Goal: Task Accomplishment & Management: Use online tool/utility

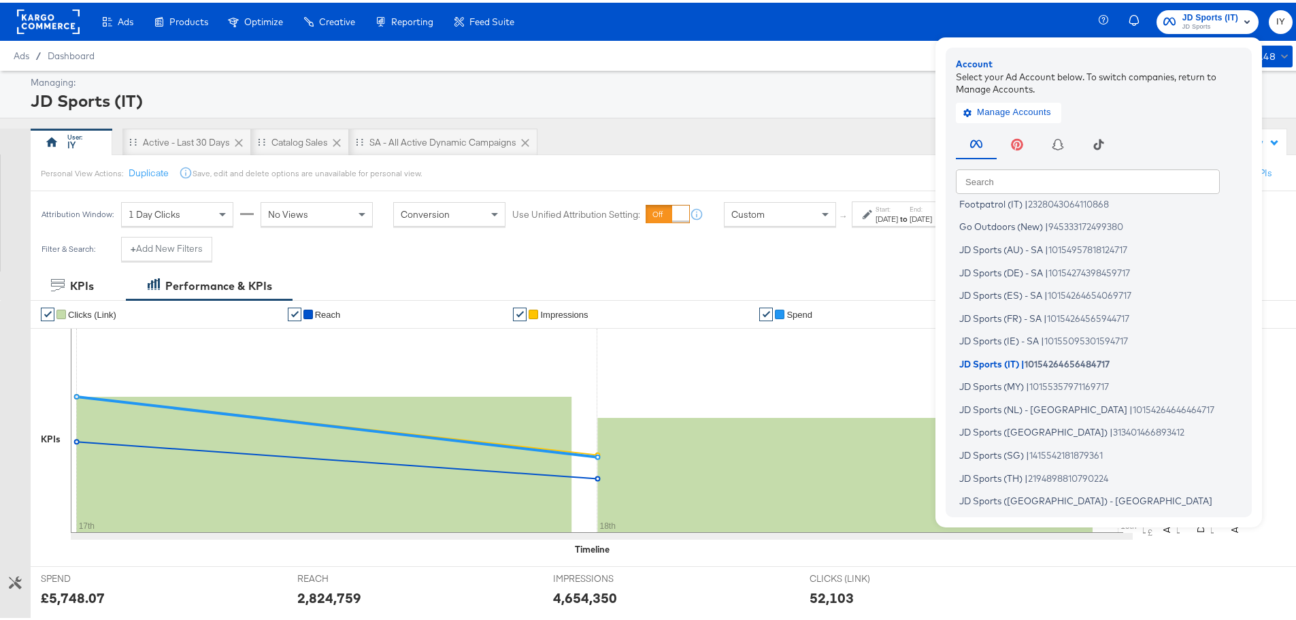
scroll to position [61, 0]
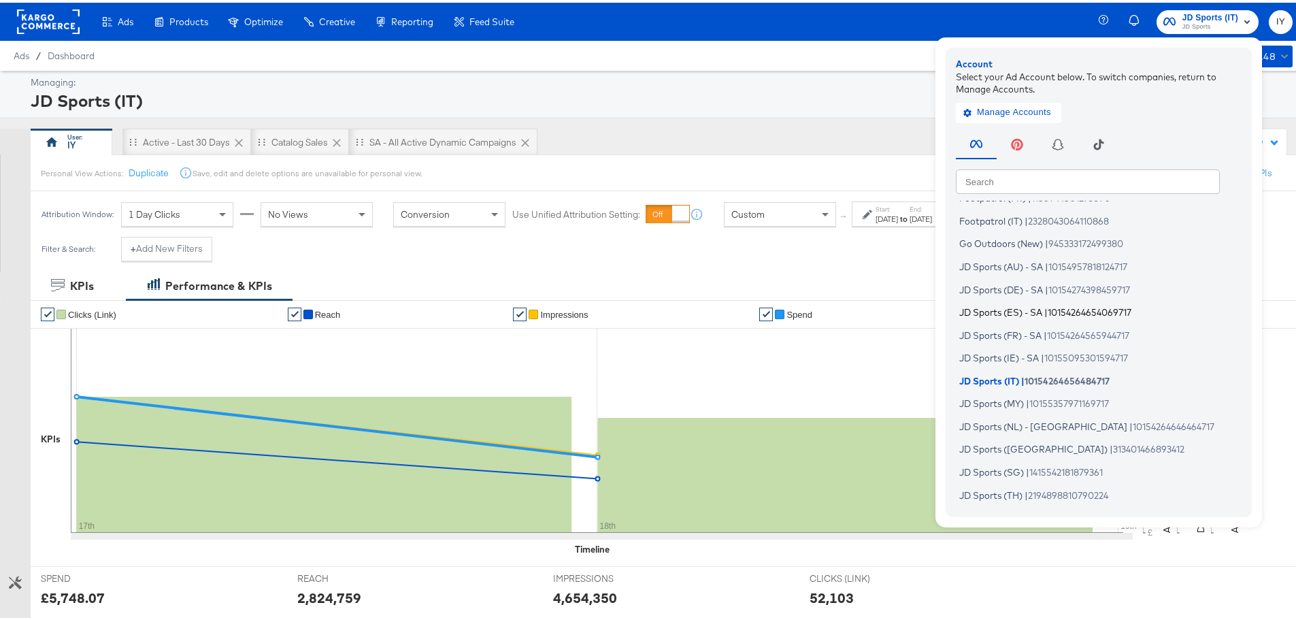
click at [1022, 308] on span "JD Sports (ES) - SA" at bounding box center [1001, 309] width 83 height 11
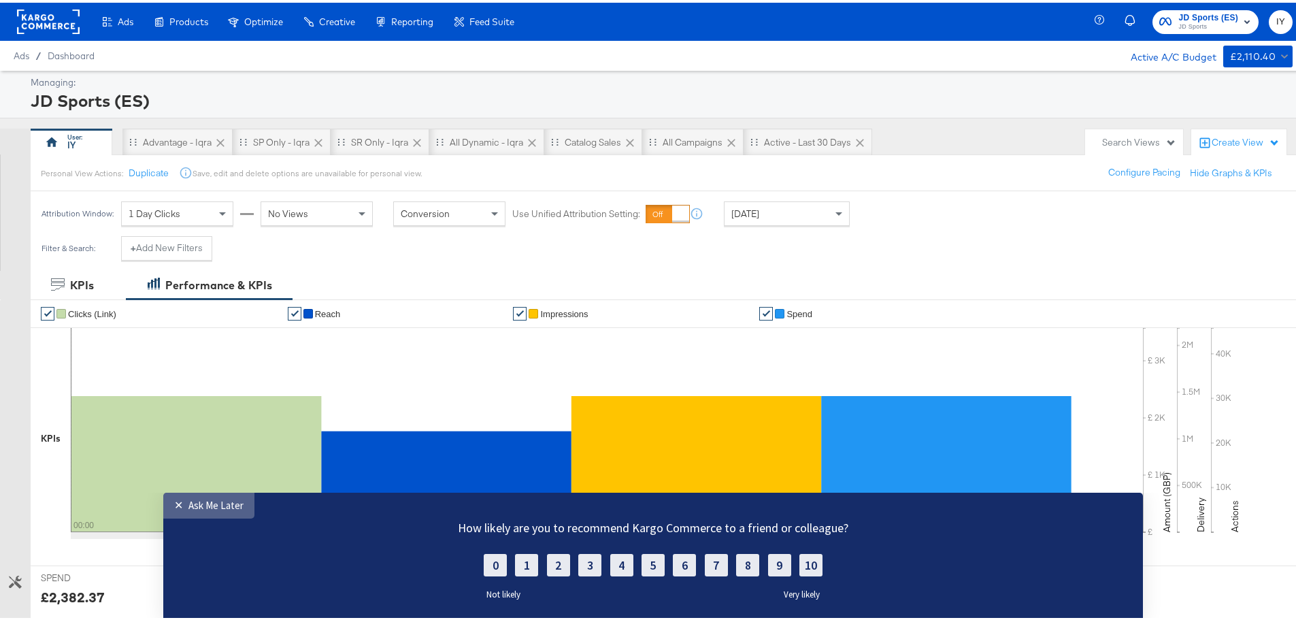
click at [214, 508] on div "Ask Me Later" at bounding box center [216, 504] width 55 height 13
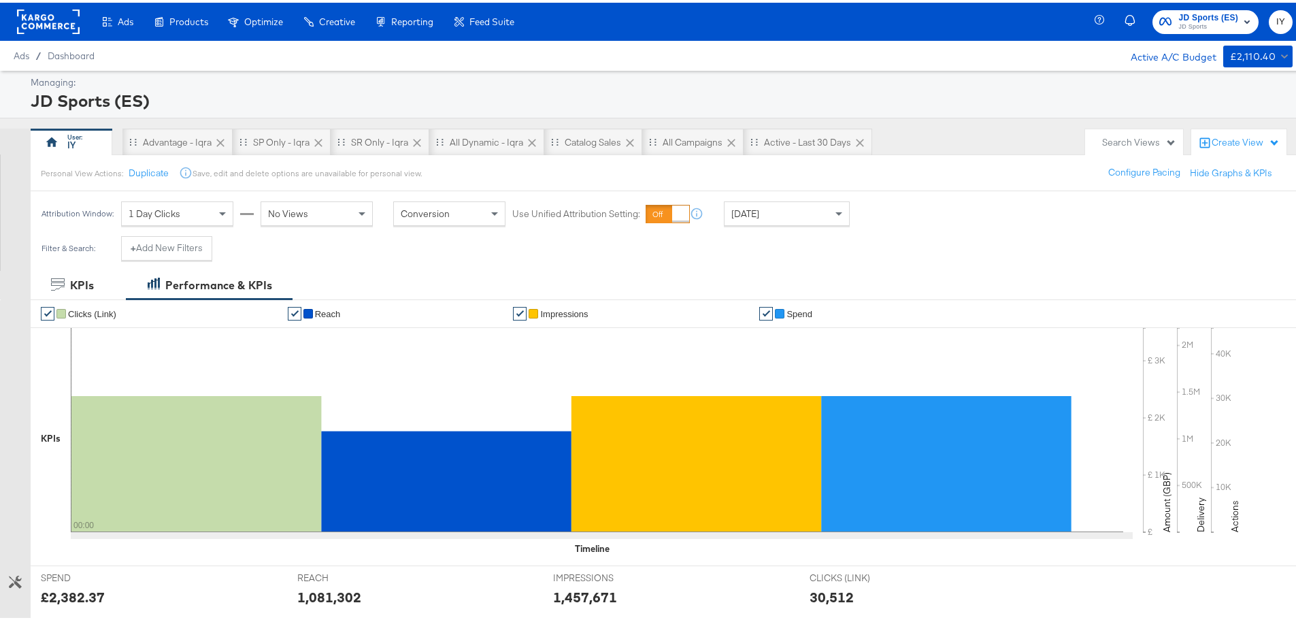
scroll to position [204, 0]
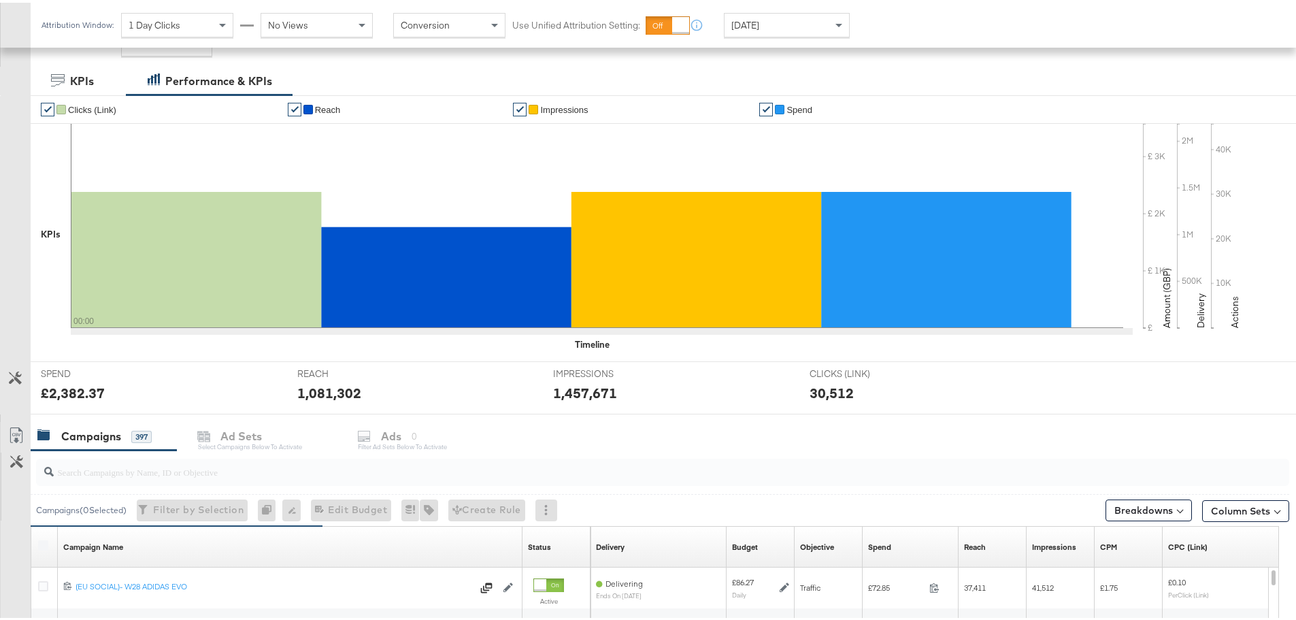
click at [195, 450] on div at bounding box center [660, 470] width 1259 height 44
click at [205, 465] on input "search" at bounding box center [614, 464] width 1121 height 27
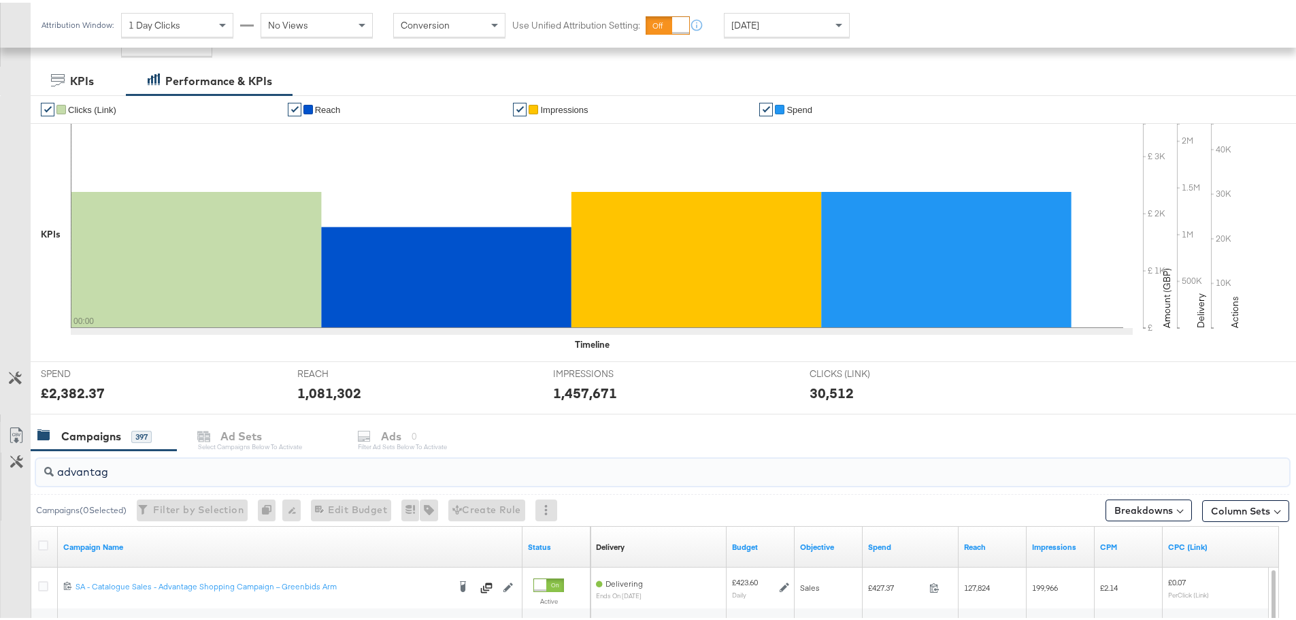
type input "advantage"
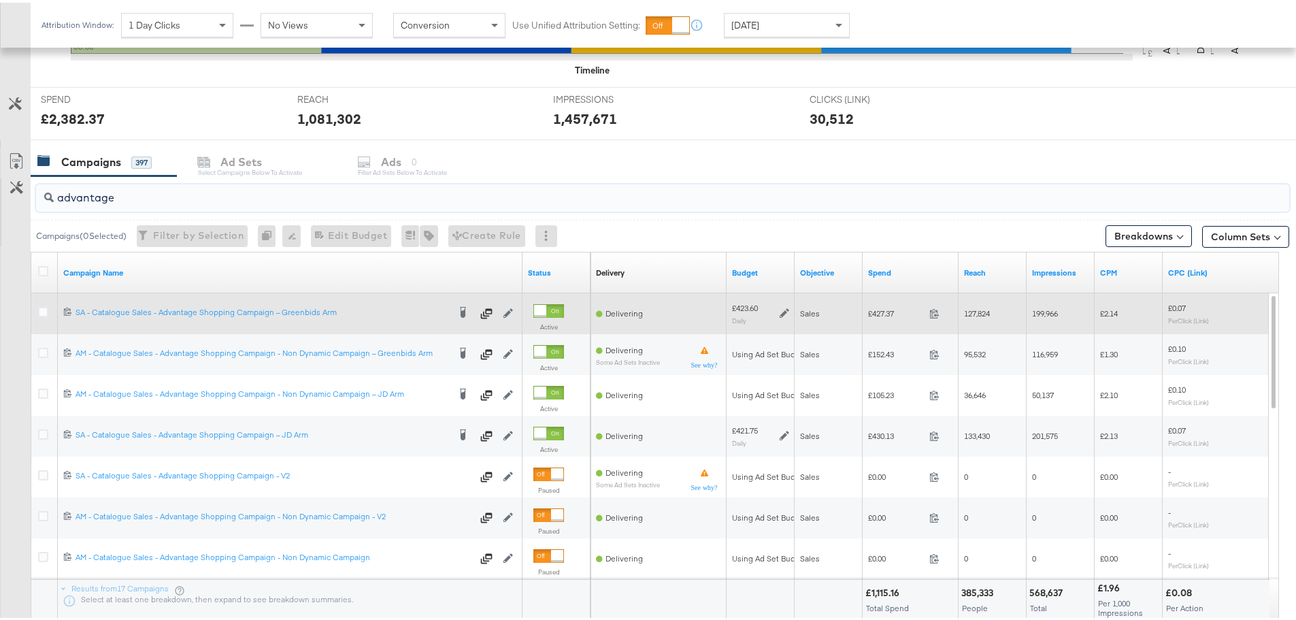
scroll to position [544, 0]
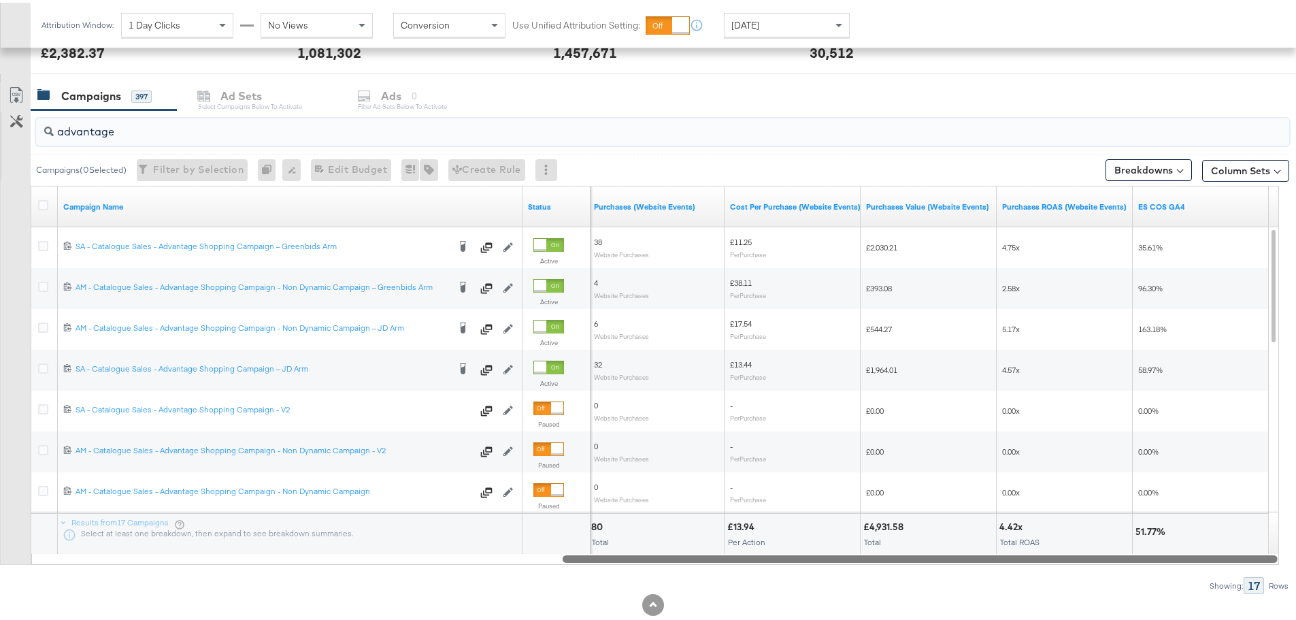
drag, startPoint x: 410, startPoint y: 555, endPoint x: 1185, endPoint y: 565, distance: 775.9
click at [1185, 565] on div "advantage Campaigns ( 0 Selected) Filter by Selection Filter 0 campaigns 0 Rena…" at bounding box center [645, 350] width 1290 height 484
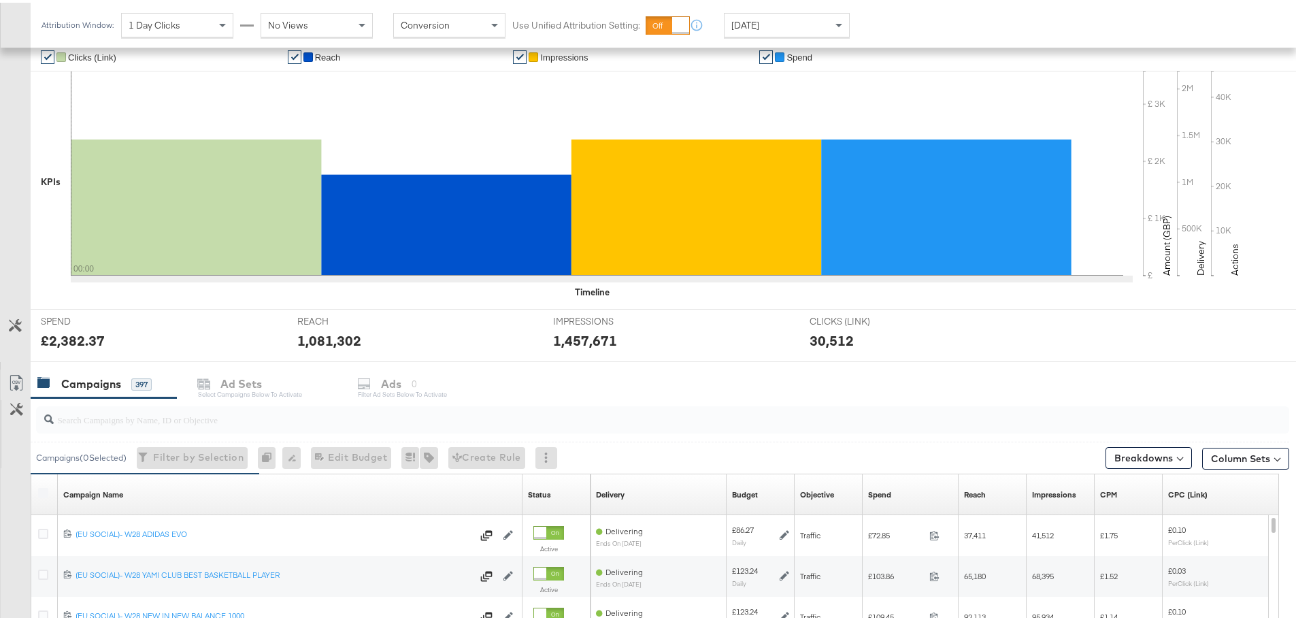
scroll to position [272, 0]
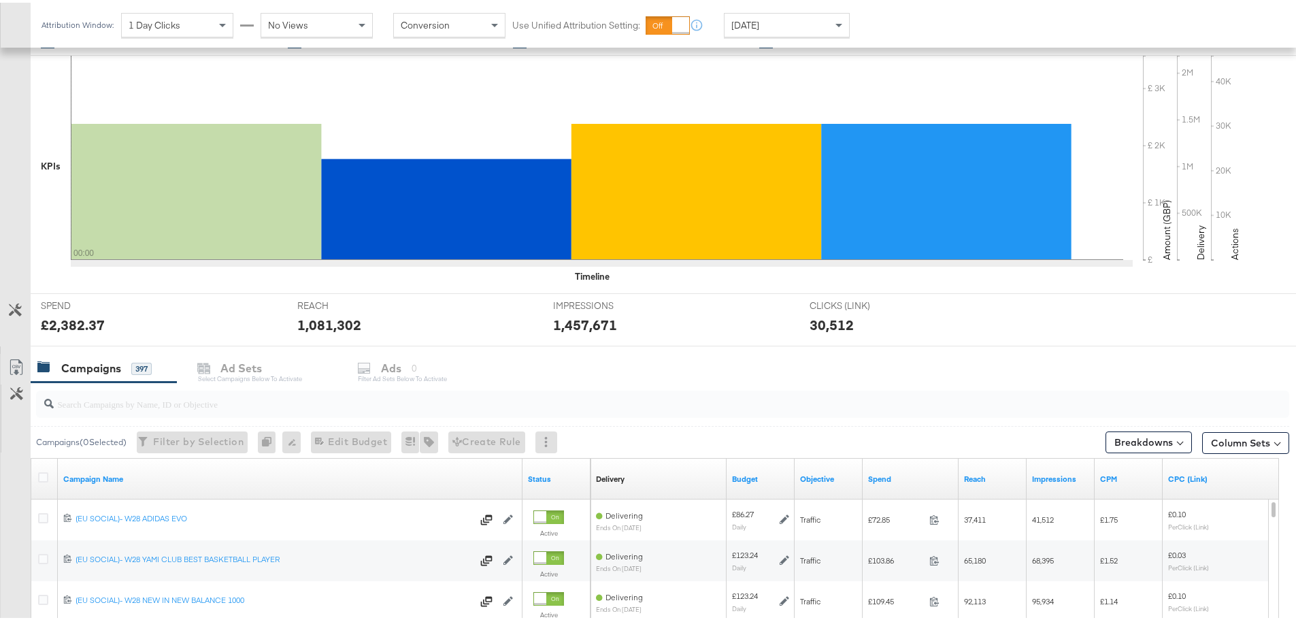
click at [154, 409] on input "search" at bounding box center [614, 395] width 1121 height 27
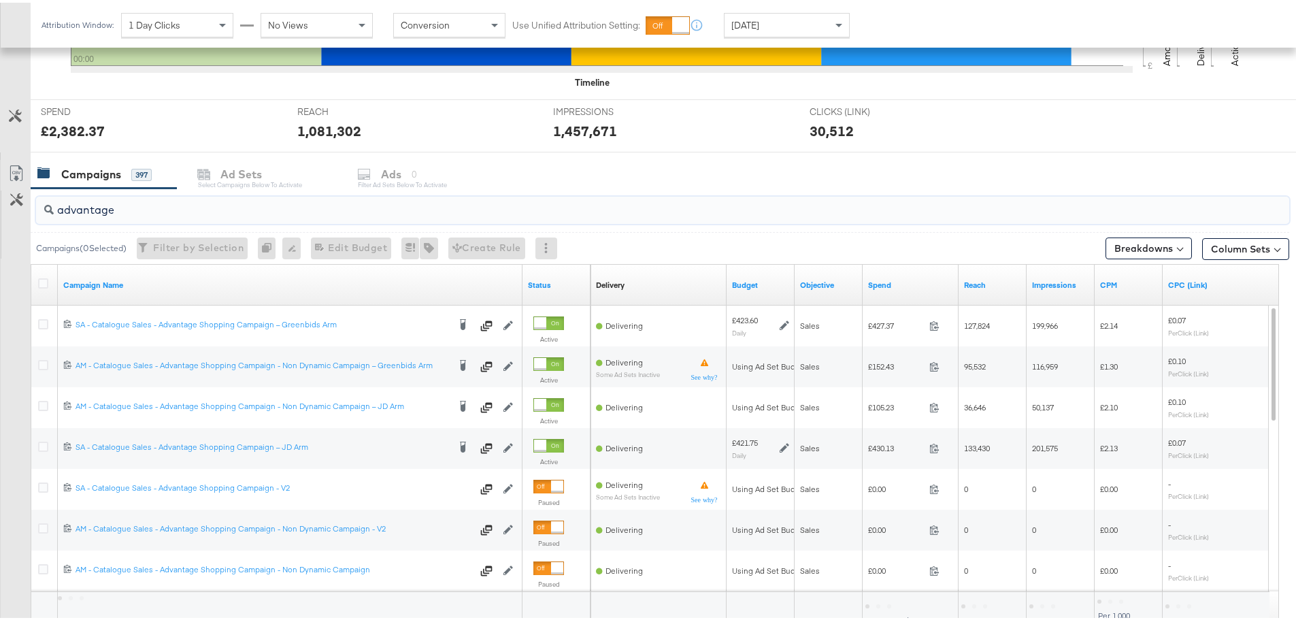
scroll to position [544, 0]
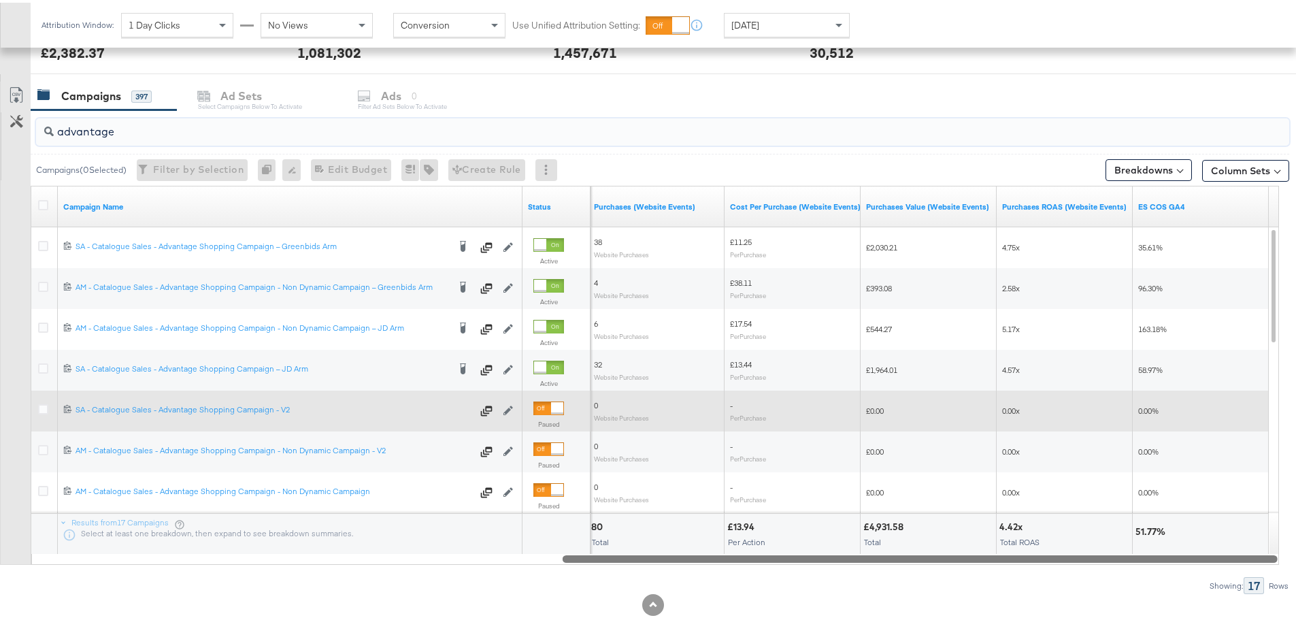
drag, startPoint x: 1030, startPoint y: 557, endPoint x: 1170, endPoint y: 422, distance: 194.4
click at [1240, 557] on div at bounding box center [920, 556] width 715 height 12
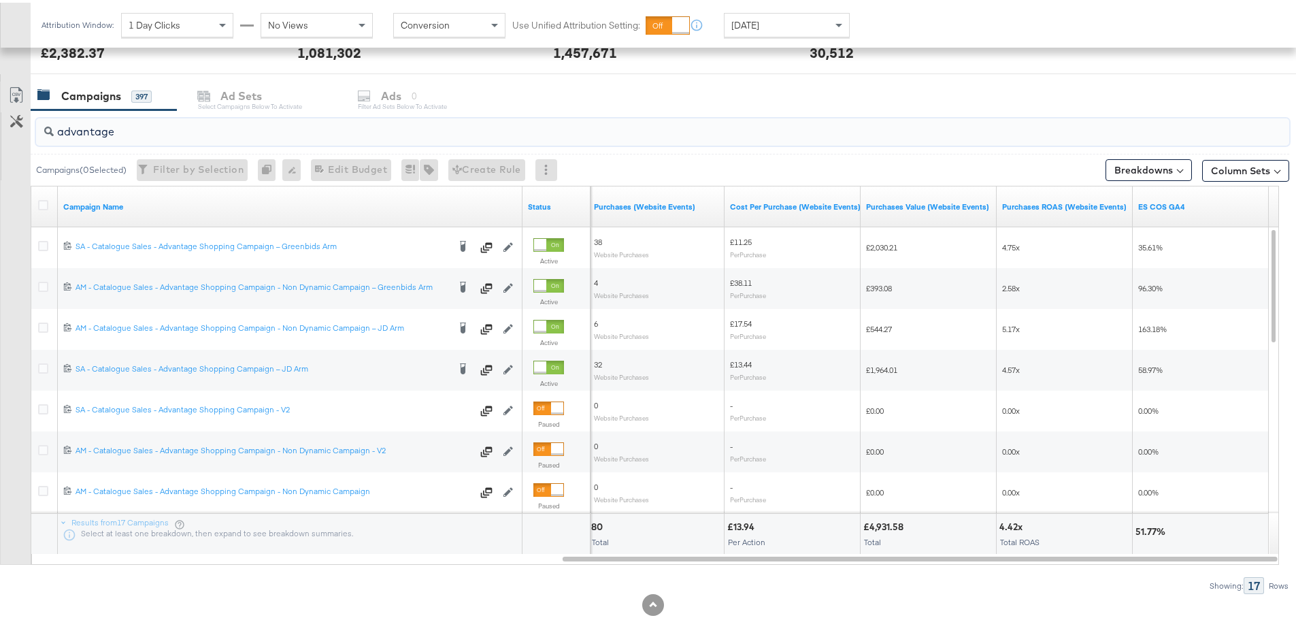
type input "advantage"
click at [747, 24] on span "Yesterday" at bounding box center [746, 22] width 28 height 12
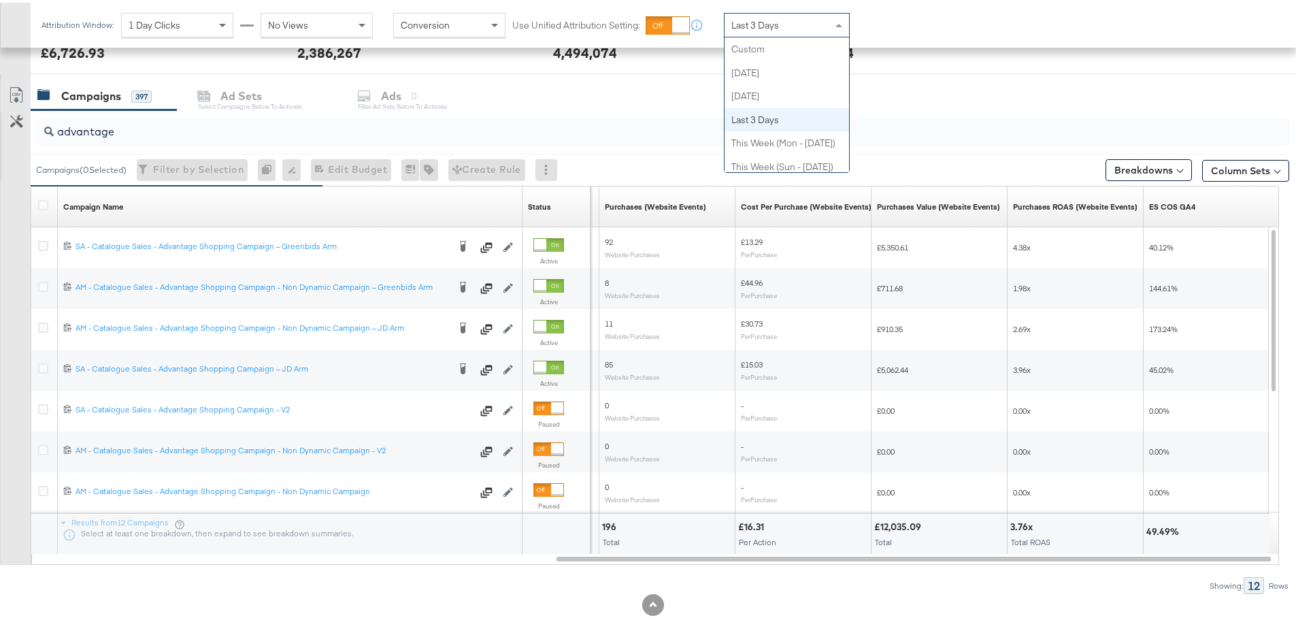
click at [757, 17] on span "Last 3 Days" at bounding box center [756, 22] width 48 height 12
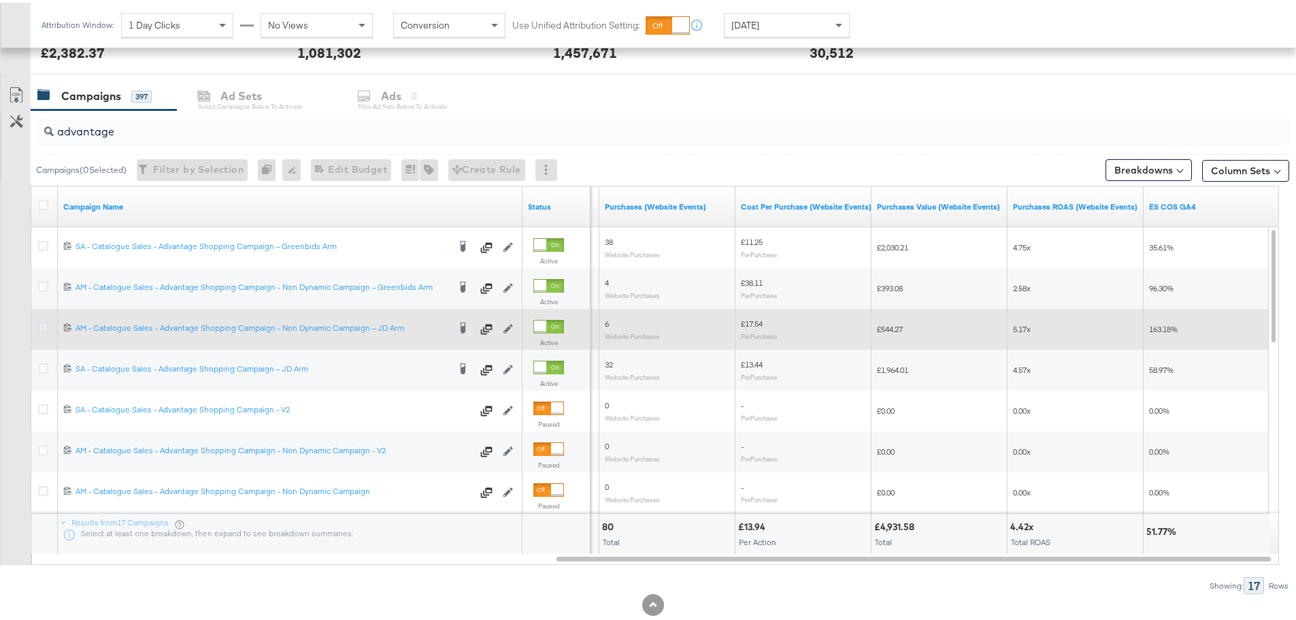
click at [42, 322] on icon at bounding box center [43, 325] width 10 height 10
click at [0, 0] on input "checkbox" at bounding box center [0, 0] width 0 height 0
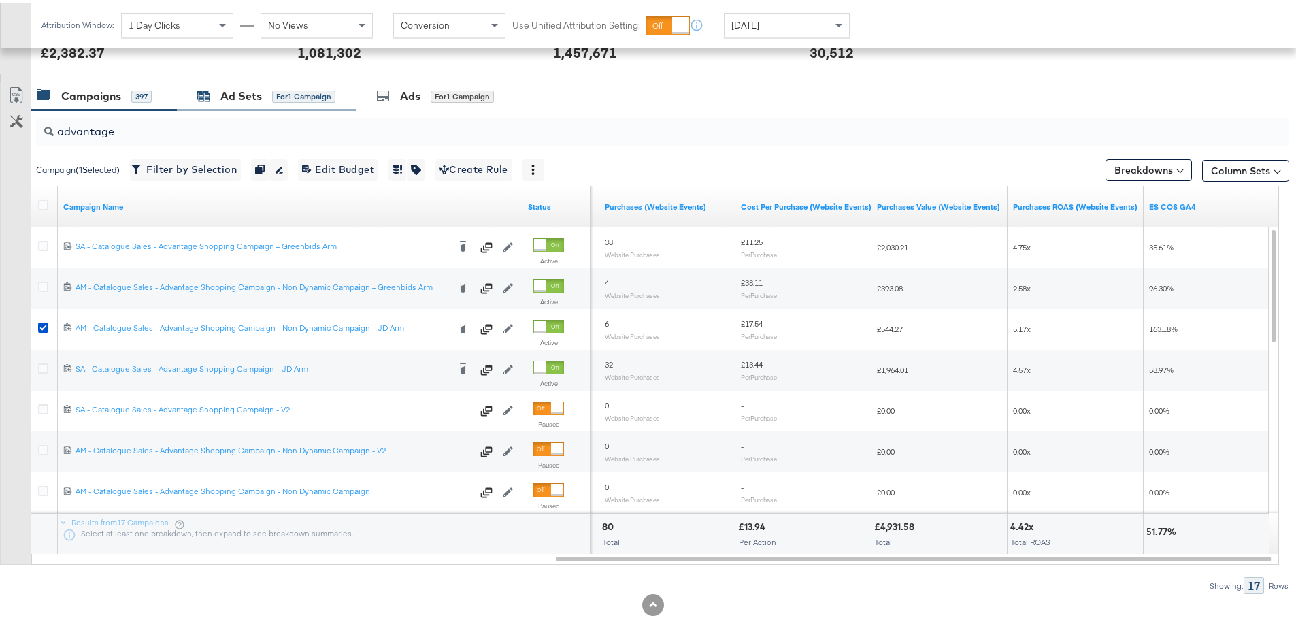
click at [214, 88] on div "Ad Sets for 1 Campaign" at bounding box center [266, 94] width 138 height 16
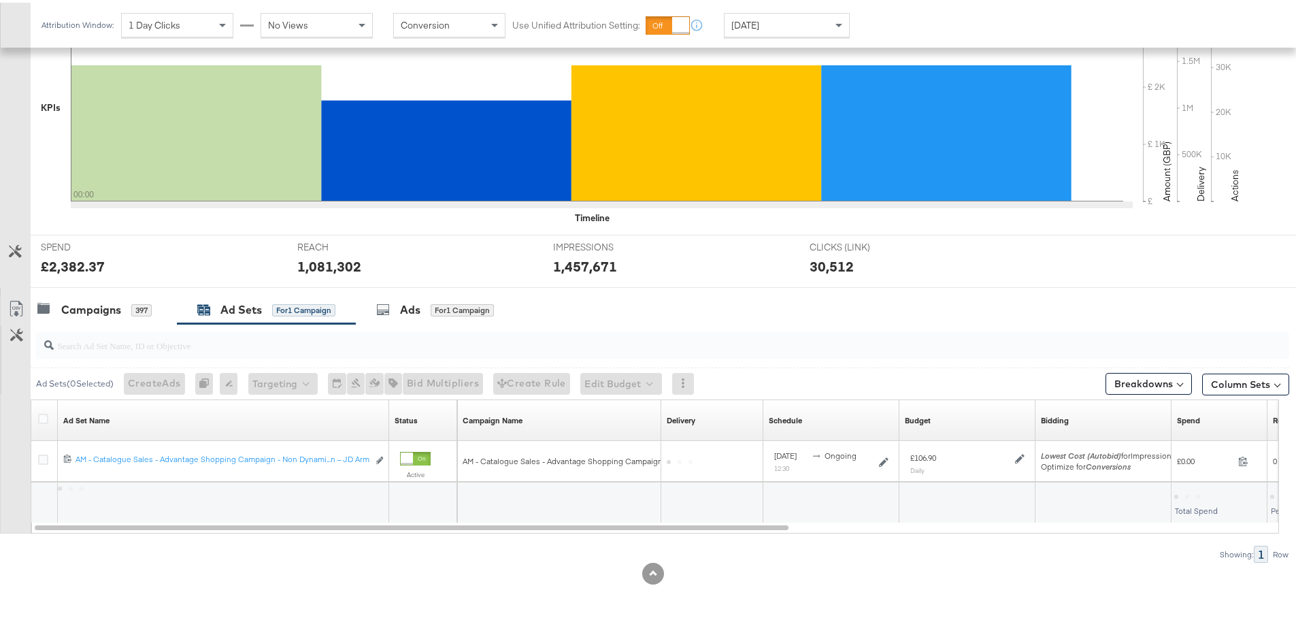
scroll to position [331, 0]
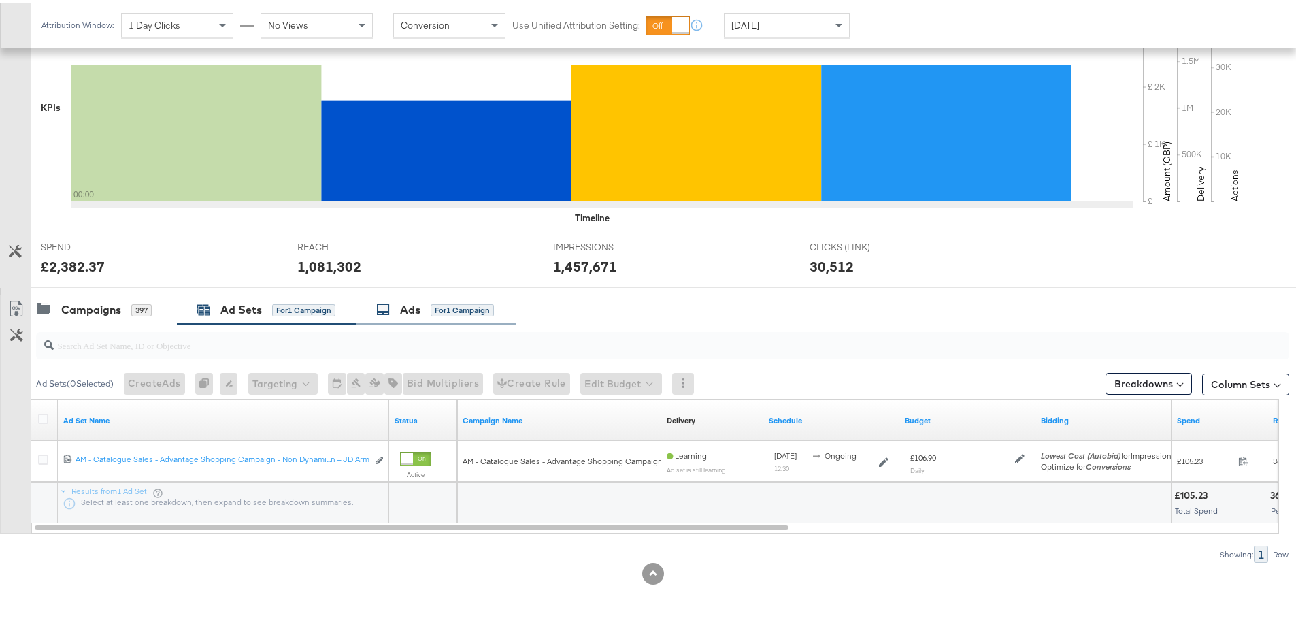
click at [414, 308] on div "Ads" at bounding box center [410, 307] width 20 height 16
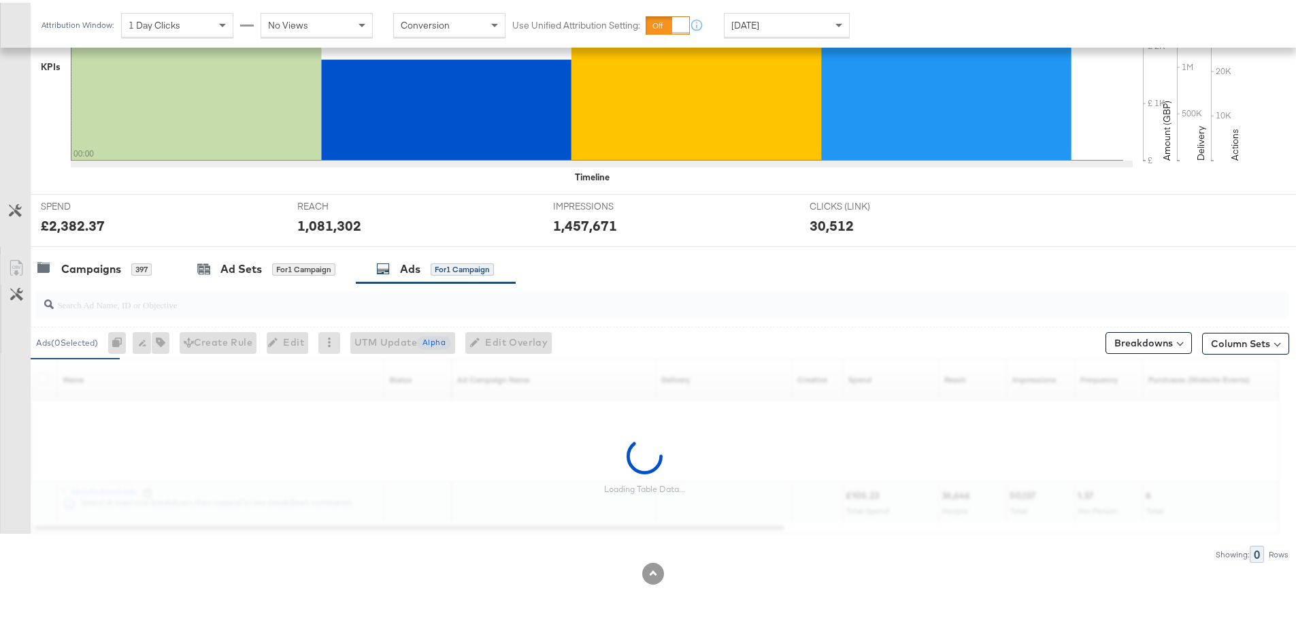
scroll to position [544, 0]
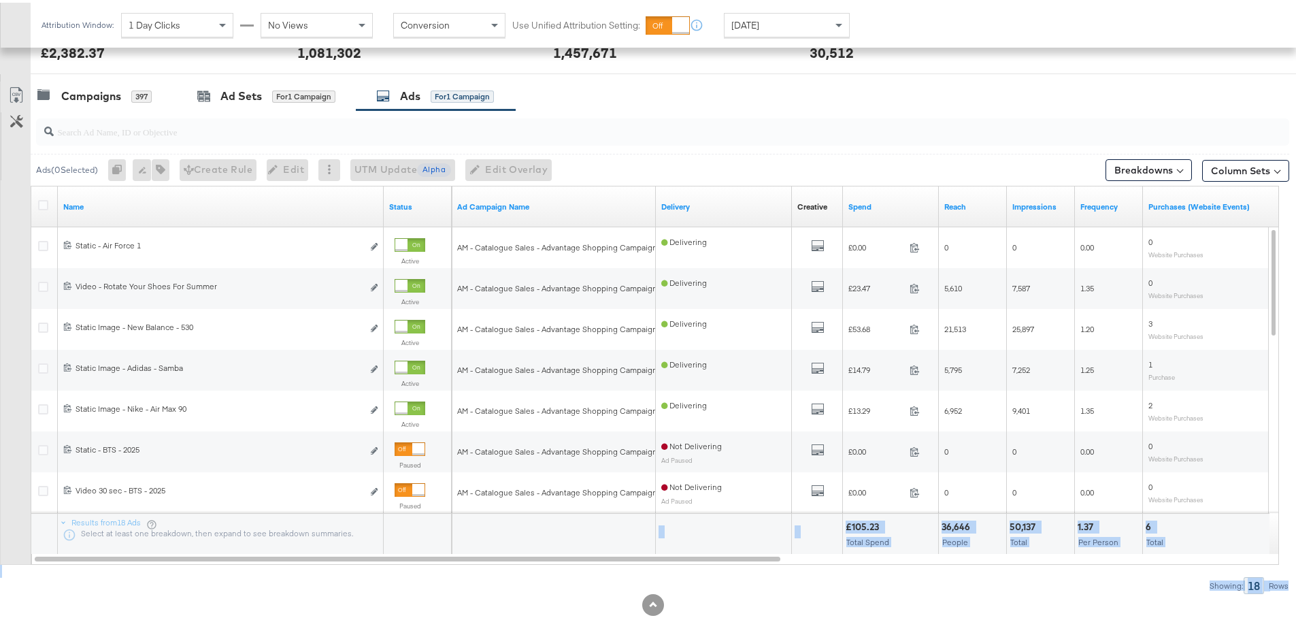
drag, startPoint x: 604, startPoint y: 550, endPoint x: 1099, endPoint y: 605, distance: 498.5
click at [1099, 605] on div "KPIs Performance & KPIs Customize KPIs ✔ Clicks (Link) ✔ Reach ✔ Impressions ✔ …" at bounding box center [653, 187] width 1307 height 927
click at [573, 580] on div "Showing: 18 Rows" at bounding box center [645, 582] width 1290 height 17
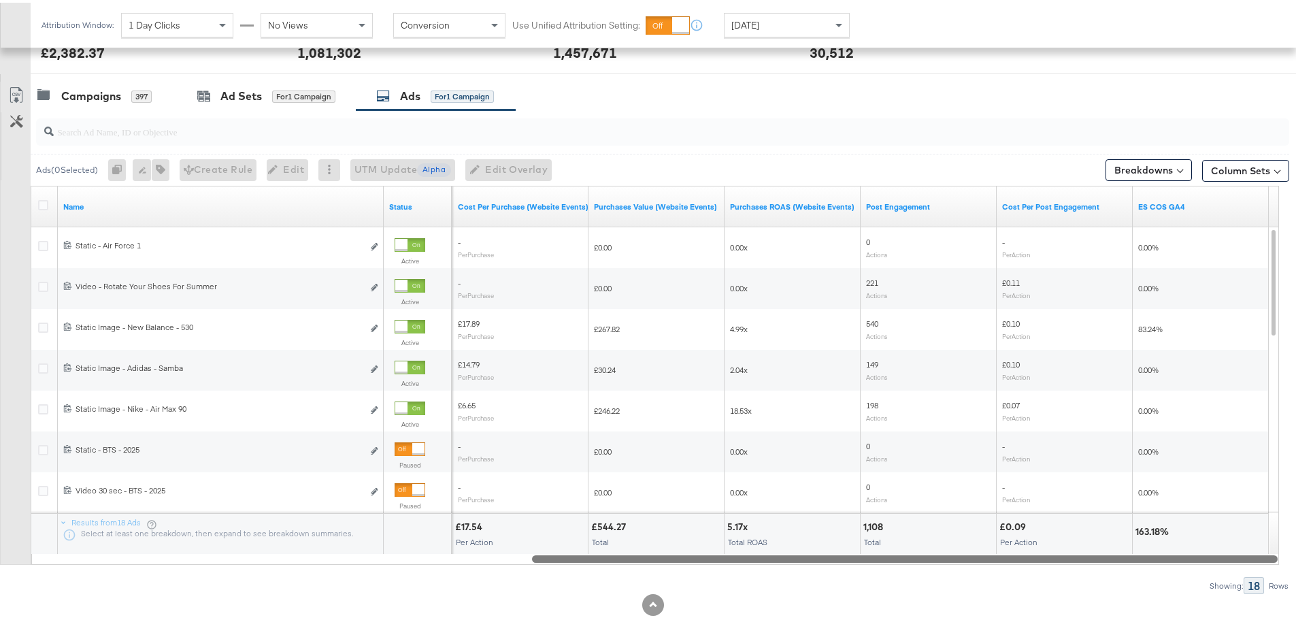
drag, startPoint x: 569, startPoint y: 555, endPoint x: 1243, endPoint y: 567, distance: 674.5
click at [1243, 567] on div "Ads ( 0 Selected) 0 Rename 0 ads Tags for 0 campaigns Create Rule Edit 0 ads Ed…" at bounding box center [645, 350] width 1290 height 484
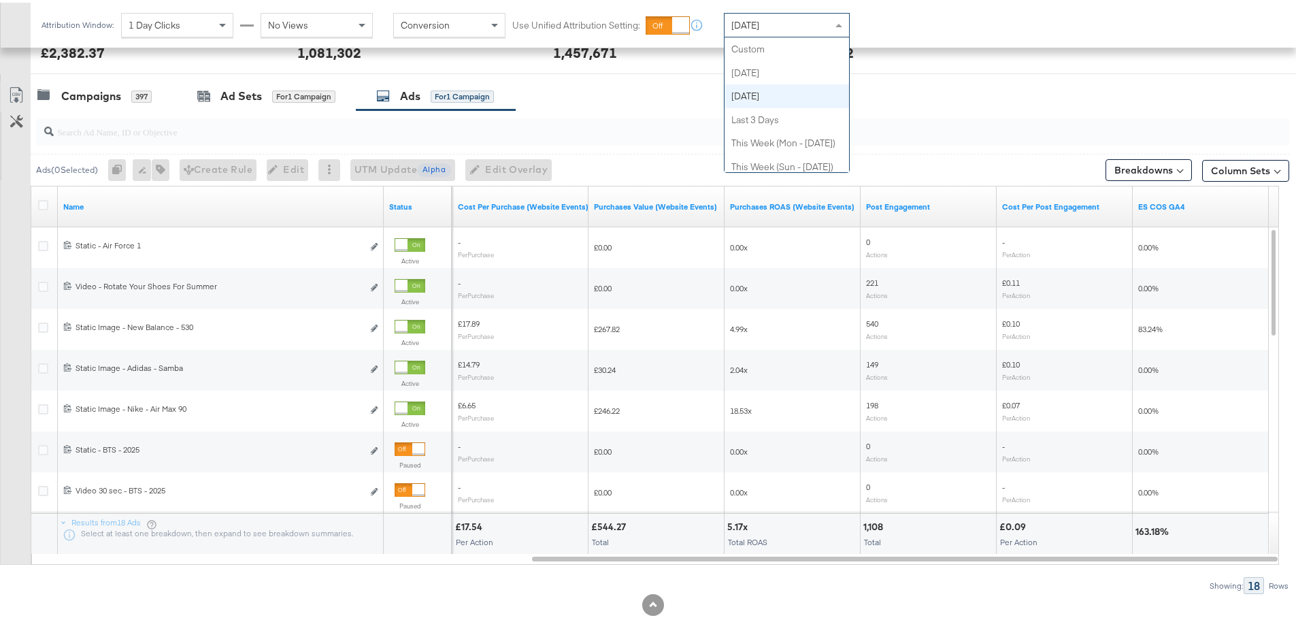
click at [764, 34] on div "Yesterday Custom Today Yesterday Last 3 Days This Week (Mon - Today) This Week …" at bounding box center [787, 22] width 126 height 24
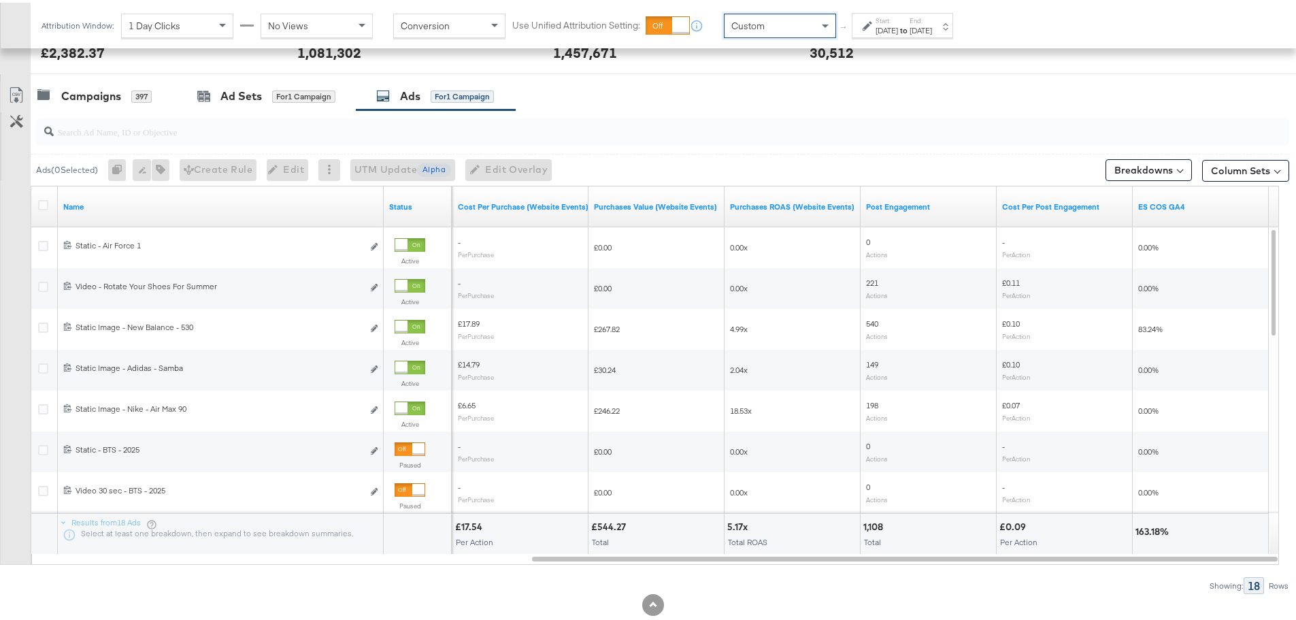
click at [885, 21] on label "Start:" at bounding box center [887, 18] width 22 height 9
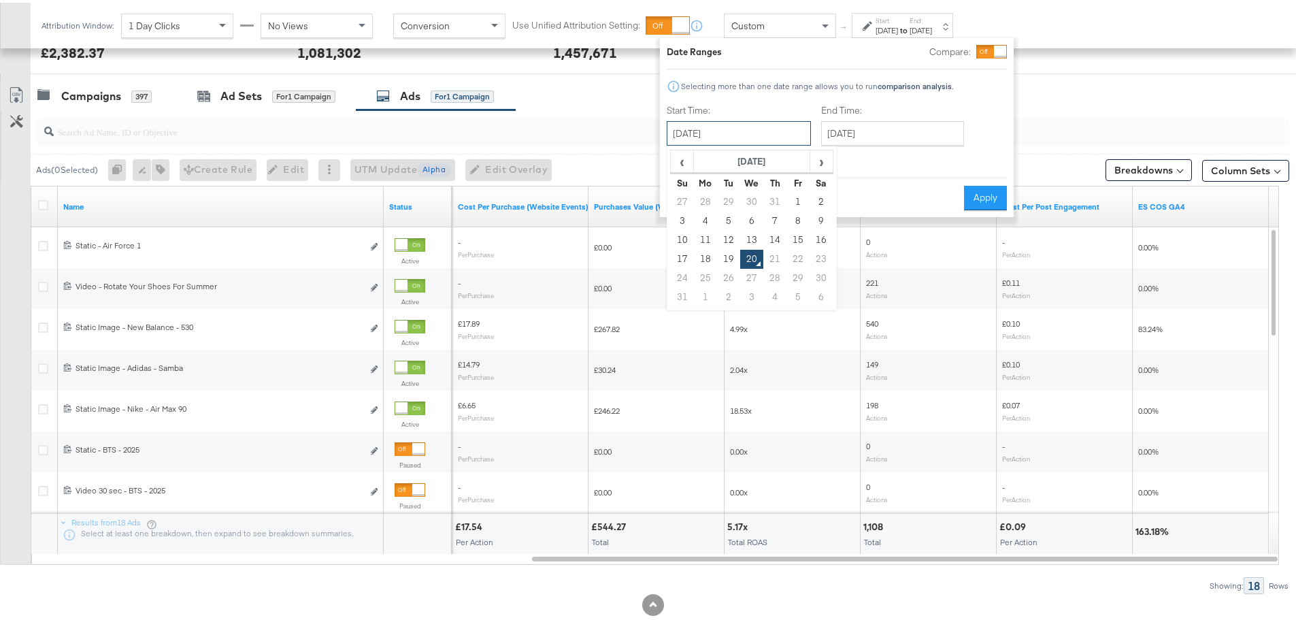
click at [726, 127] on input "August 20th 2025" at bounding box center [739, 130] width 144 height 24
click at [685, 256] on td "17" at bounding box center [682, 256] width 23 height 19
type input "August 17th 2025"
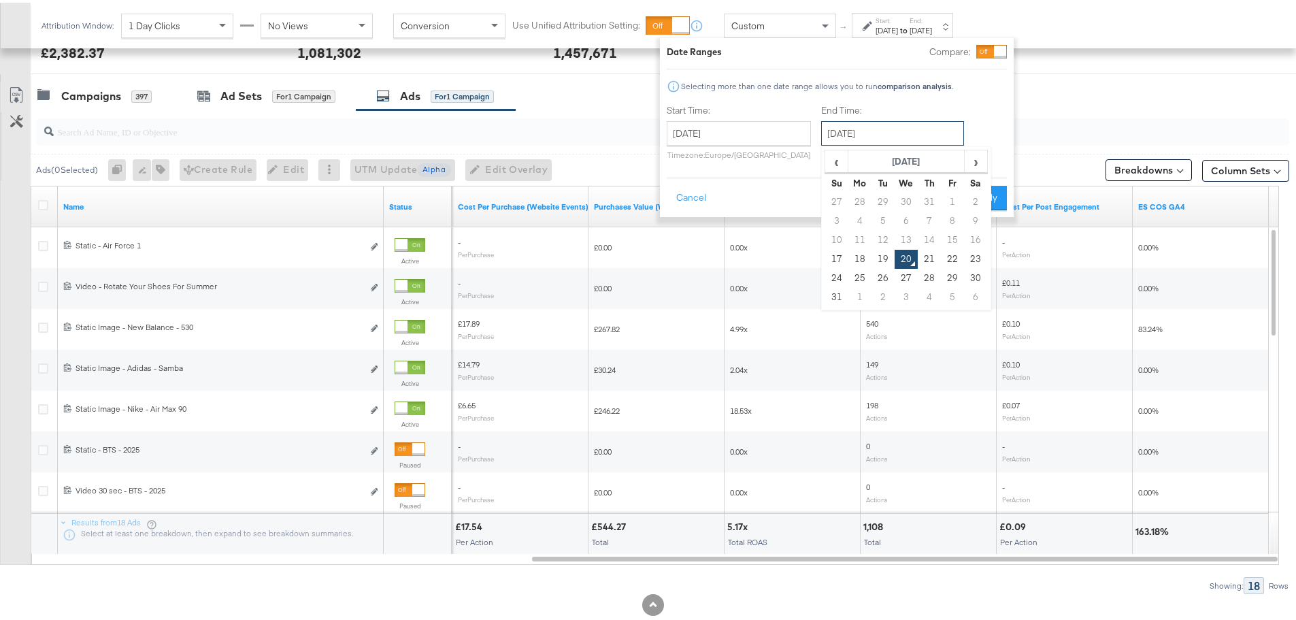
click at [837, 135] on input "August 20th 2025" at bounding box center [892, 130] width 143 height 24
click at [875, 254] on td "19" at bounding box center [883, 256] width 23 height 19
type input "August 19th 2025"
click at [979, 189] on button "Apply" at bounding box center [985, 195] width 43 height 24
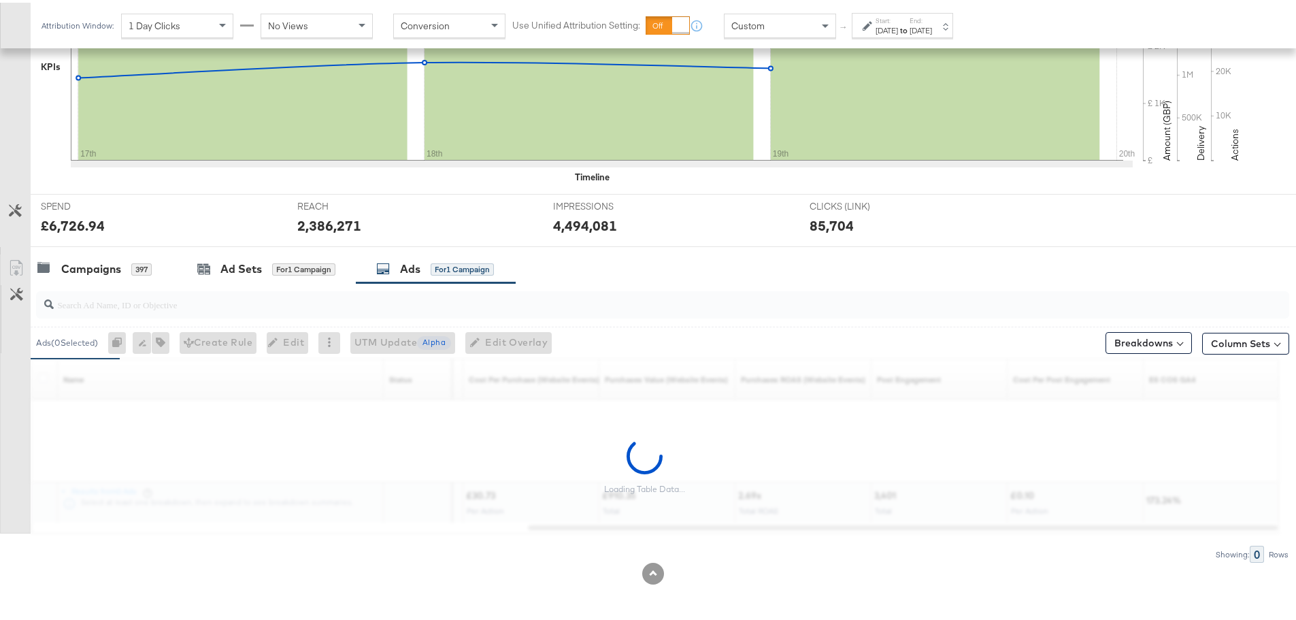
scroll to position [545, 0]
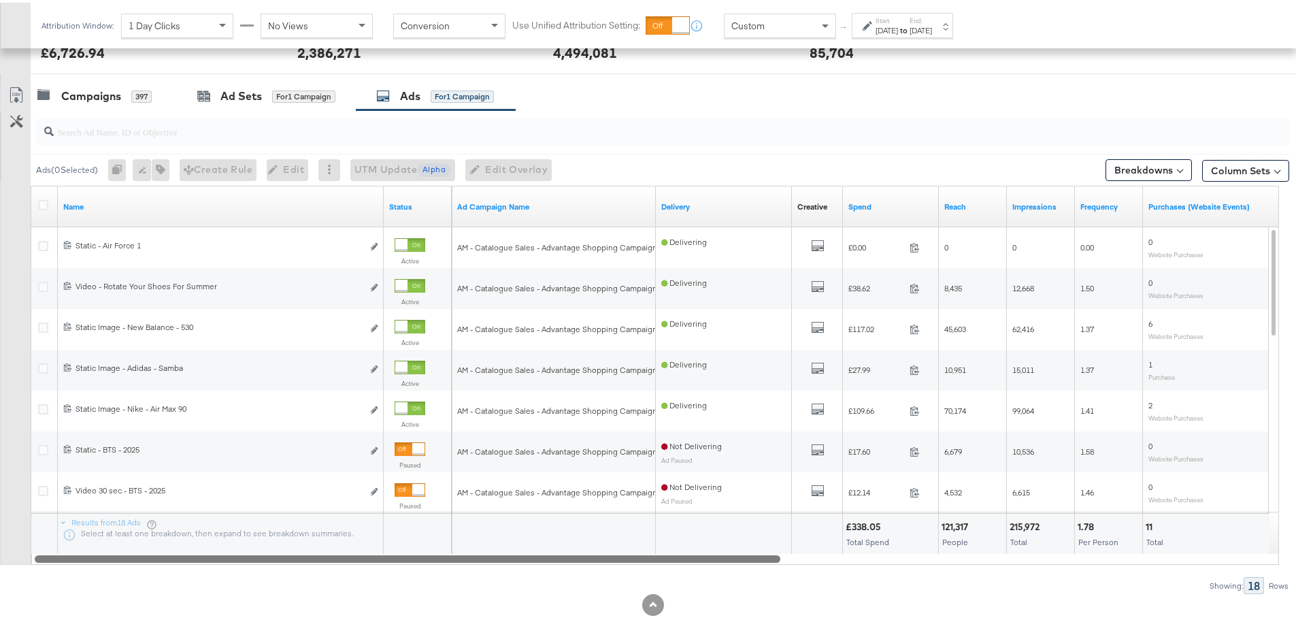
drag, startPoint x: 766, startPoint y: 557, endPoint x: 275, endPoint y: 561, distance: 490.7
click at [277, 561] on div "Name Status Ad Campaign Name Delivery Creative Sorting Unavailable Spend Reach …" at bounding box center [655, 372] width 1249 height 379
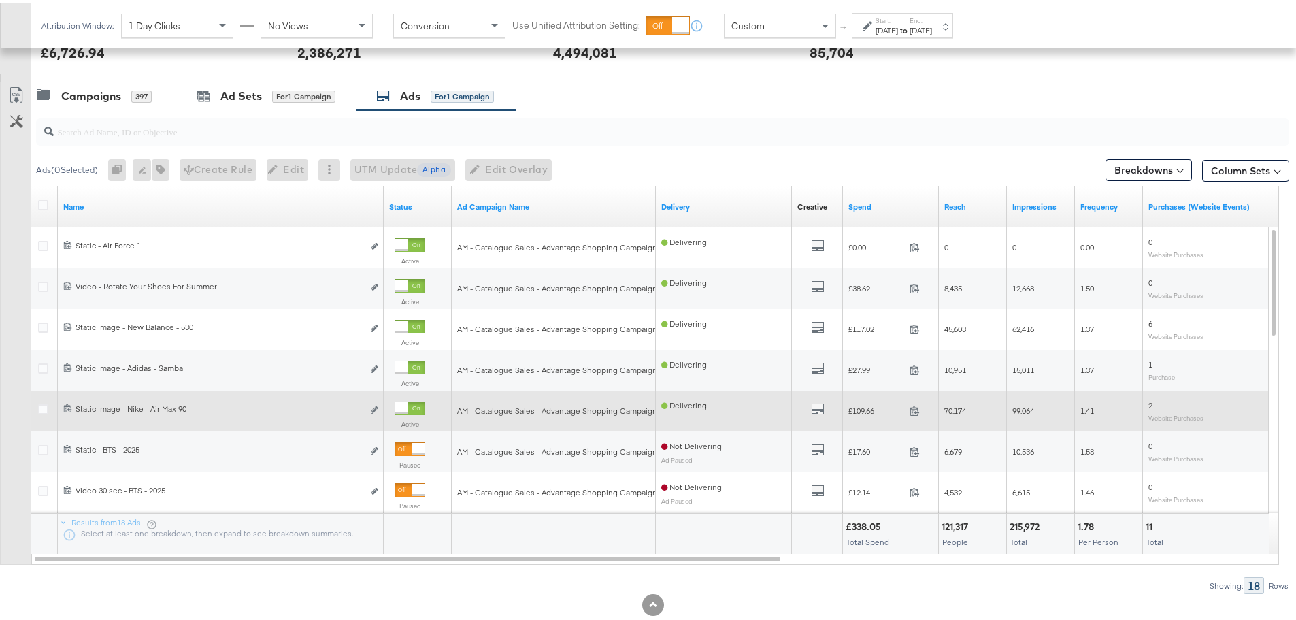
click at [408, 405] on div at bounding box center [401, 405] width 12 height 12
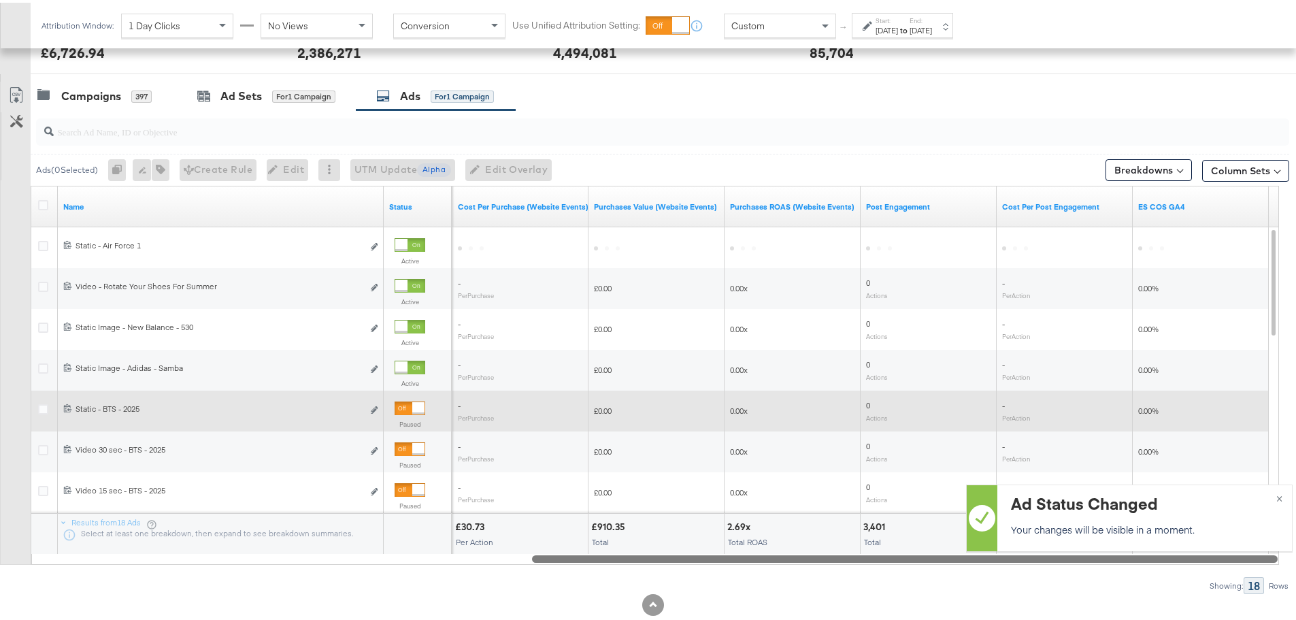
drag, startPoint x: 409, startPoint y: 558, endPoint x: 968, endPoint y: 557, distance: 559.4
click at [968, 557] on div "Managing: JD Sports (ES) IY Advantage - Iqra SP only - Iqra SR only - Iqra All …" at bounding box center [653, 87] width 1307 height 1128
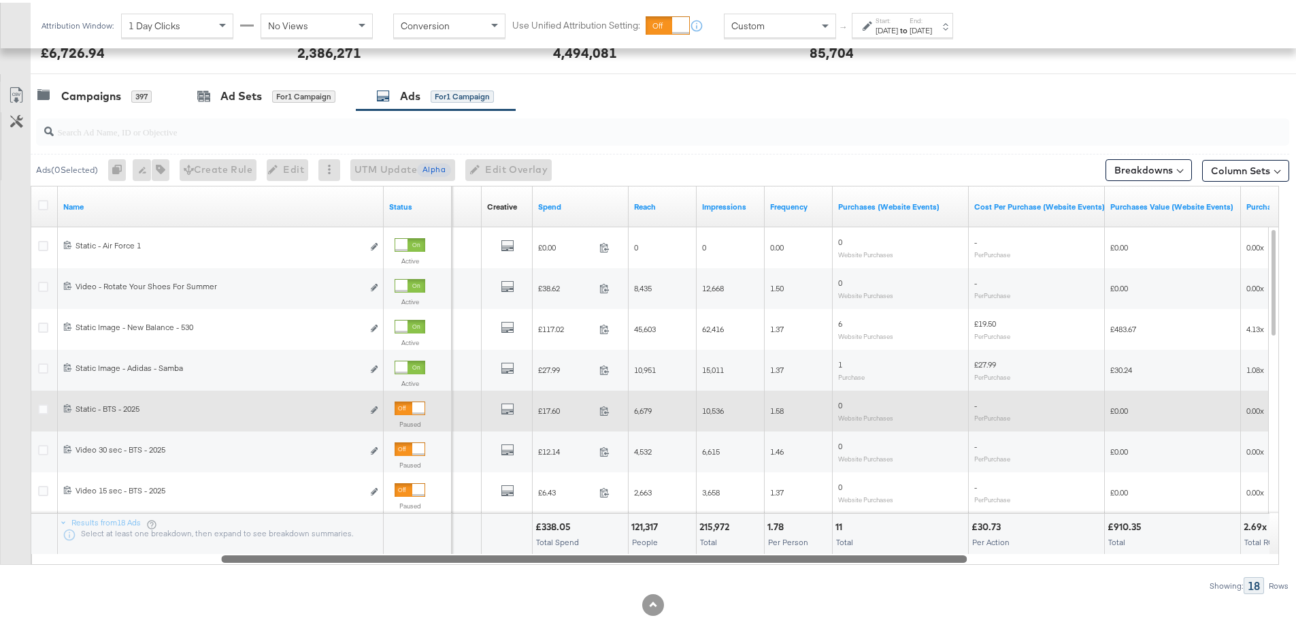
drag, startPoint x: 950, startPoint y: 555, endPoint x: 615, endPoint y: 553, distance: 335.5
click at [615, 553] on div at bounding box center [594, 556] width 746 height 12
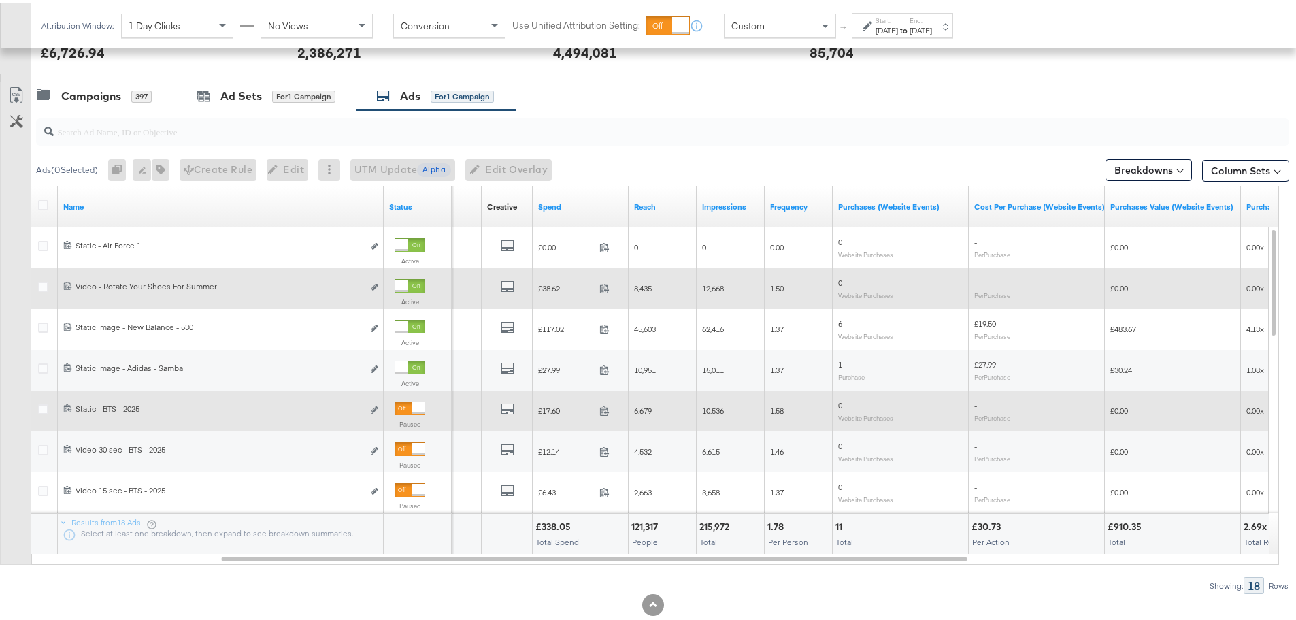
click at [408, 284] on div at bounding box center [401, 283] width 12 height 12
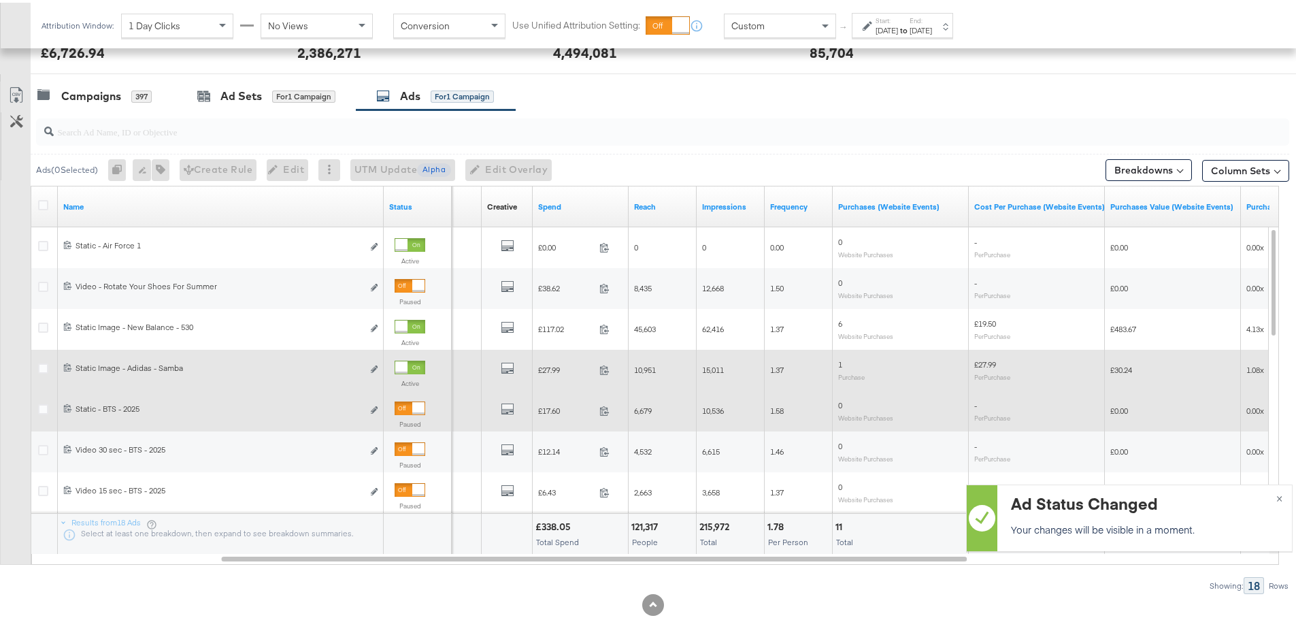
click at [408, 363] on div at bounding box center [401, 365] width 12 height 12
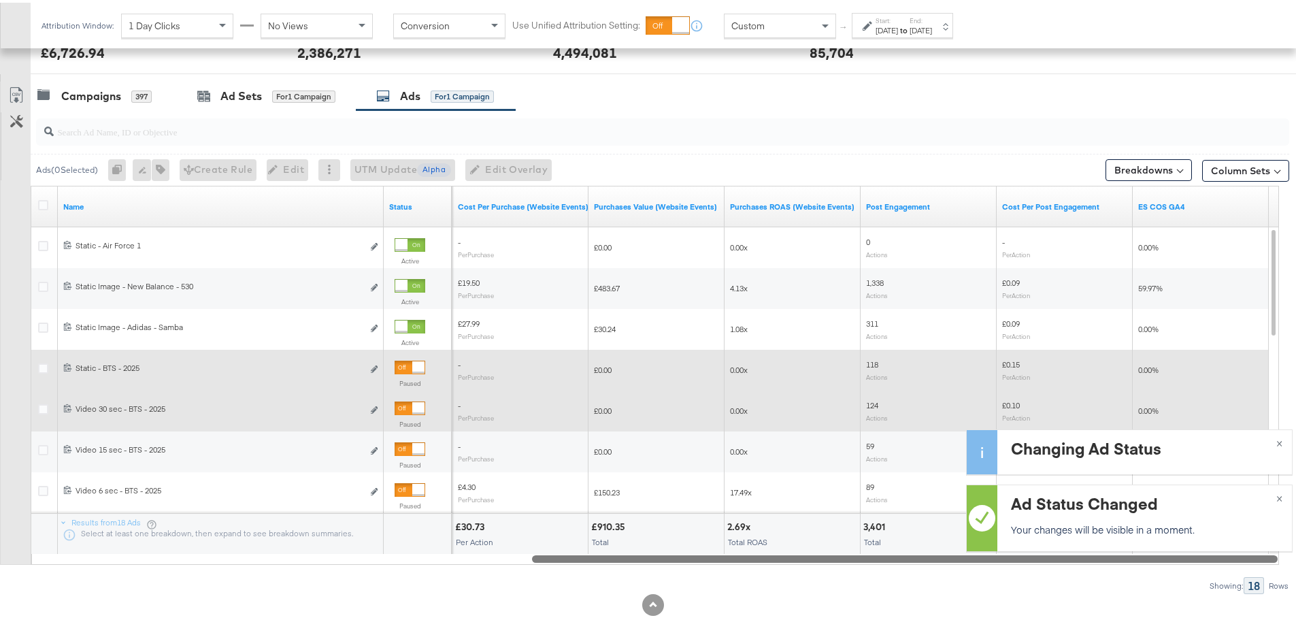
drag, startPoint x: 528, startPoint y: 557, endPoint x: 1020, endPoint y: 568, distance: 492.1
click at [1020, 568] on div "Ads ( 0 Selected) 0 Rename 0 ads Tags for 0 campaigns Create Rule Edit 0 ads Ed…" at bounding box center [645, 350] width 1290 height 484
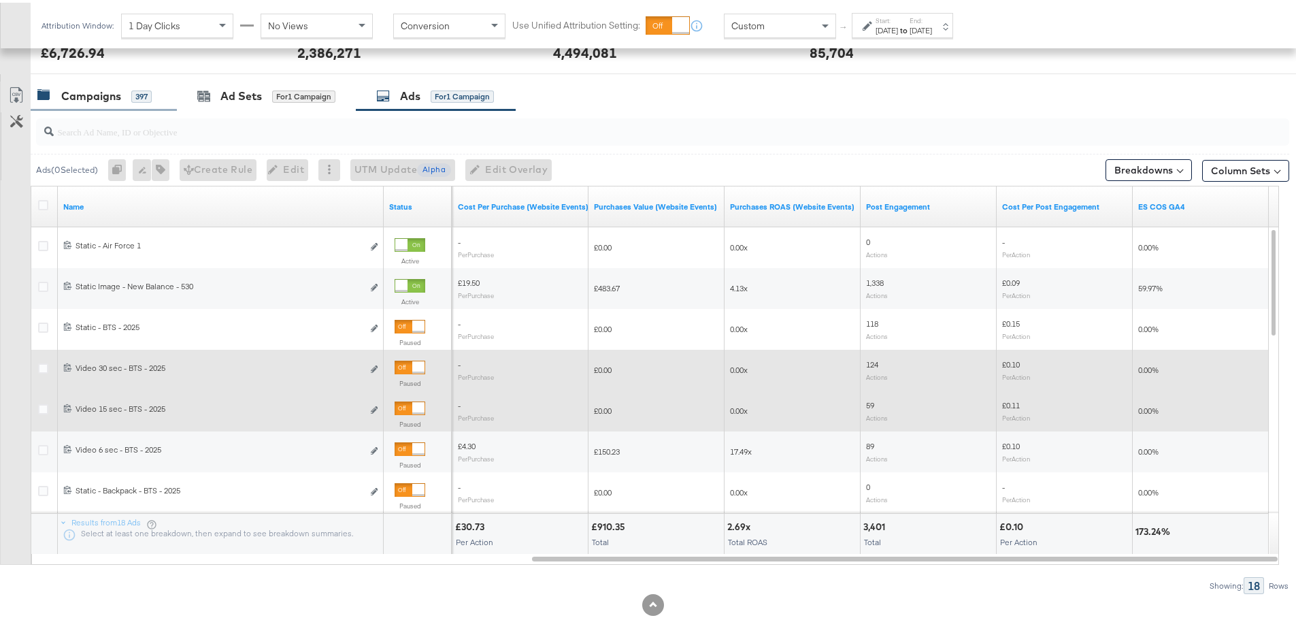
drag, startPoint x: 96, startPoint y: 92, endPoint x: 103, endPoint y: 99, distance: 10.1
click at [96, 92] on div "Campaigns" at bounding box center [91, 94] width 60 height 16
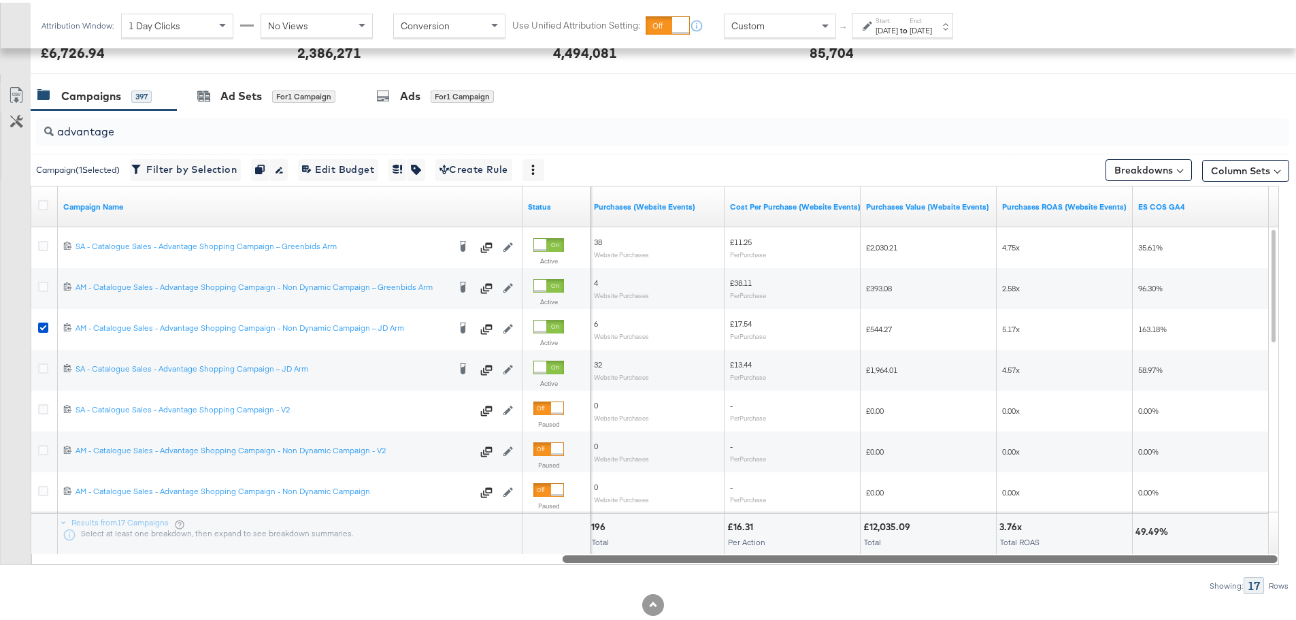
drag, startPoint x: 500, startPoint y: 555, endPoint x: 1237, endPoint y: 580, distance: 736.8
click at [1237, 580] on div "advantage Campaign ( 1 Selected) Filter by Selection Filter 1 campaign Duplicat…" at bounding box center [645, 350] width 1290 height 484
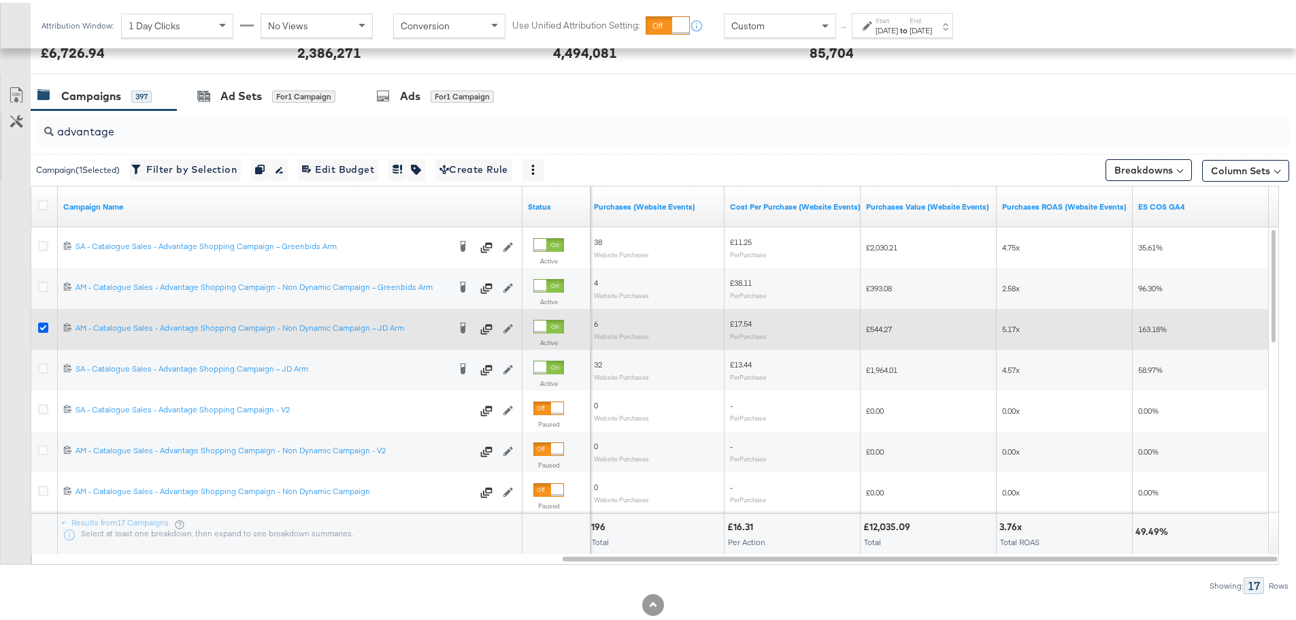
click at [44, 326] on icon at bounding box center [43, 325] width 10 height 10
click at [0, 0] on input "checkbox" at bounding box center [0, 0] width 0 height 0
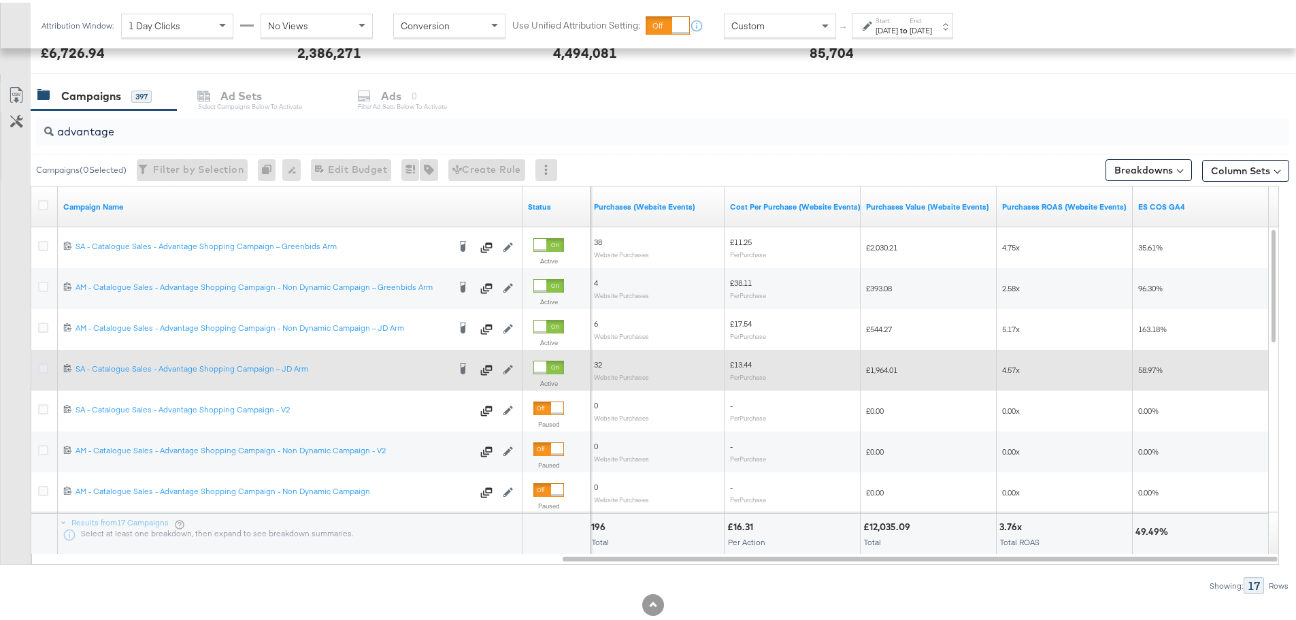
click at [46, 365] on icon at bounding box center [43, 366] width 10 height 10
click at [0, 0] on input "checkbox" at bounding box center [0, 0] width 0 height 0
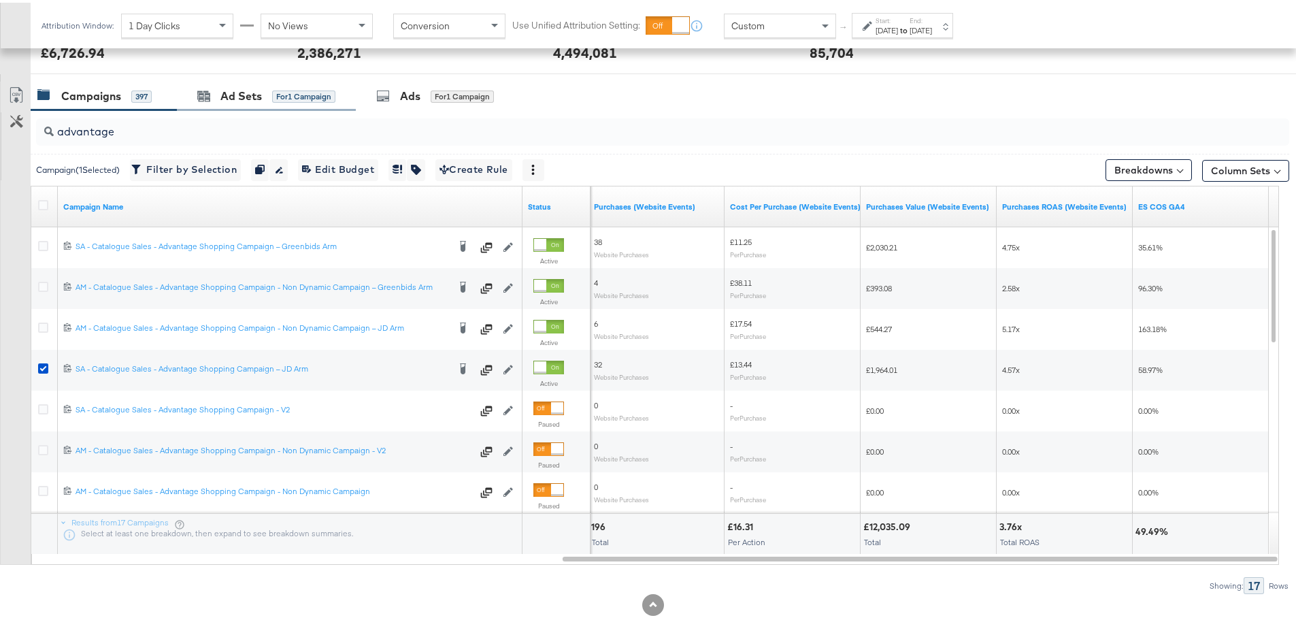
click at [239, 102] on div "Ad Sets for 1 Campaign" at bounding box center [266, 93] width 179 height 29
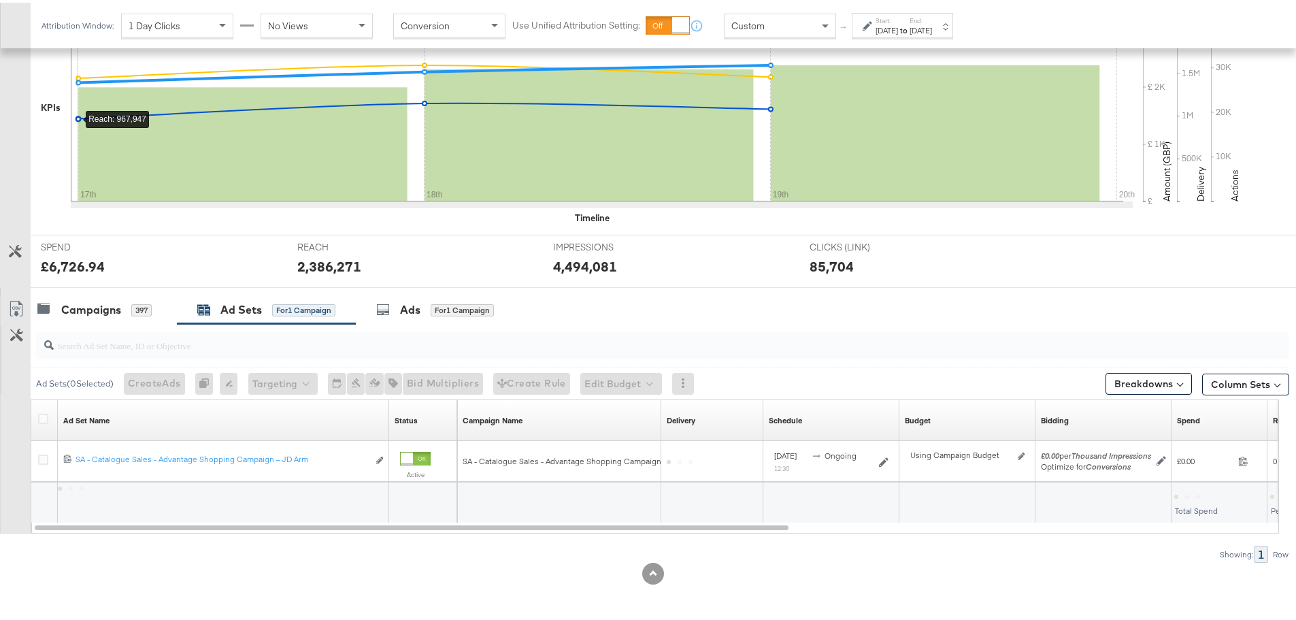
scroll to position [331, 0]
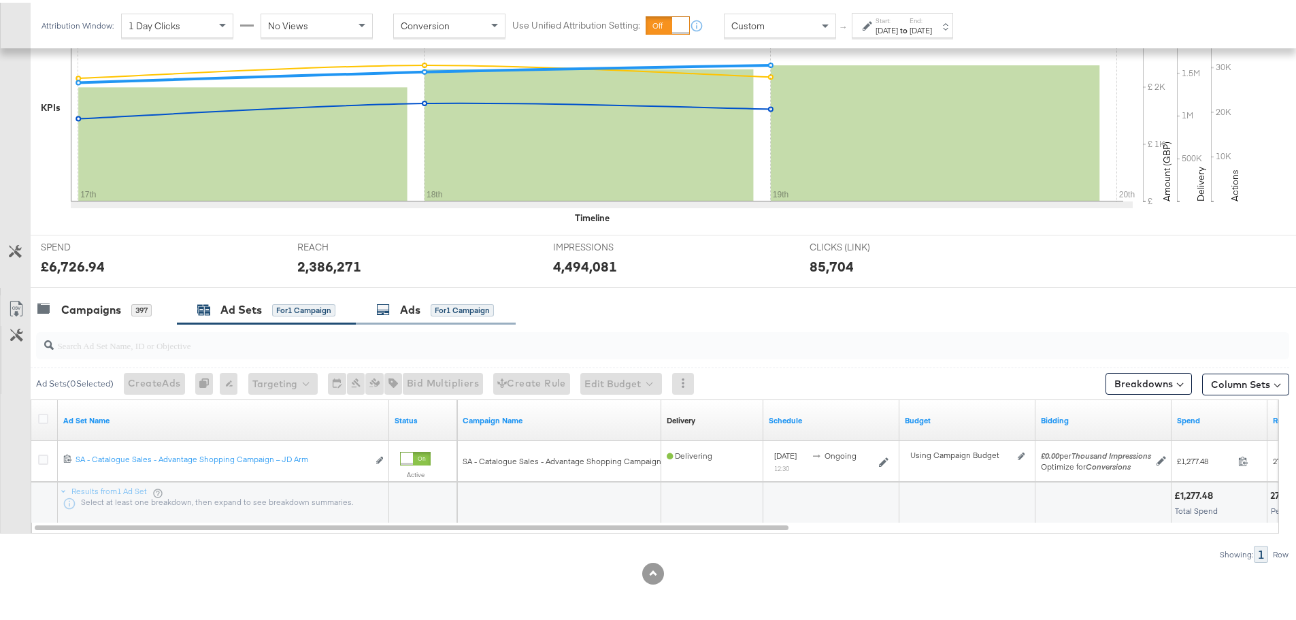
click at [395, 314] on div "Ads for 1 Campaign" at bounding box center [435, 307] width 118 height 16
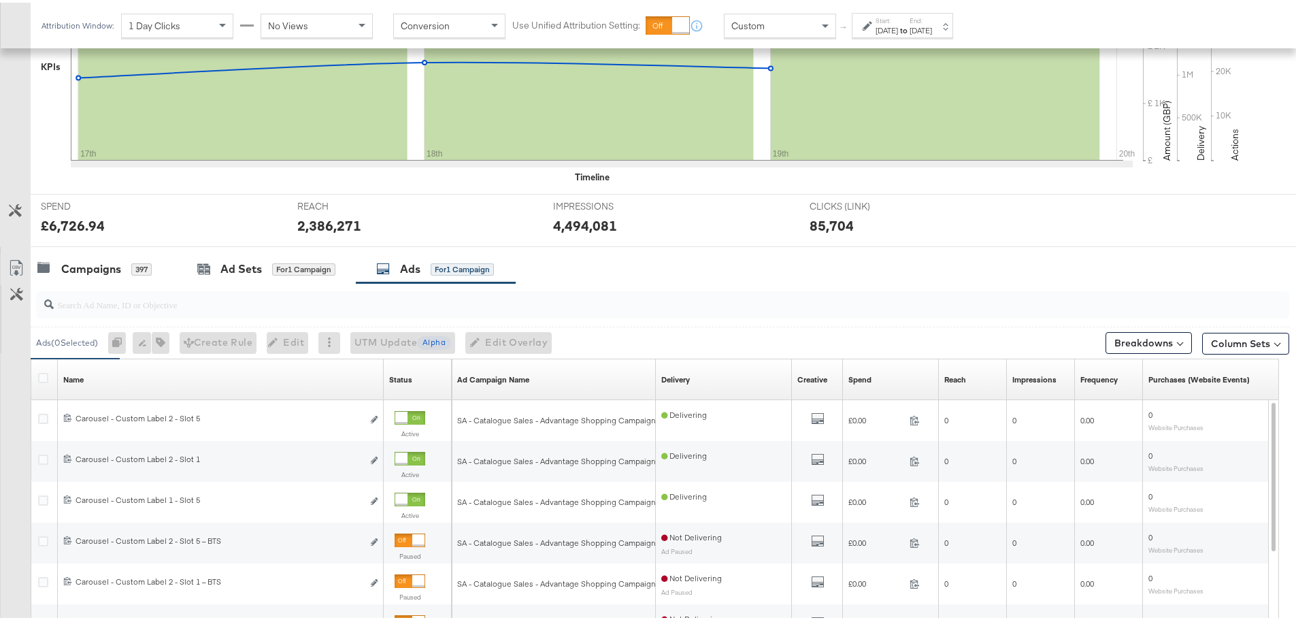
scroll to position [545, 0]
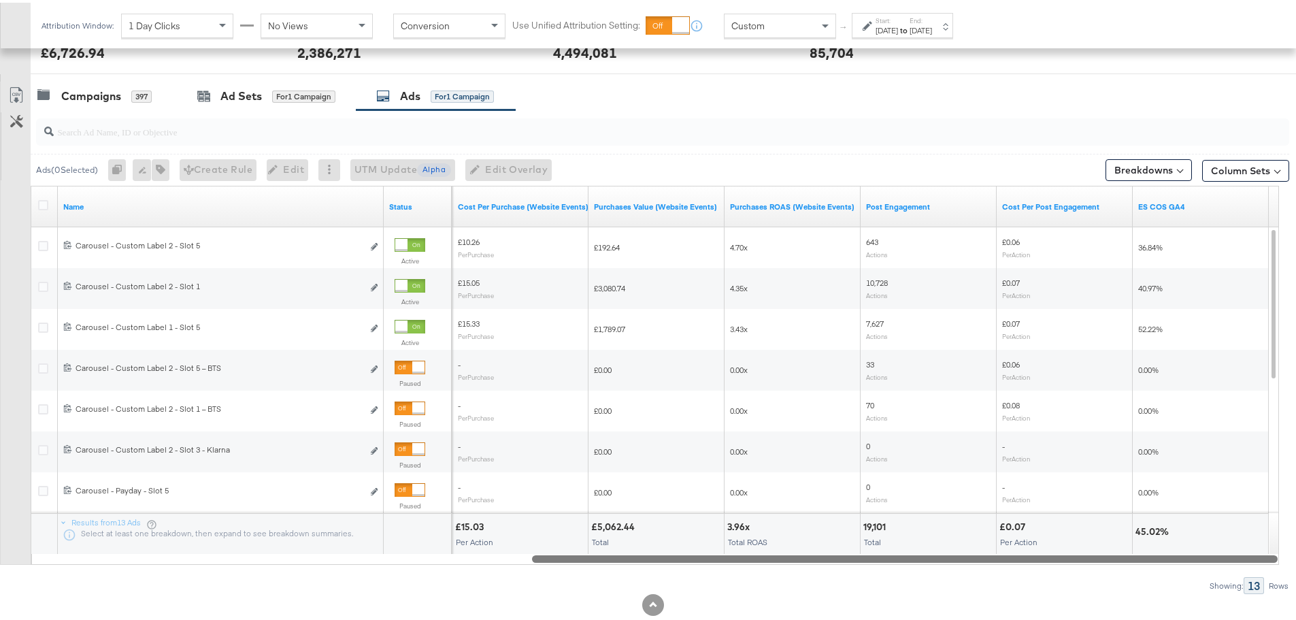
drag, startPoint x: 563, startPoint y: 558, endPoint x: 1185, endPoint y: 591, distance: 622.2
click at [1185, 591] on div "Ads ( 0 Selected) 0 Rename 0 ads Tags for 0 campaigns Create Rule Edit 0 ads Ed…" at bounding box center [645, 350] width 1290 height 484
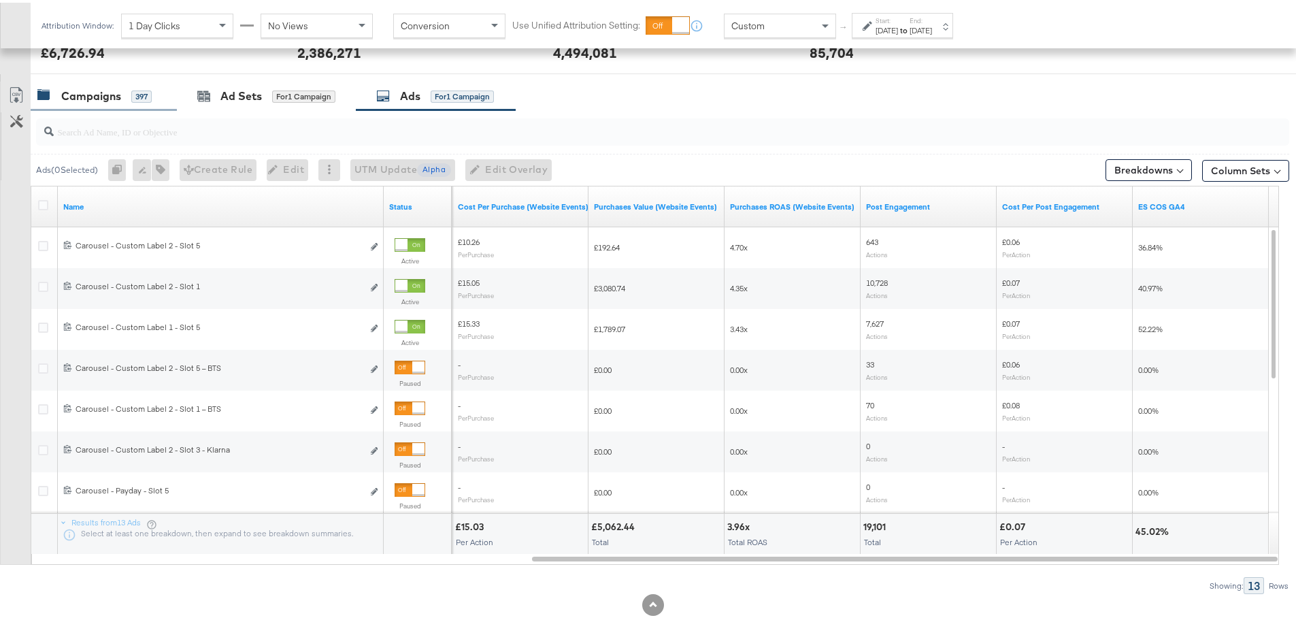
click at [92, 92] on div "Campaigns" at bounding box center [91, 94] width 60 height 16
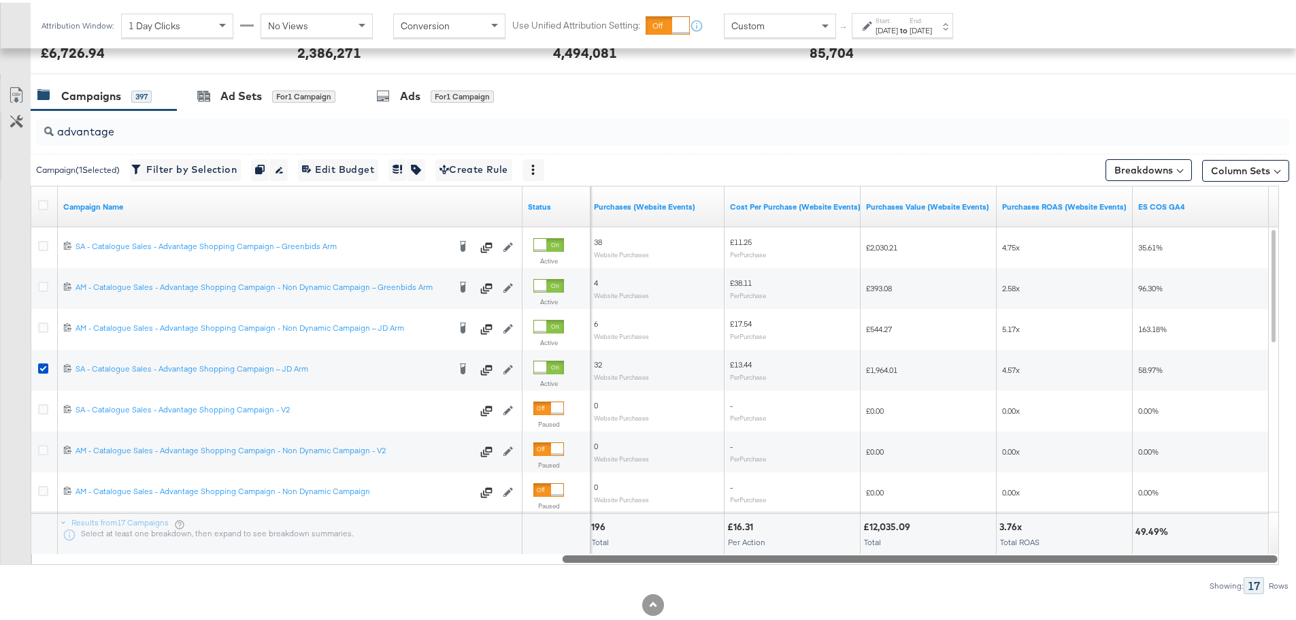
drag, startPoint x: 359, startPoint y: 557, endPoint x: 1077, endPoint y: 600, distance: 719.9
click at [1077, 600] on div "KPIs Performance & KPIs Customize KPIs ✔ Clicks (Link) ✔ Reach ✔ Impressions ✔ …" at bounding box center [653, 187] width 1307 height 927
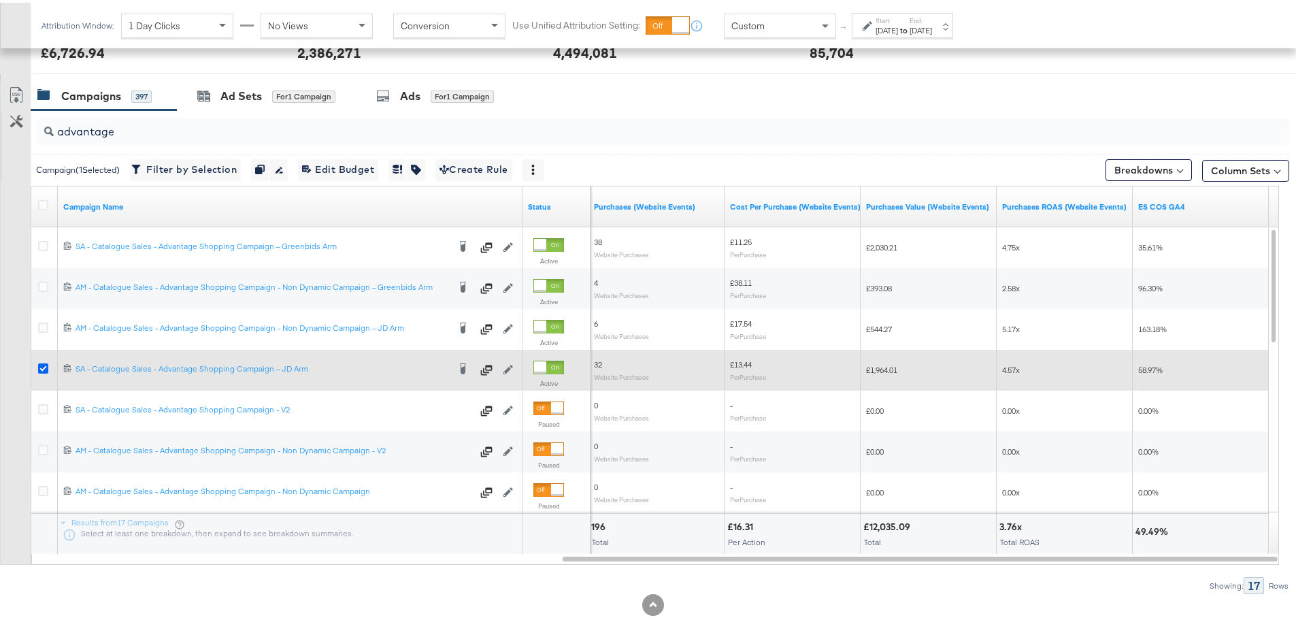
click at [42, 363] on icon at bounding box center [43, 366] width 10 height 10
click at [0, 0] on input "checkbox" at bounding box center [0, 0] width 0 height 0
click at [43, 365] on icon at bounding box center [43, 366] width 10 height 10
click at [0, 0] on input "checkbox" at bounding box center [0, 0] width 0 height 0
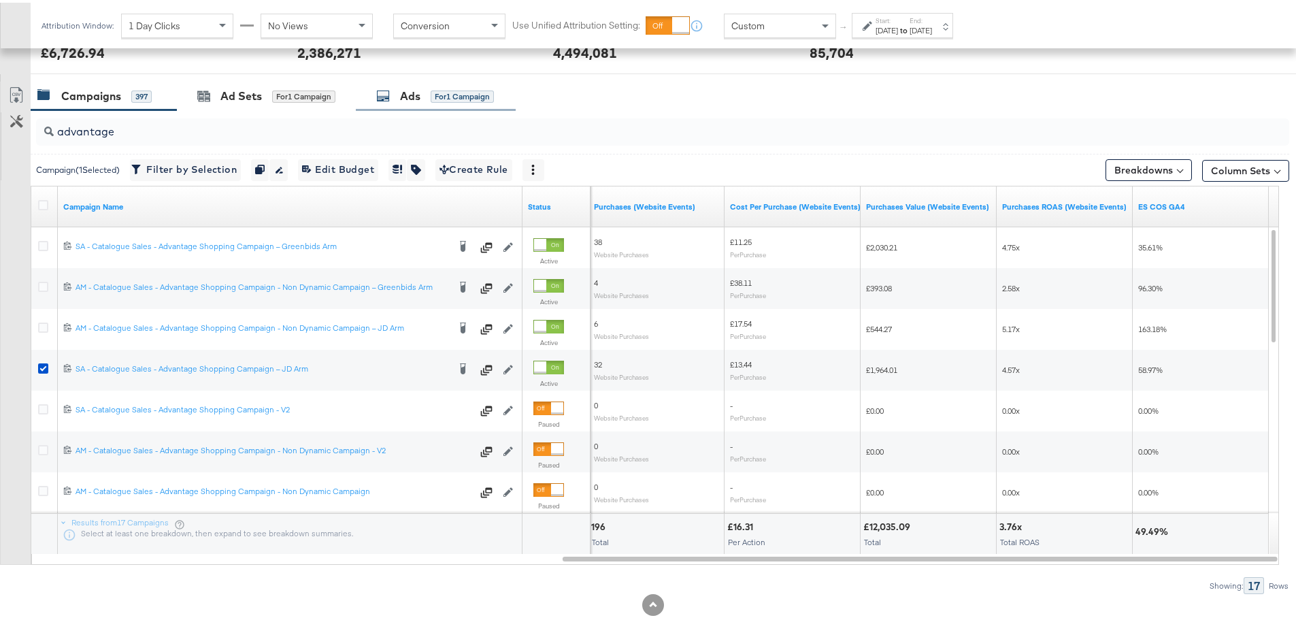
click at [400, 96] on div "Ads for 1 Campaign" at bounding box center [435, 94] width 118 height 16
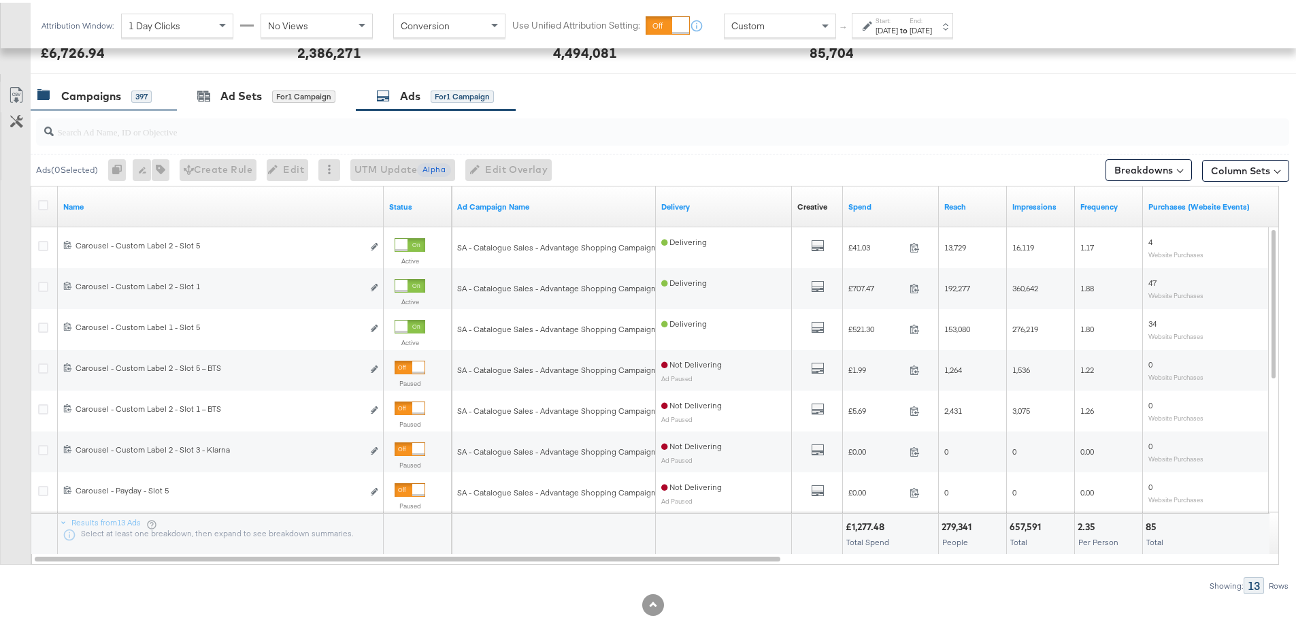
click at [117, 89] on div "Campaigns" at bounding box center [91, 94] width 60 height 16
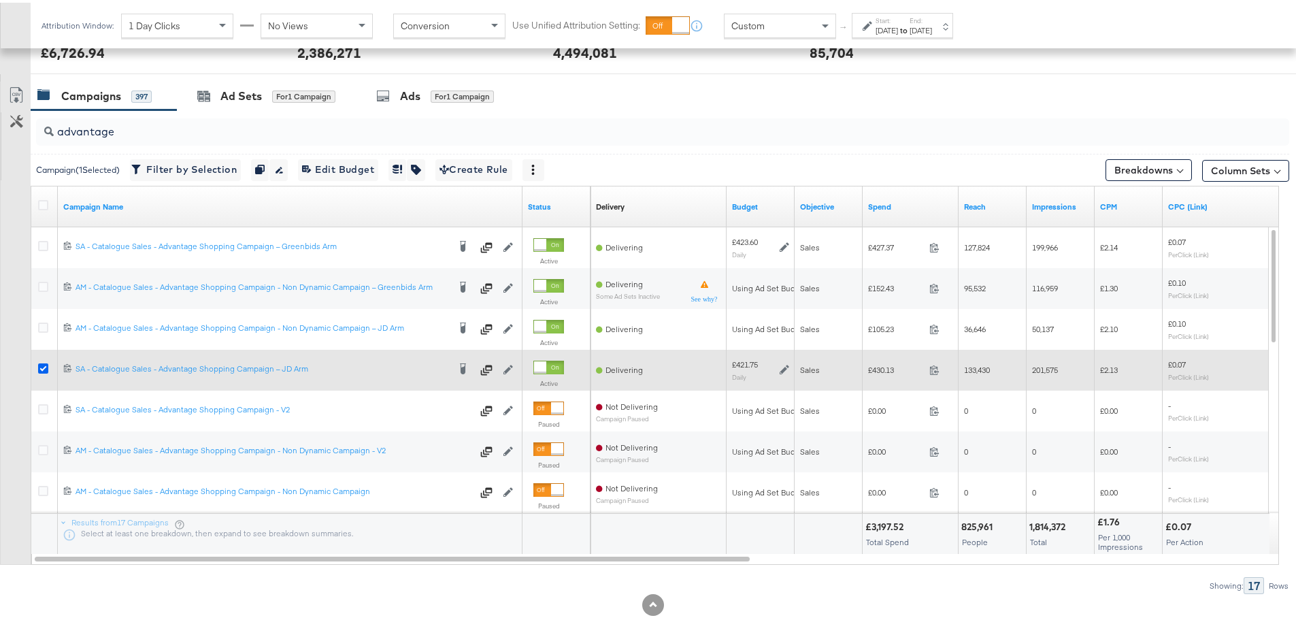
click at [46, 363] on icon at bounding box center [43, 366] width 10 height 10
click at [0, 0] on input "checkbox" at bounding box center [0, 0] width 0 height 0
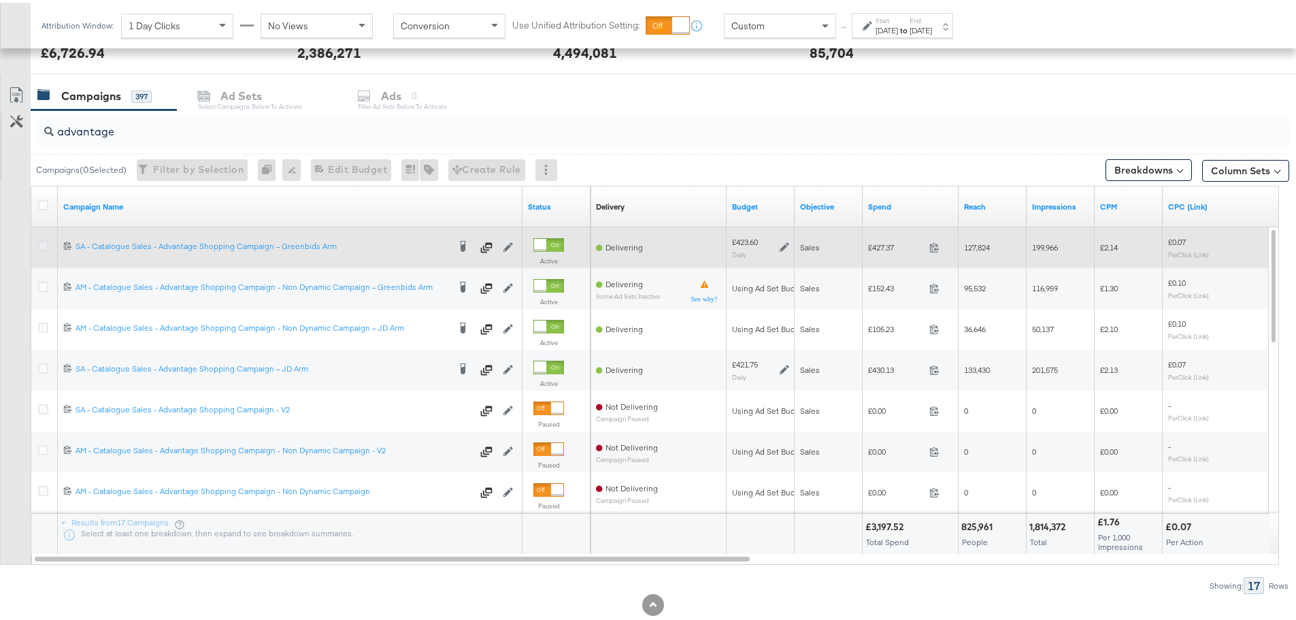
click at [43, 238] on icon at bounding box center [43, 243] width 10 height 10
click at [0, 0] on input "checkbox" at bounding box center [0, 0] width 0 height 0
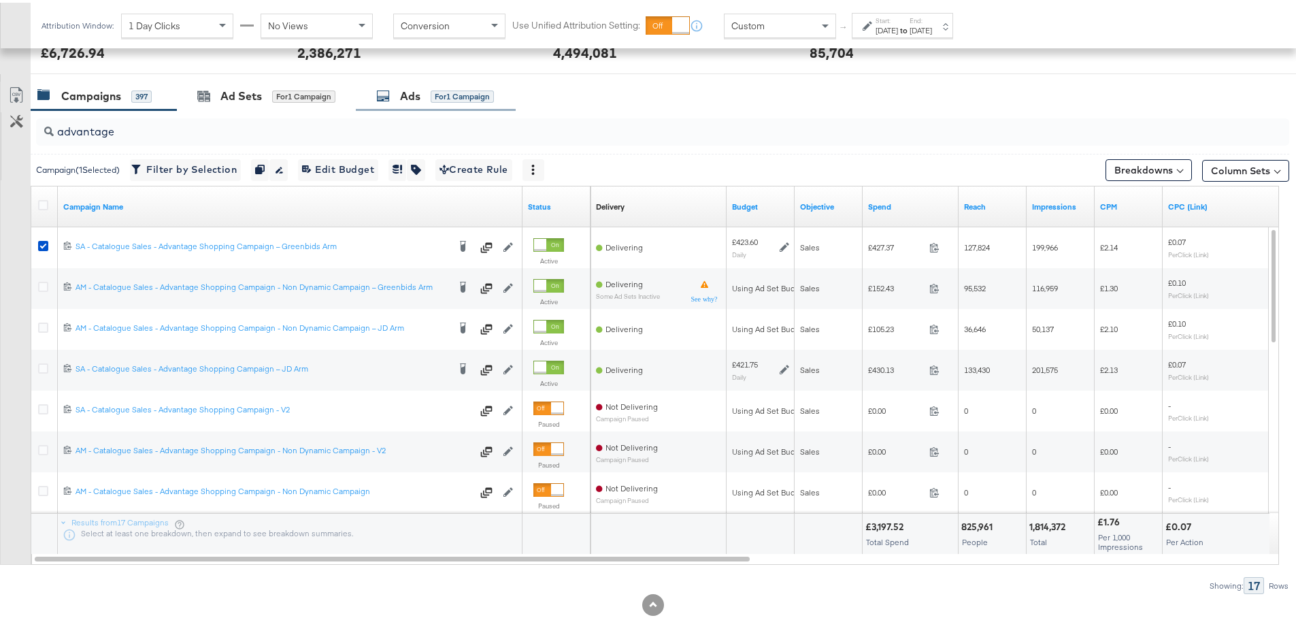
click at [412, 96] on div "Ads" at bounding box center [410, 94] width 20 height 16
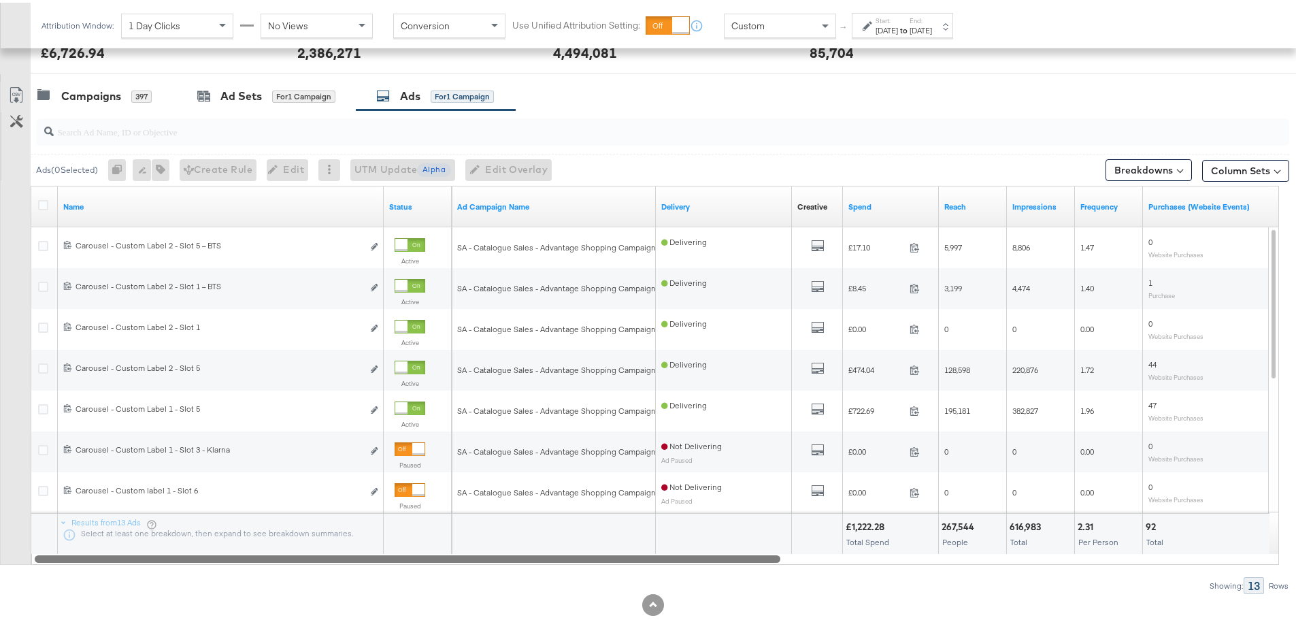
drag, startPoint x: 508, startPoint y: 555, endPoint x: 441, endPoint y: 552, distance: 67.4
click at [441, 552] on div at bounding box center [408, 556] width 746 height 12
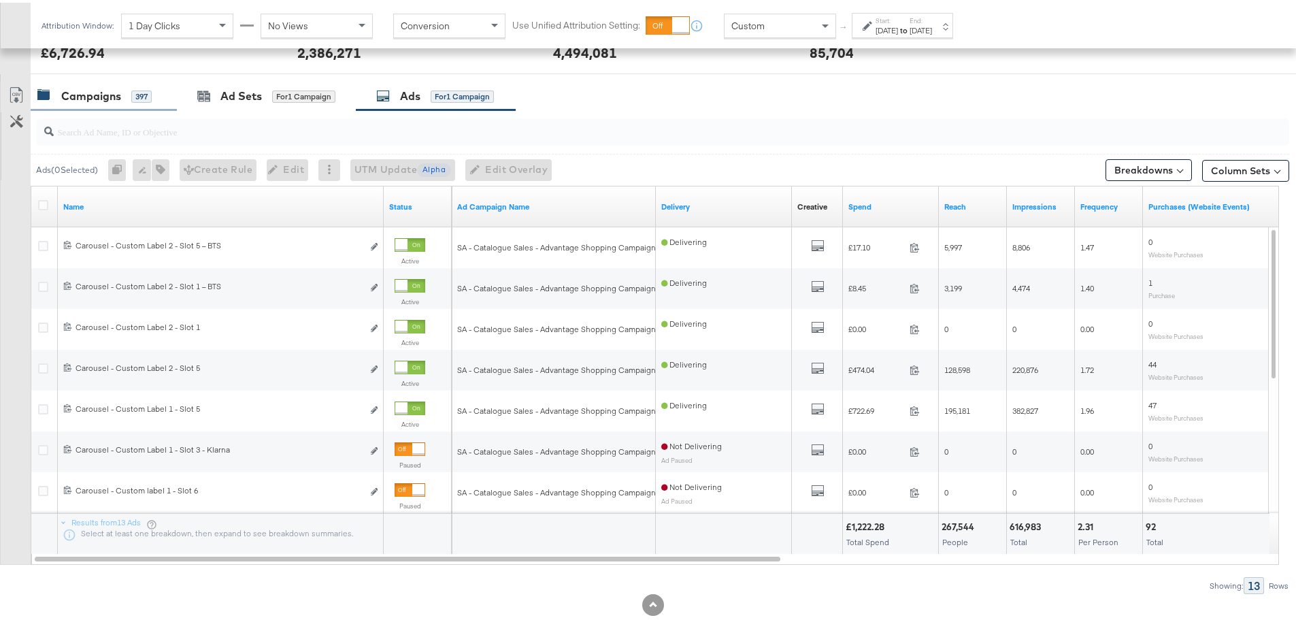
click at [74, 91] on div "Campaigns" at bounding box center [91, 94] width 60 height 16
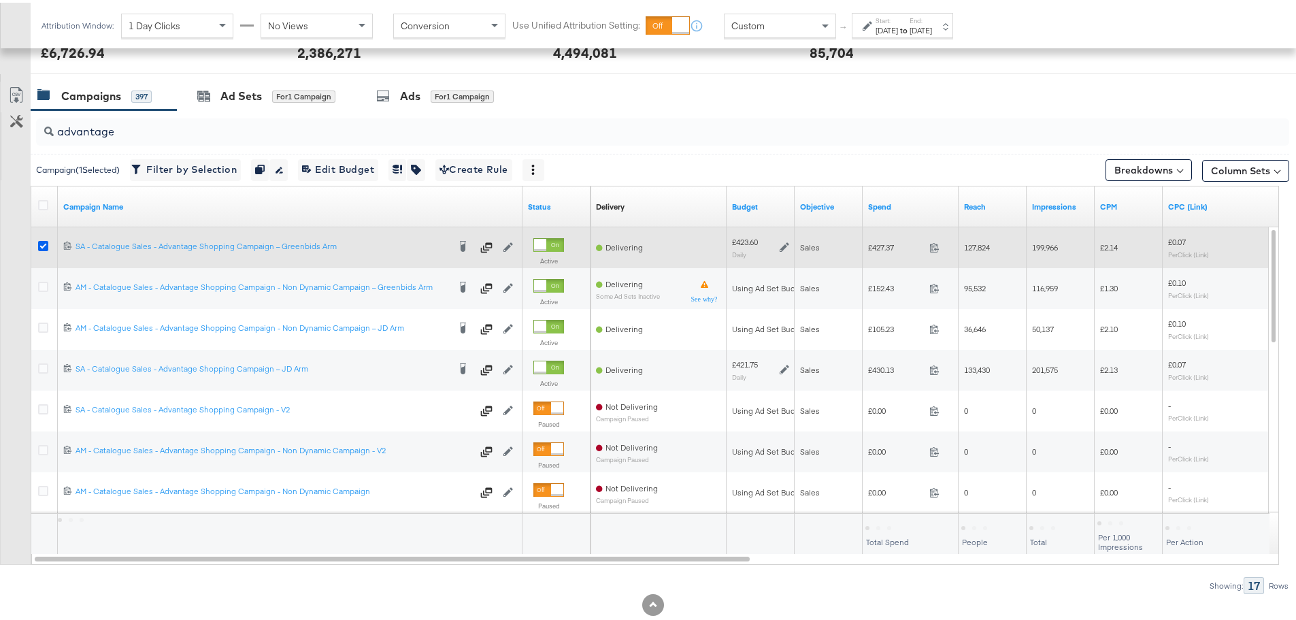
click at [46, 242] on icon at bounding box center [43, 243] width 10 height 10
click at [0, 0] on input "checkbox" at bounding box center [0, 0] width 0 height 0
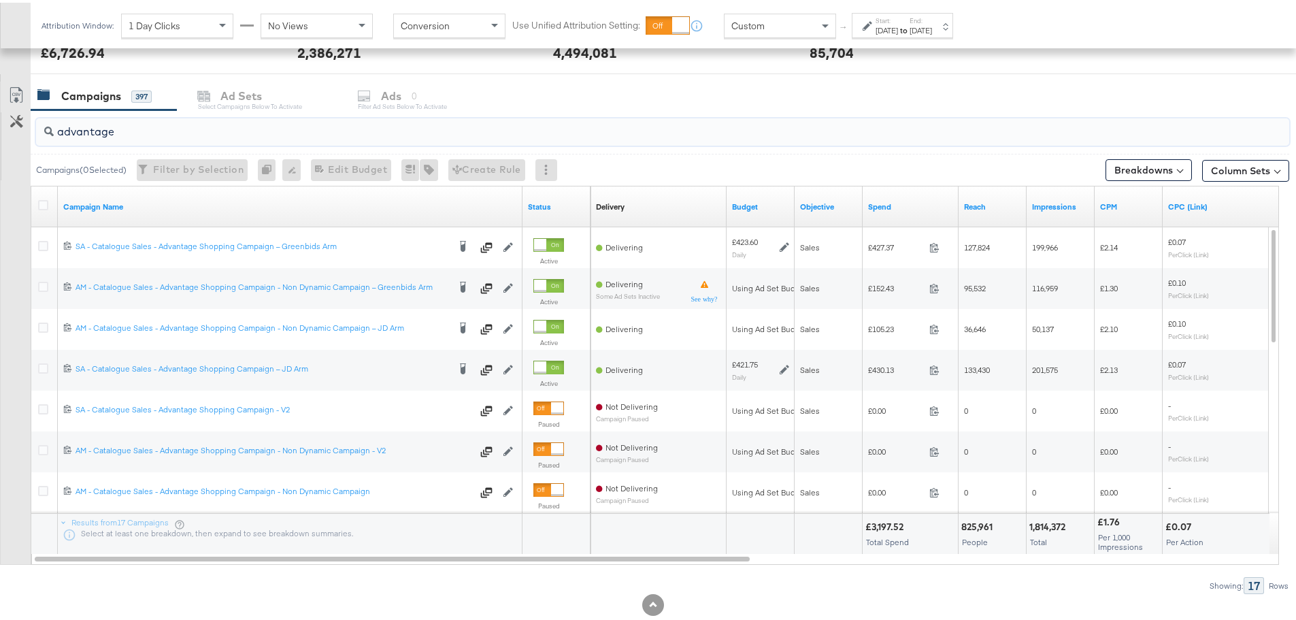
drag, startPoint x: 127, startPoint y: 125, endPoint x: -255, endPoint y: 85, distance: 383.2
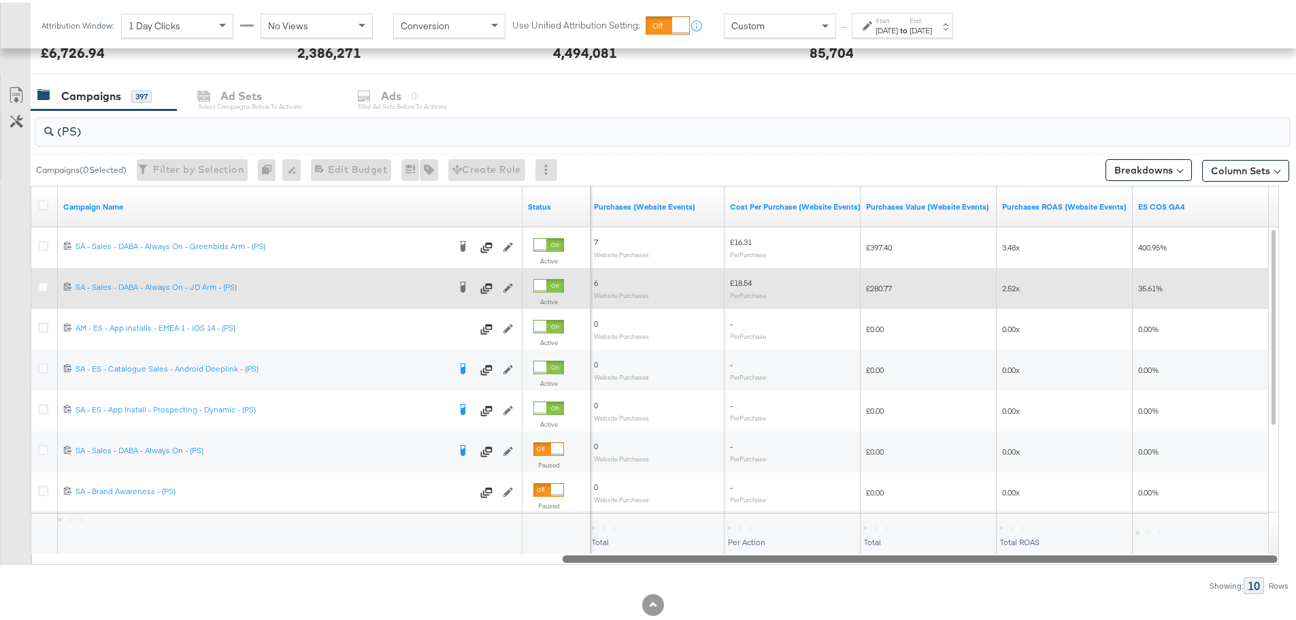
drag, startPoint x: 613, startPoint y: 558, endPoint x: 1077, endPoint y: 289, distance: 536.3
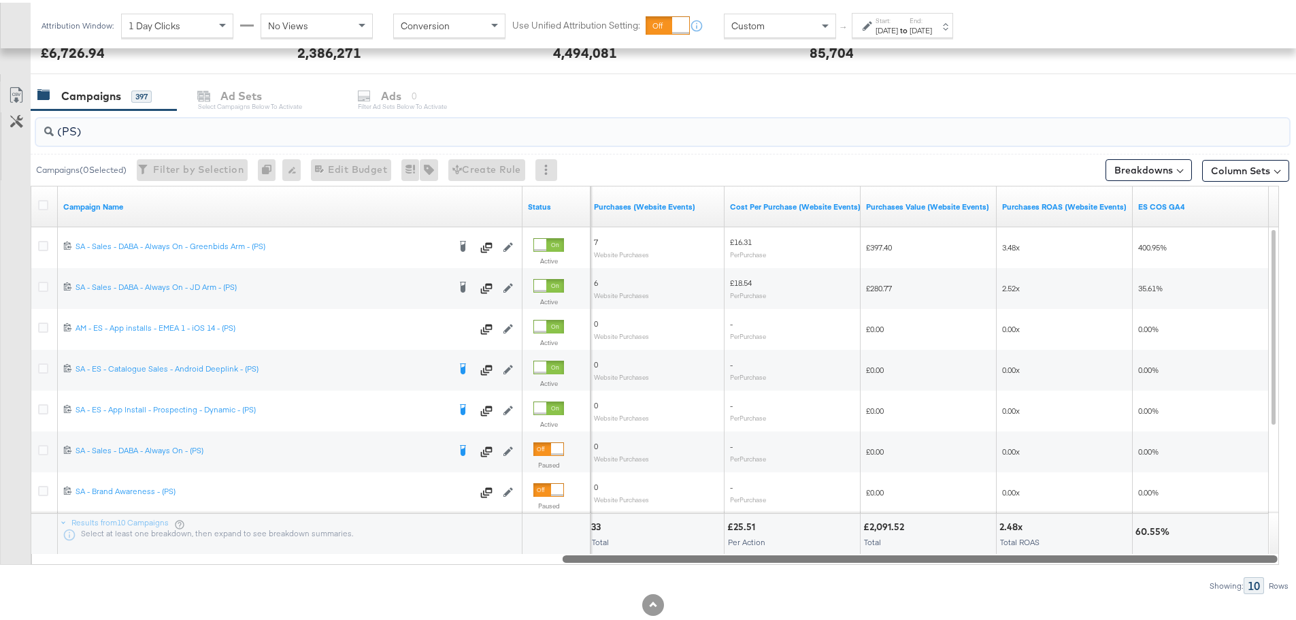
type input "(PS)"
click at [768, 25] on div "Custom" at bounding box center [780, 23] width 111 height 23
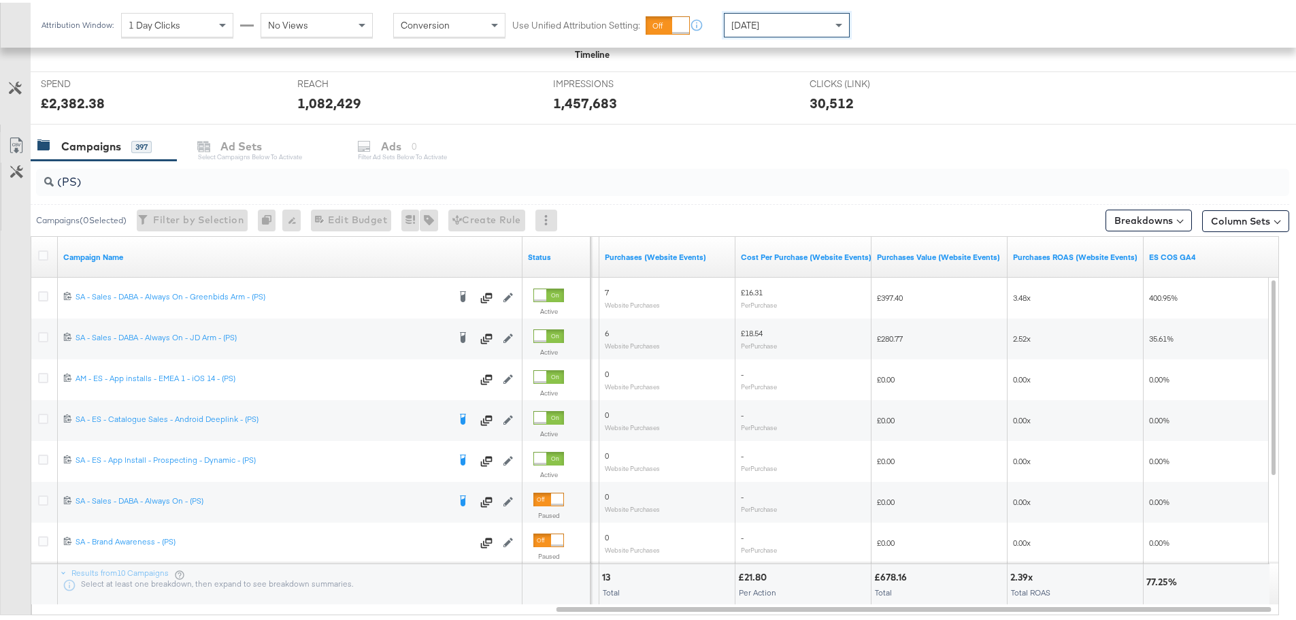
scroll to position [544, 0]
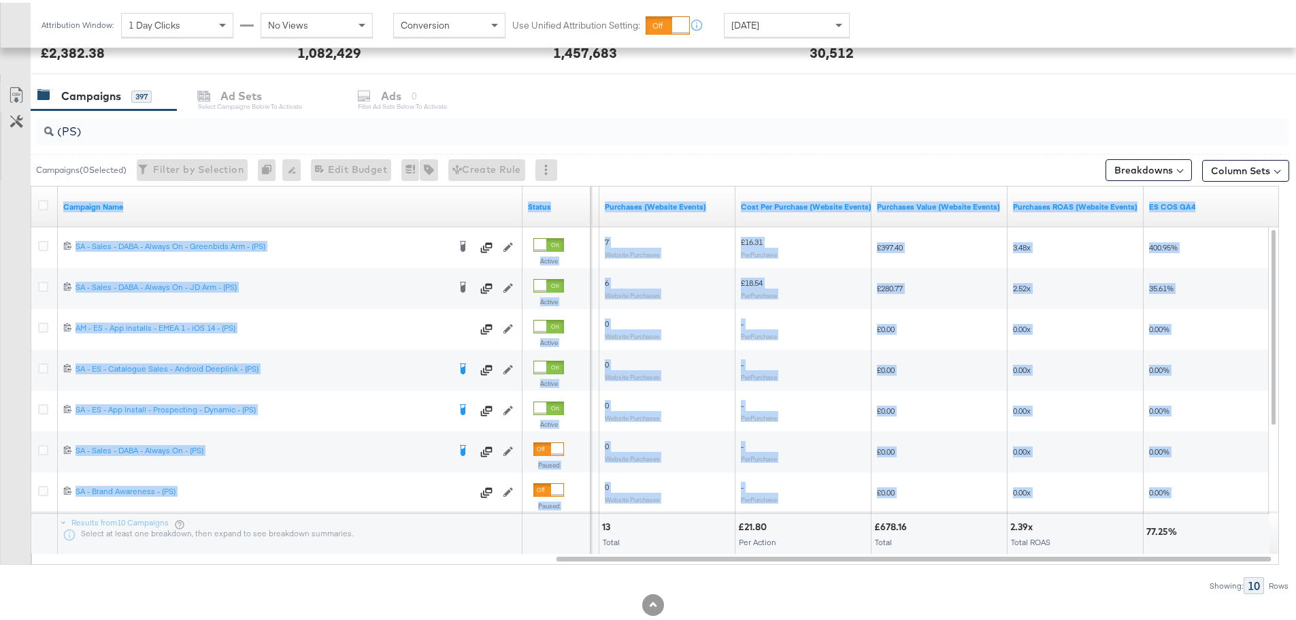
drag, startPoint x: 933, startPoint y: 561, endPoint x: 1087, endPoint y: 569, distance: 154.0
click at [1087, 569] on div "(PS) Campaigns ( 0 Selected) Filter by Selection Filter 0 campaigns 0 Rename 0 …" at bounding box center [645, 350] width 1290 height 484
click at [835, 572] on div "(PS) Campaigns ( 0 Selected) Filter by Selection Filter 0 campaigns 0 Rename 0 …" at bounding box center [645, 350] width 1290 height 484
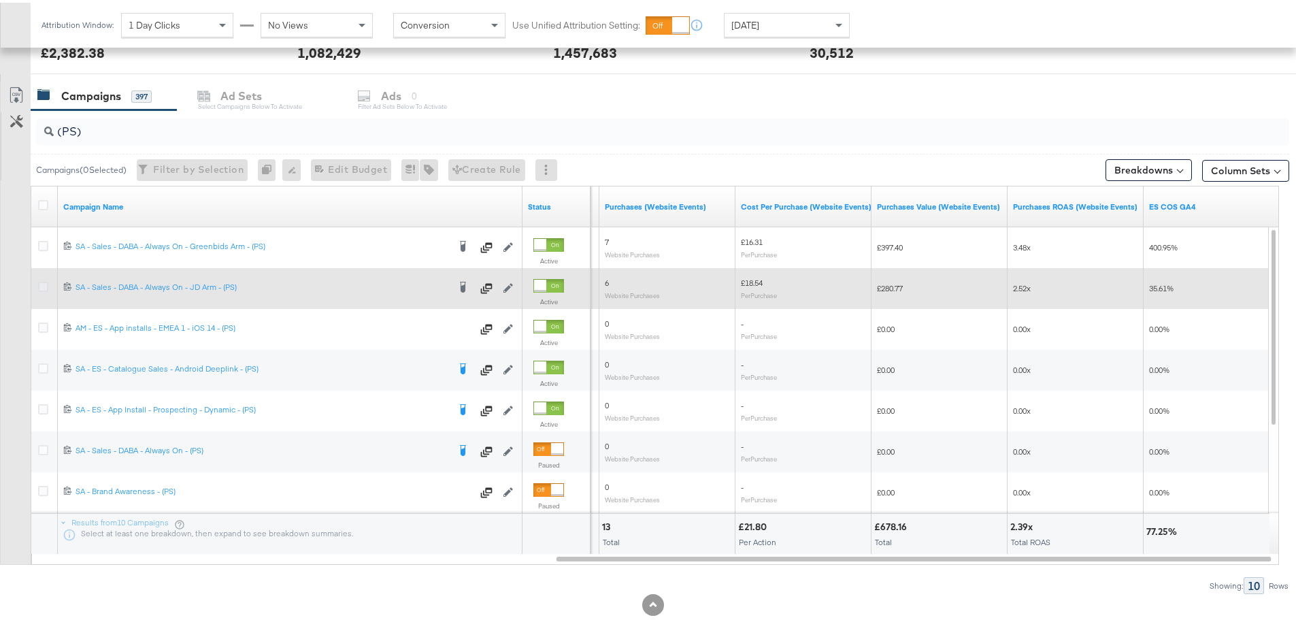
click at [44, 284] on icon at bounding box center [43, 284] width 10 height 10
click at [0, 0] on input "checkbox" at bounding box center [0, 0] width 0 height 0
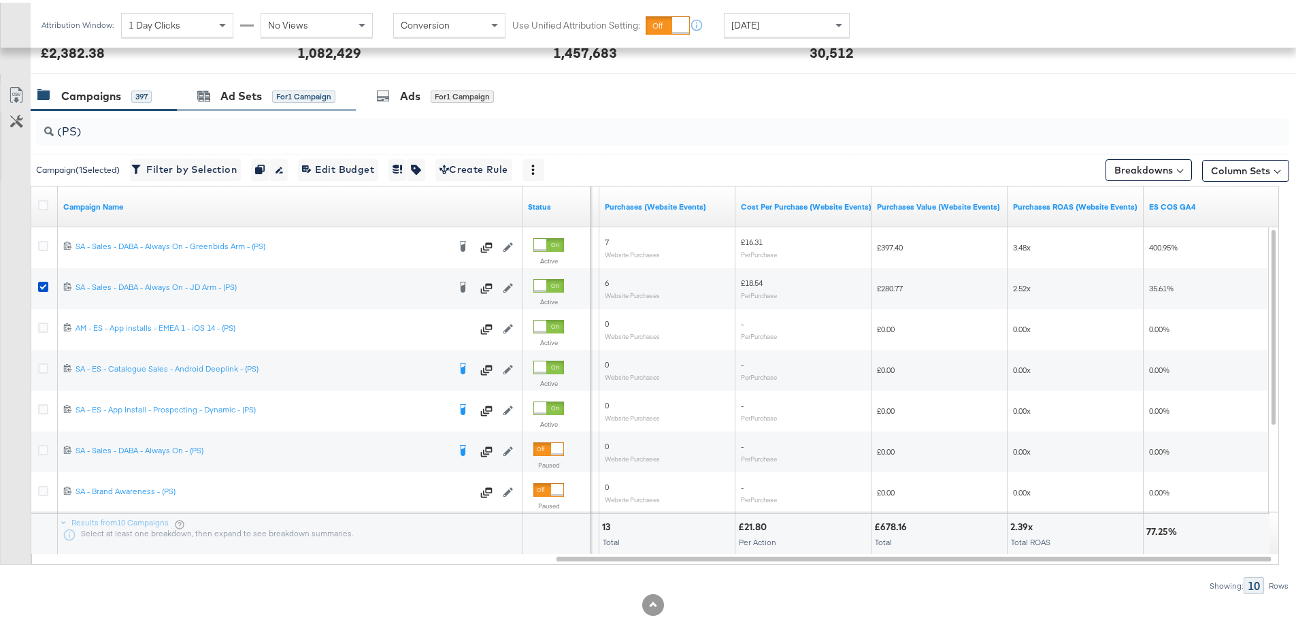
click at [232, 103] on div "Ad Sets for 1 Campaign" at bounding box center [266, 93] width 179 height 29
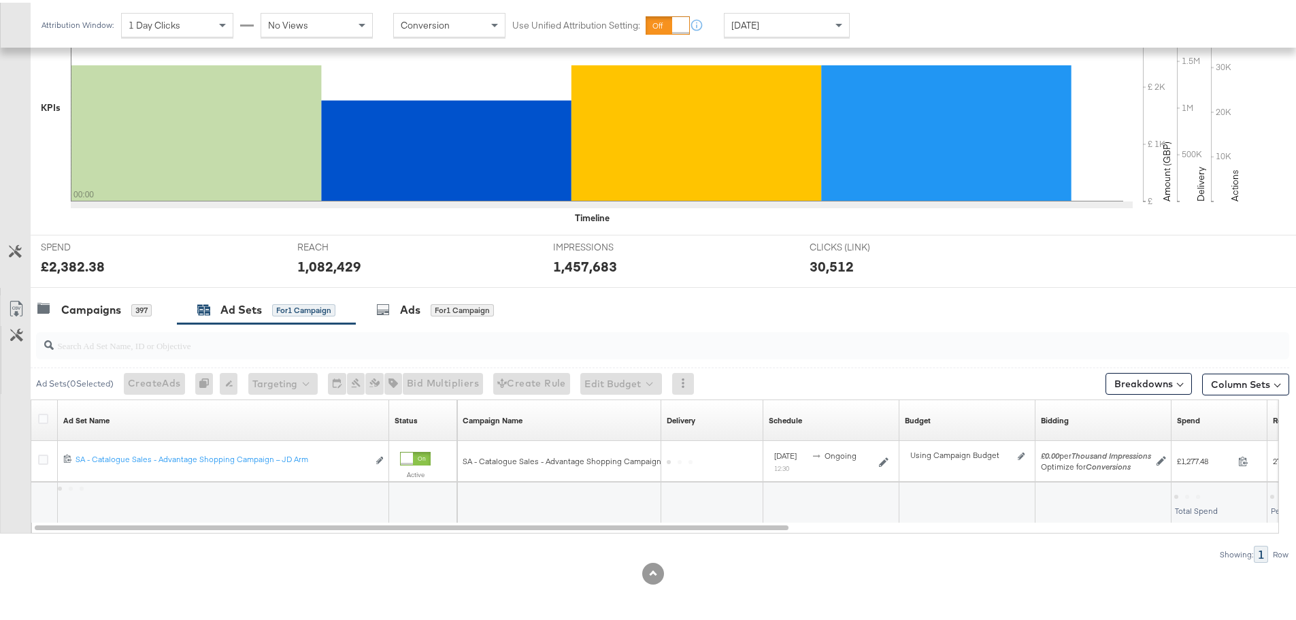
scroll to position [453, 0]
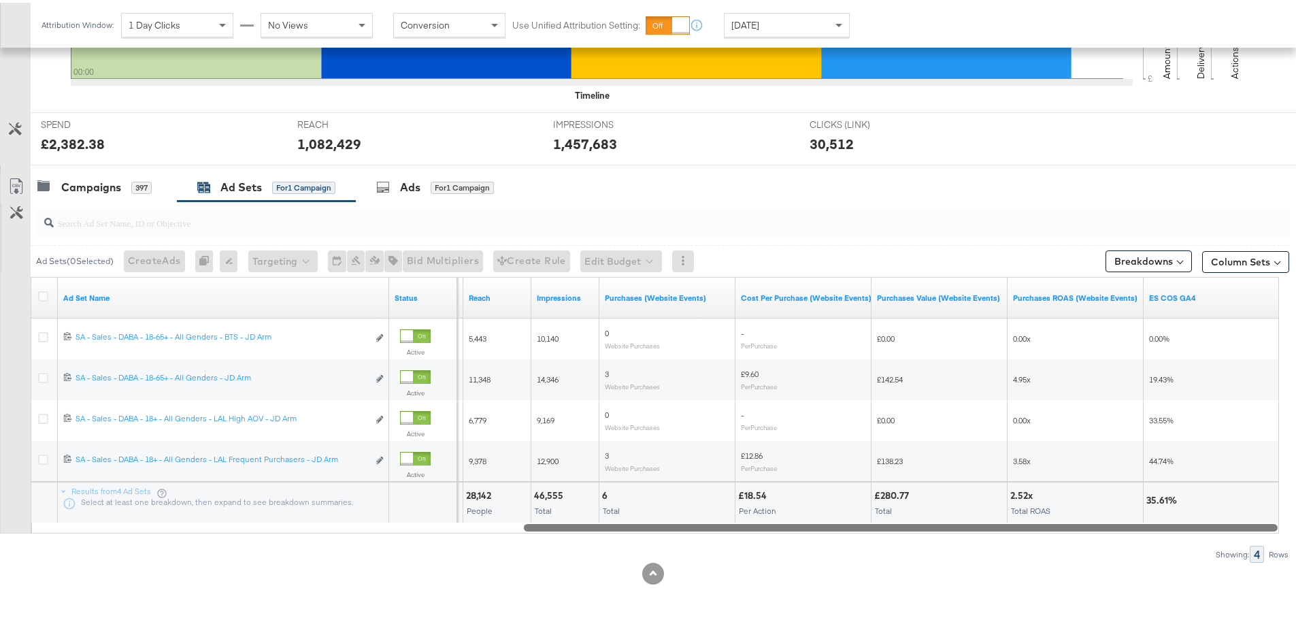
drag, startPoint x: 708, startPoint y: 524, endPoint x: 1306, endPoint y: 550, distance: 598.1
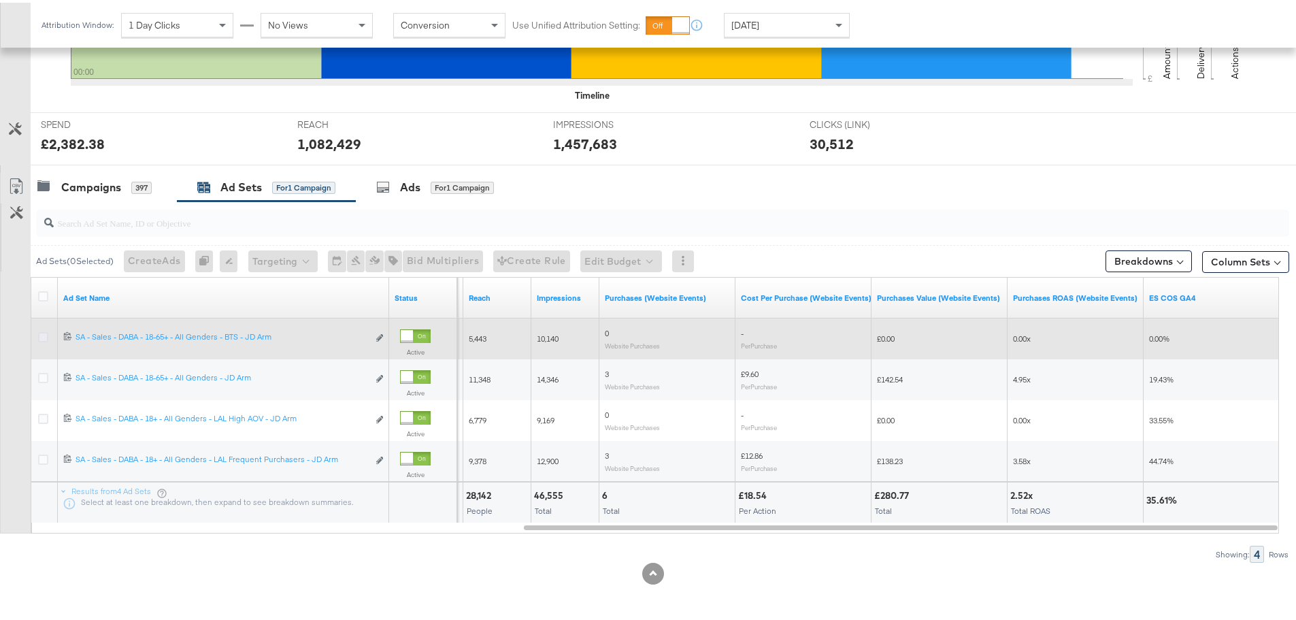
click at [42, 336] on icon at bounding box center [43, 334] width 10 height 10
click at [0, 0] on input "checkbox" at bounding box center [0, 0] width 0 height 0
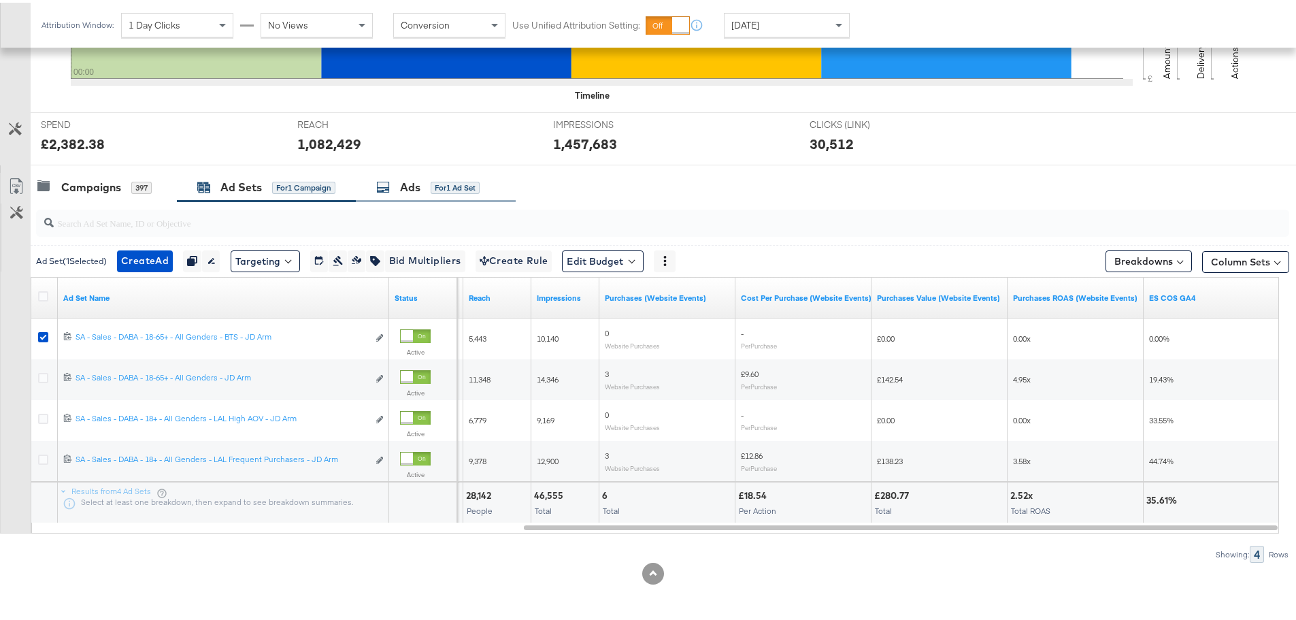
click at [407, 185] on div "Ads" at bounding box center [410, 185] width 20 height 16
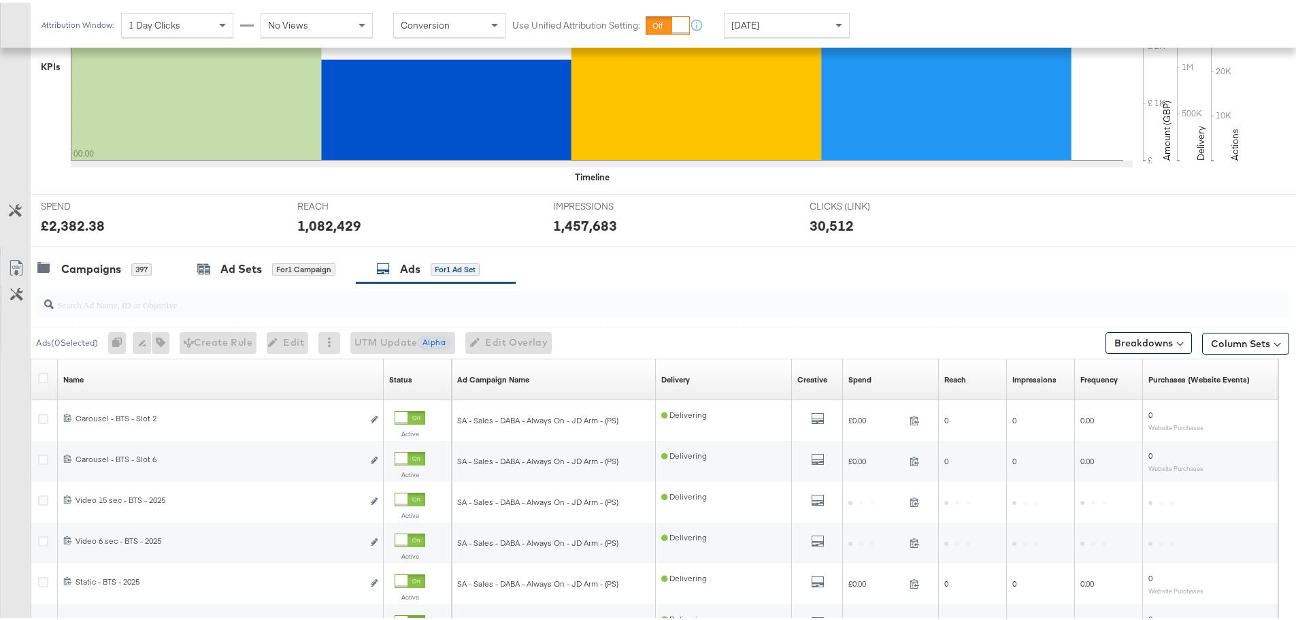
scroll to position [544, 0]
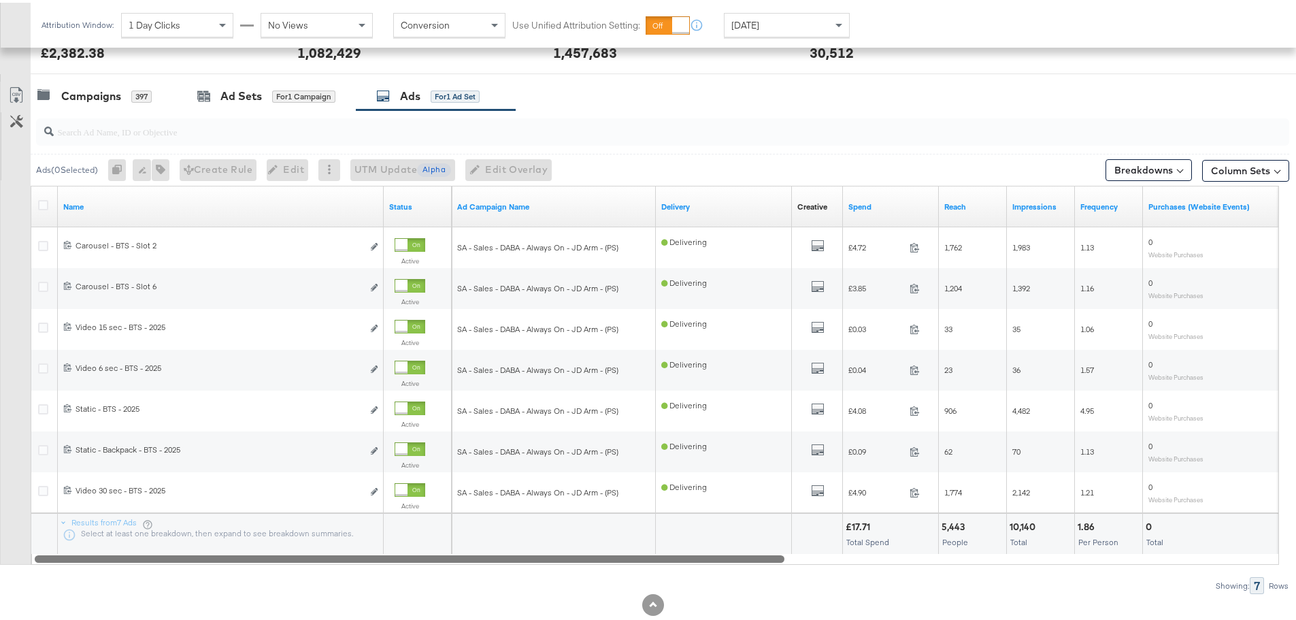
drag, startPoint x: 724, startPoint y: 559, endPoint x: 661, endPoint y: 536, distance: 66.7
click at [661, 536] on div "Name Status Ad Campaign Name Delivery Creative Sorting Unavailable Spend Reach …" at bounding box center [655, 372] width 1249 height 379
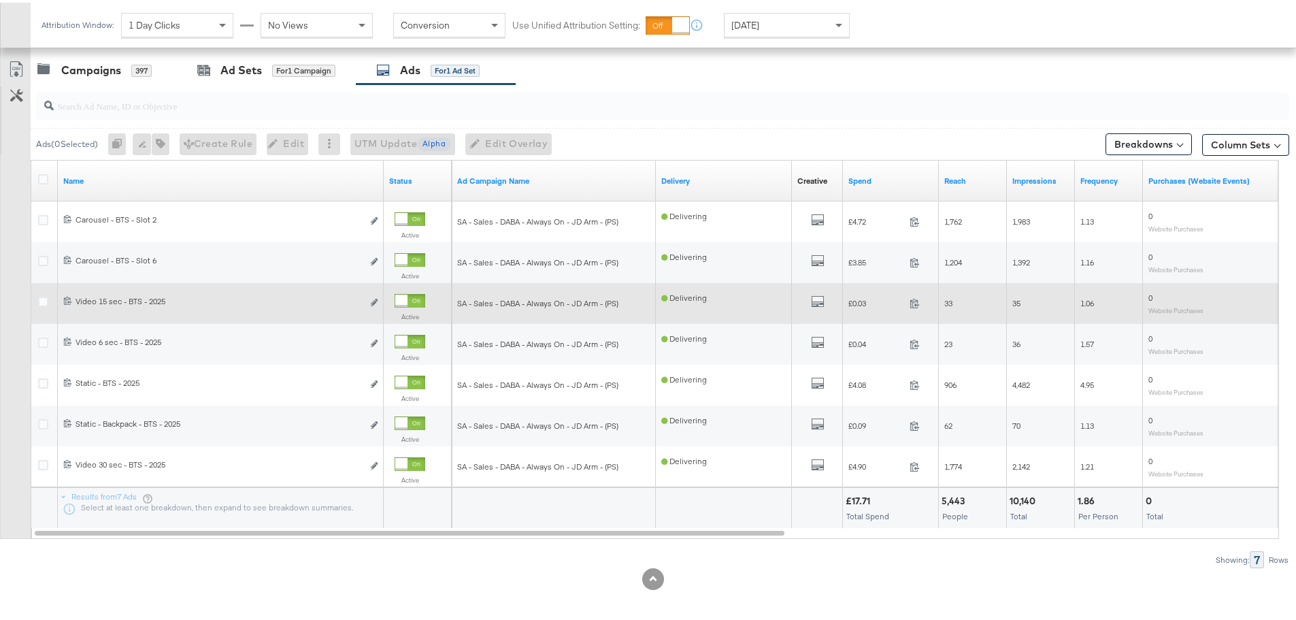
scroll to position [576, 0]
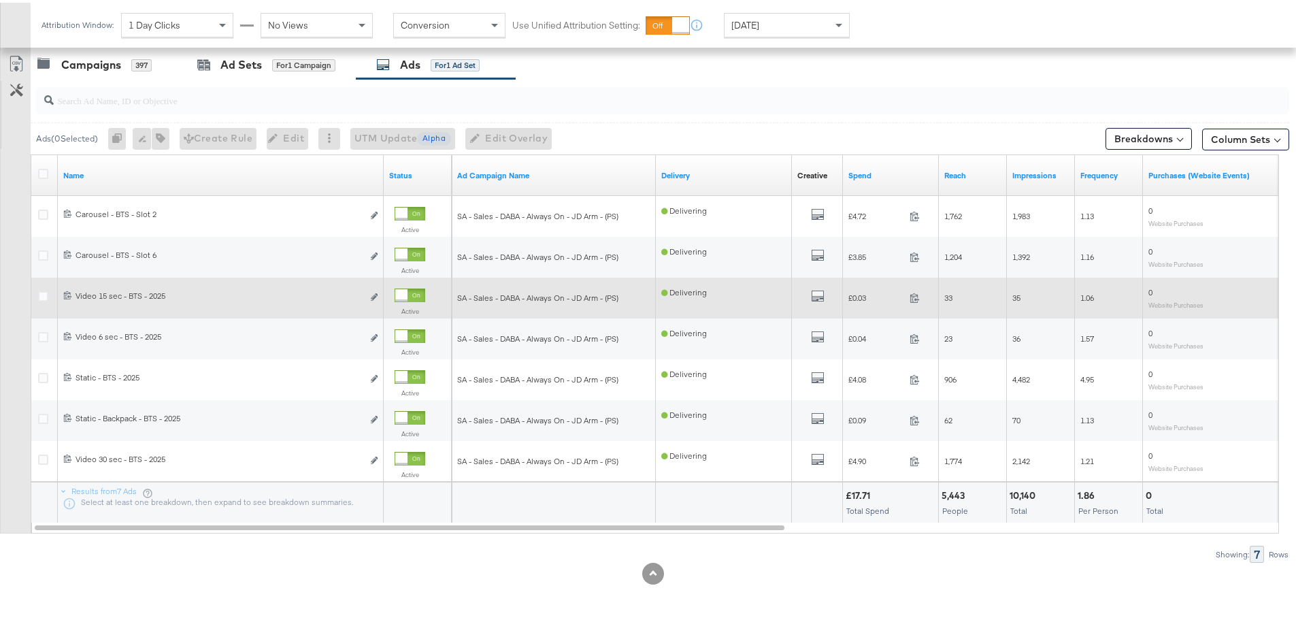
click at [408, 292] on div at bounding box center [410, 293] width 31 height 14
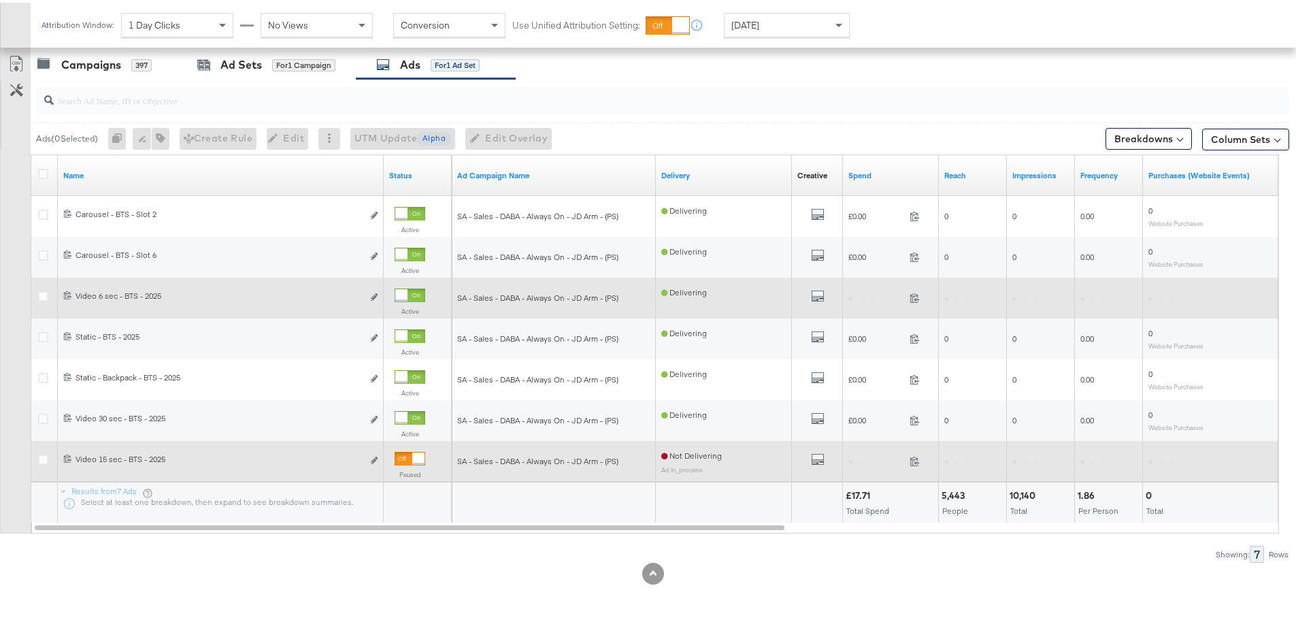
click at [412, 460] on div at bounding box center [418, 456] width 12 height 12
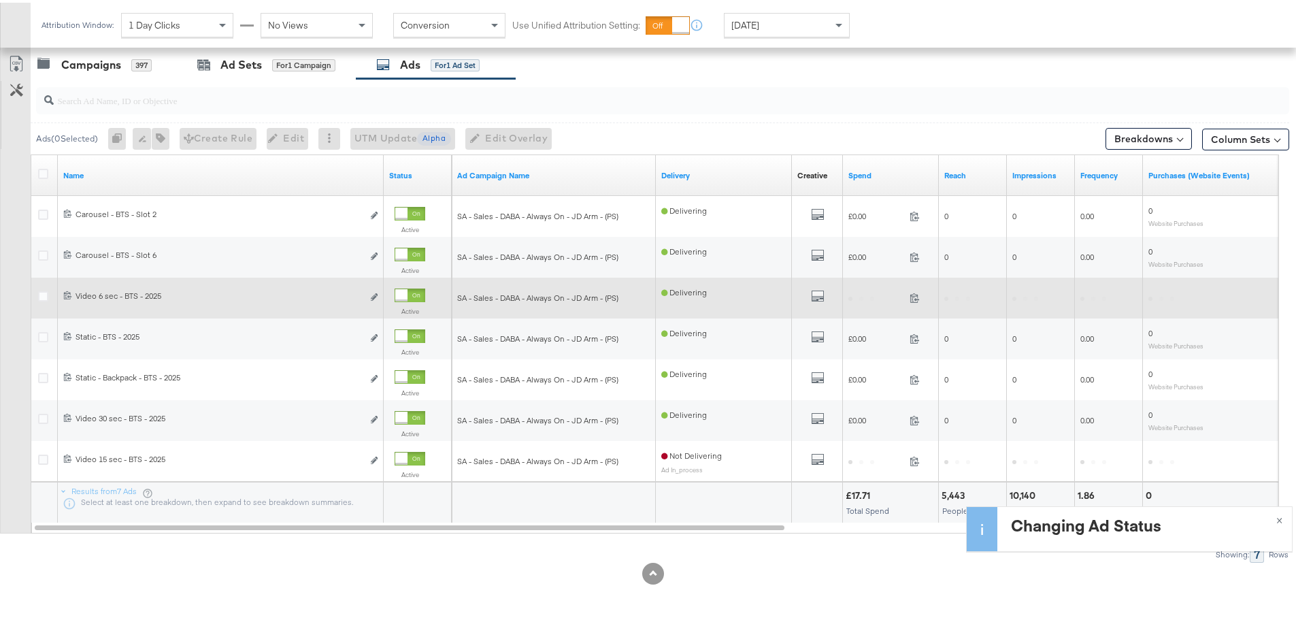
click at [803, 32] on div "Yesterday" at bounding box center [787, 22] width 125 height 23
click at [874, 27] on div at bounding box center [869, 23] width 13 height 10
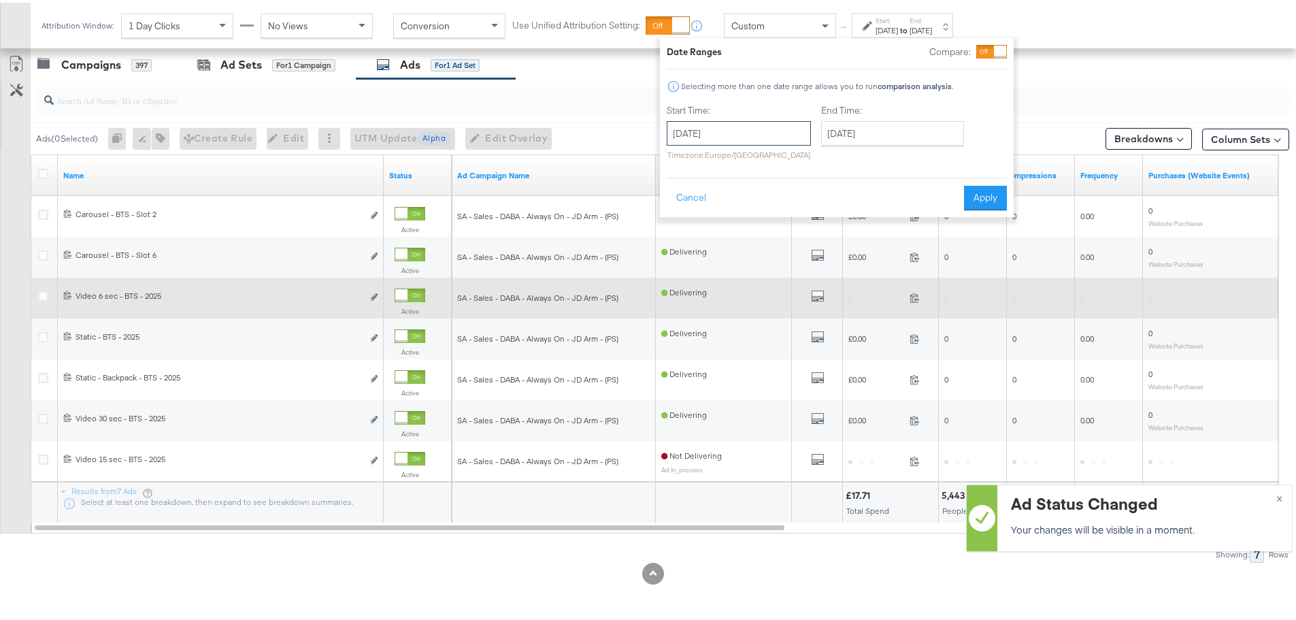
click at [713, 131] on input "August 20th 2025" at bounding box center [739, 130] width 144 height 24
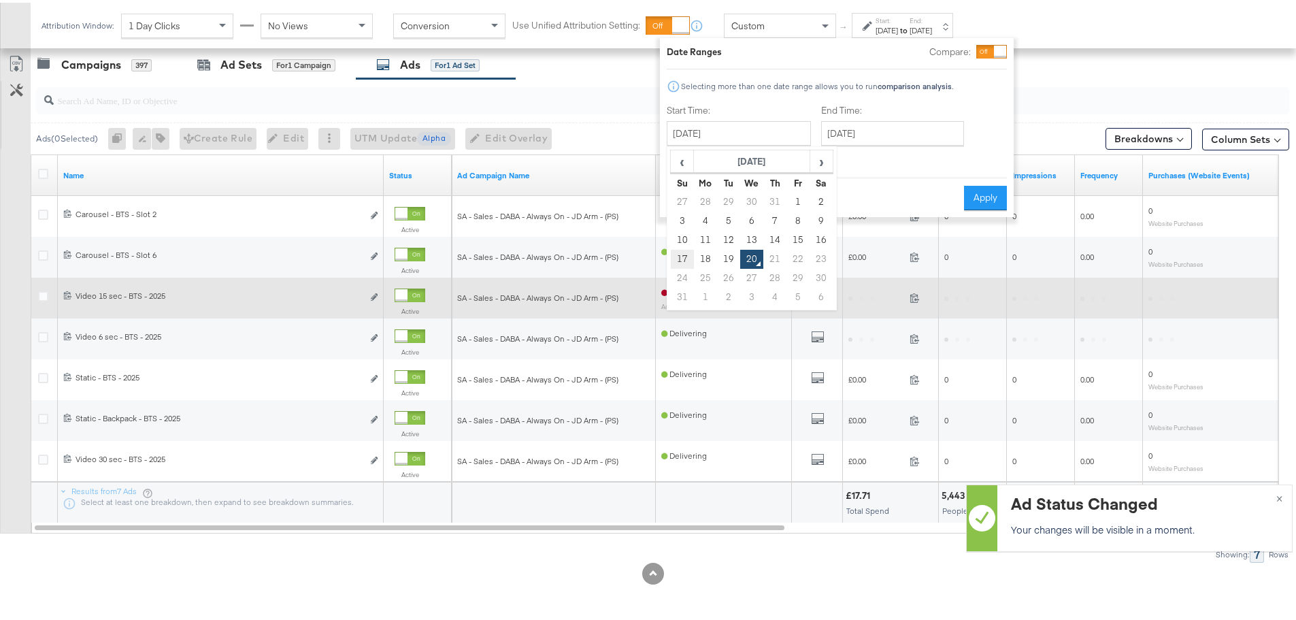
click at [673, 253] on td "17" at bounding box center [682, 256] width 23 height 19
type input "August 17th 2025"
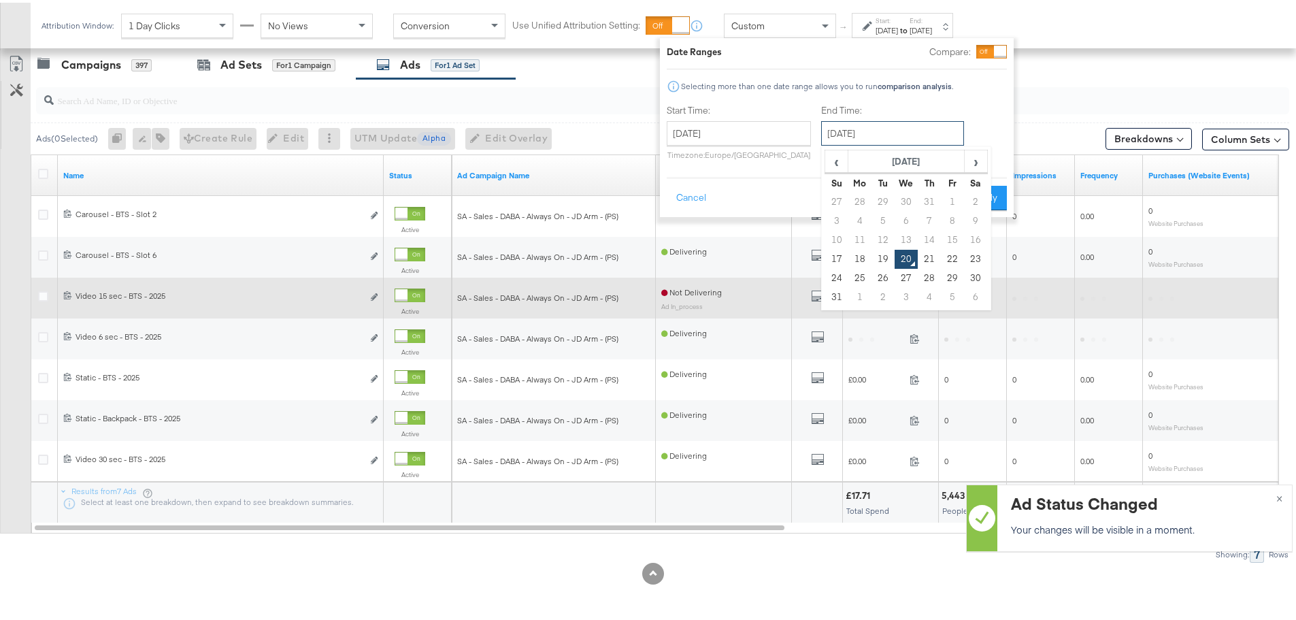
click at [859, 120] on input "August 20th 2025" at bounding box center [892, 130] width 143 height 24
click at [877, 256] on td "19" at bounding box center [883, 256] width 23 height 19
type input "August 19th 2025"
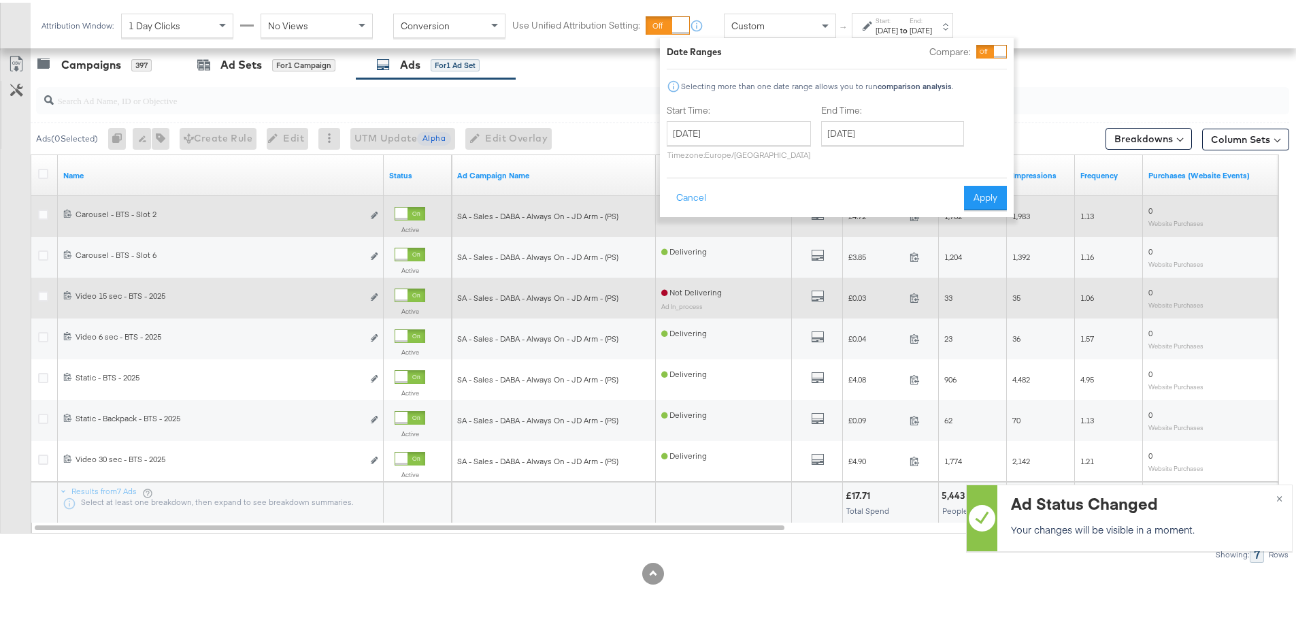
click at [972, 200] on button "Apply" at bounding box center [985, 195] width 43 height 24
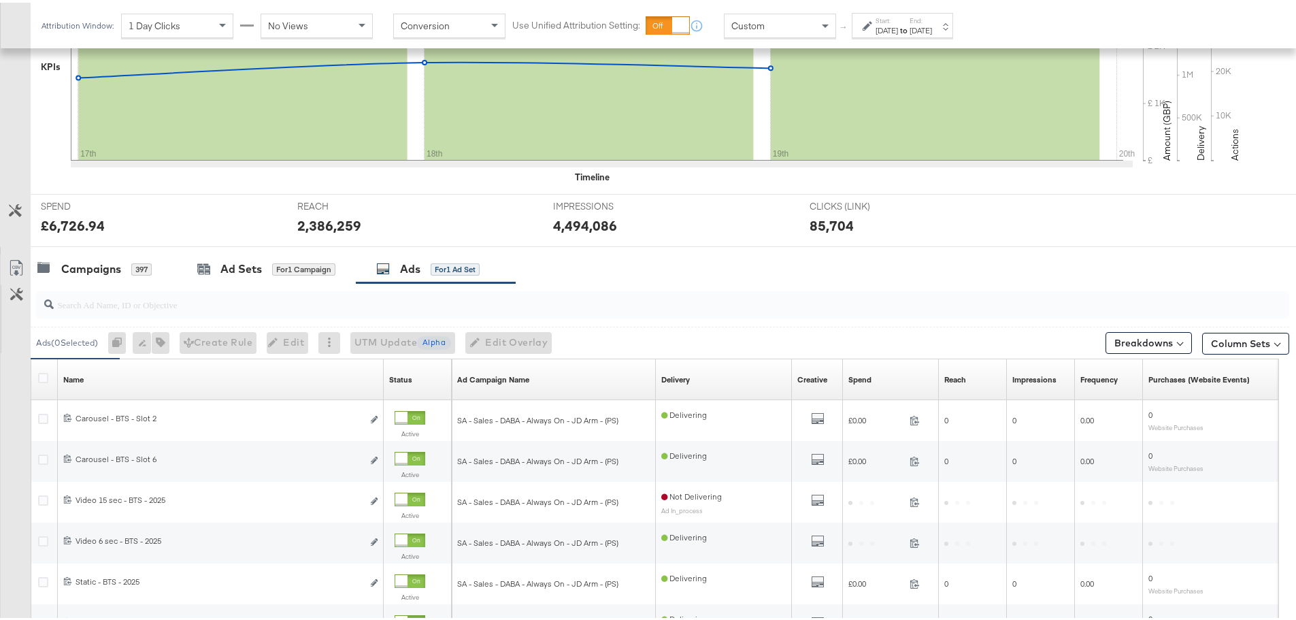
scroll to position [576, 0]
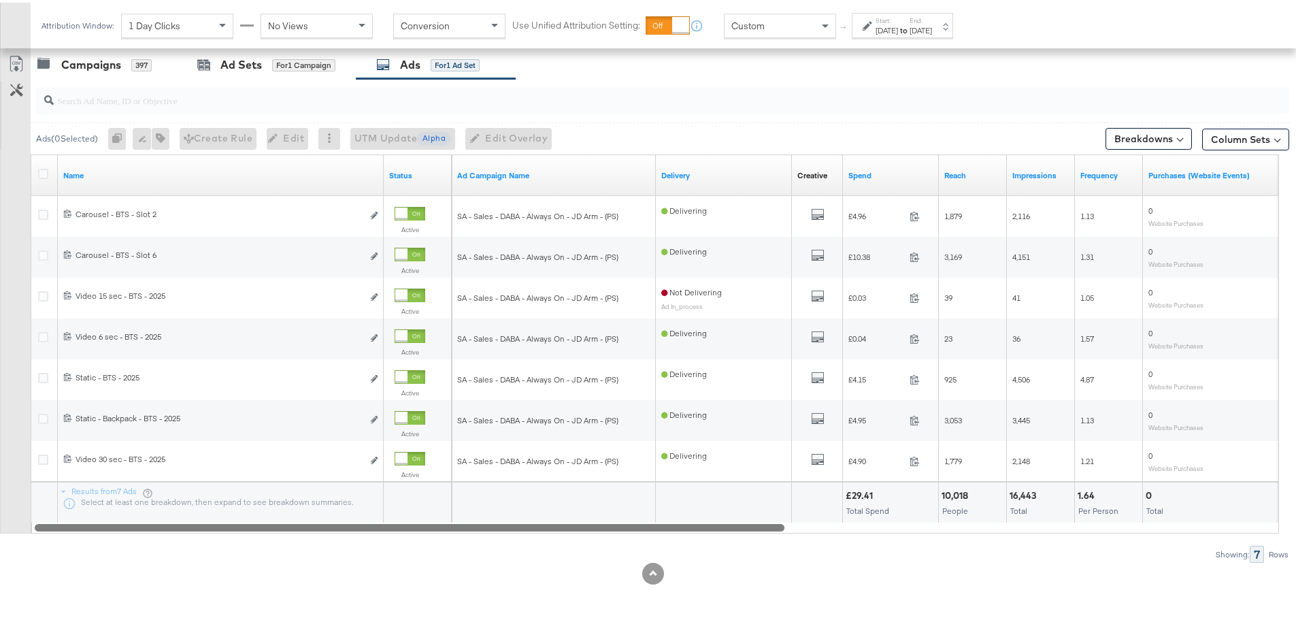
drag, startPoint x: 743, startPoint y: 526, endPoint x: 546, endPoint y: 515, distance: 197.0
click at [546, 517] on div "Name Status Ad Campaign Name Delivery Creative Sorting Unavailable Spend Reach …" at bounding box center [655, 341] width 1249 height 379
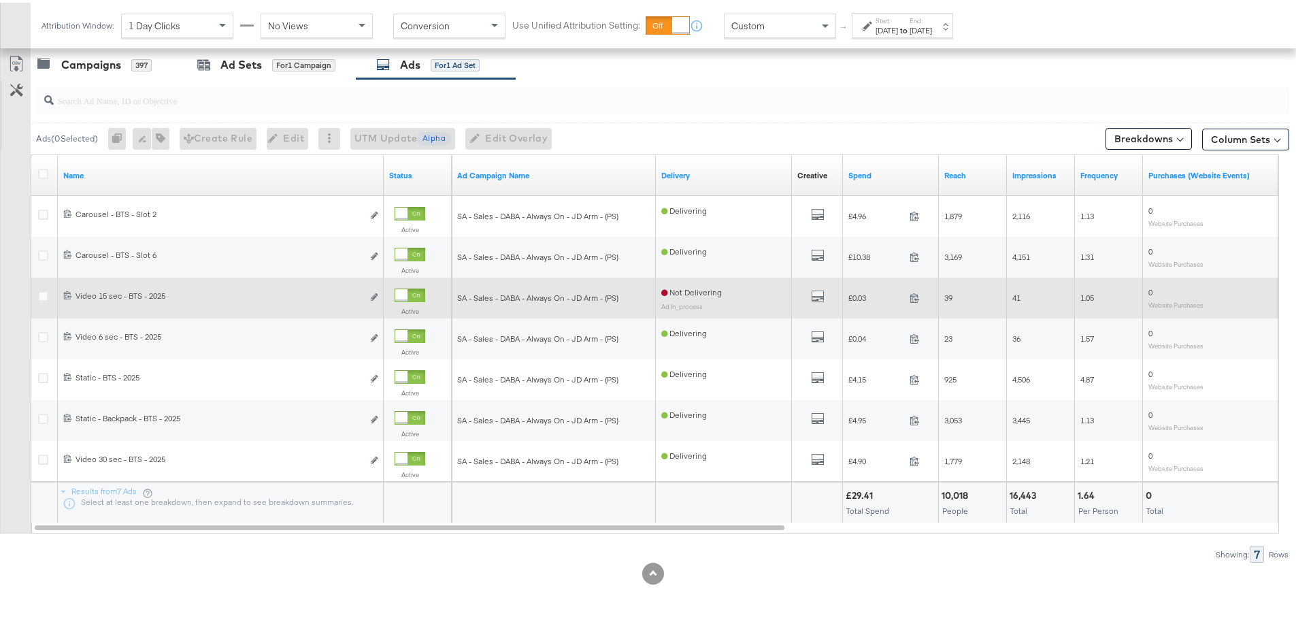
click at [411, 295] on div at bounding box center [410, 293] width 31 height 14
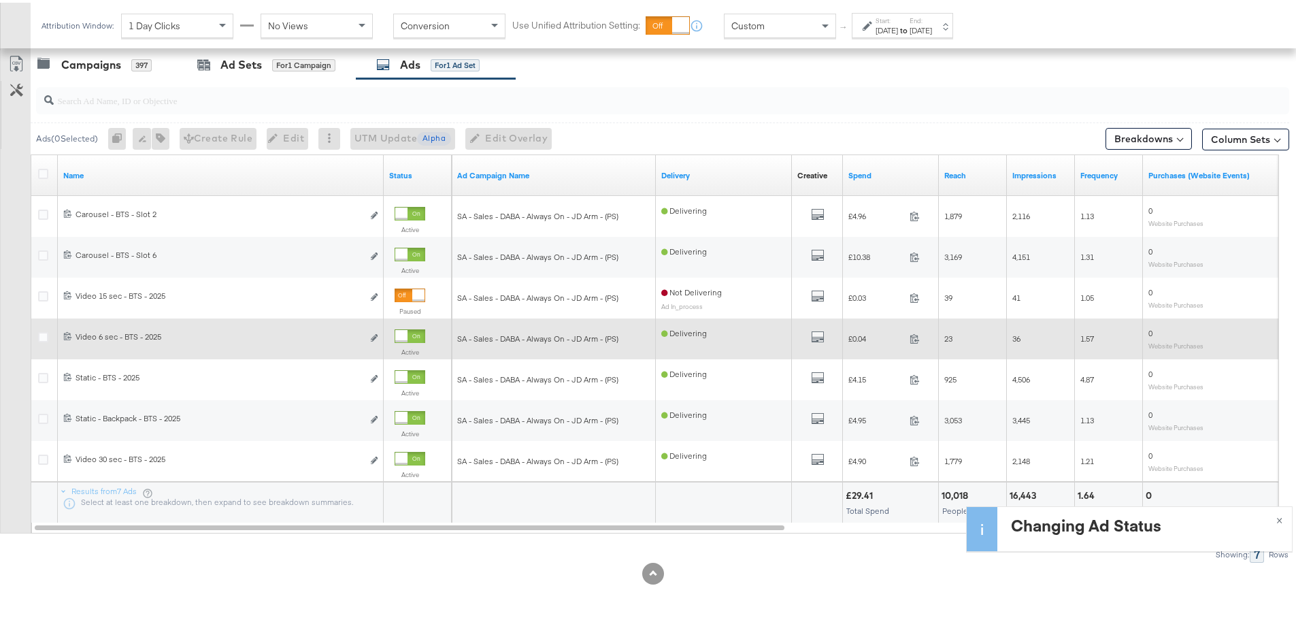
click at [405, 336] on div at bounding box center [401, 333] width 12 height 12
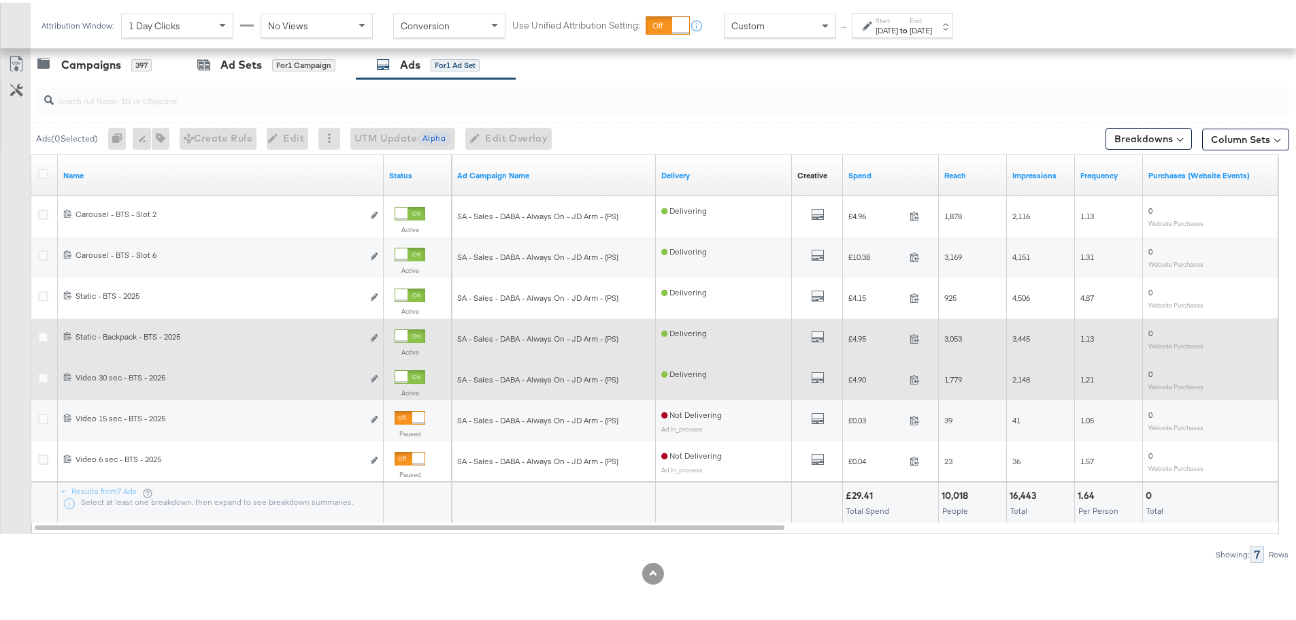
click at [406, 371] on div at bounding box center [401, 374] width 12 height 12
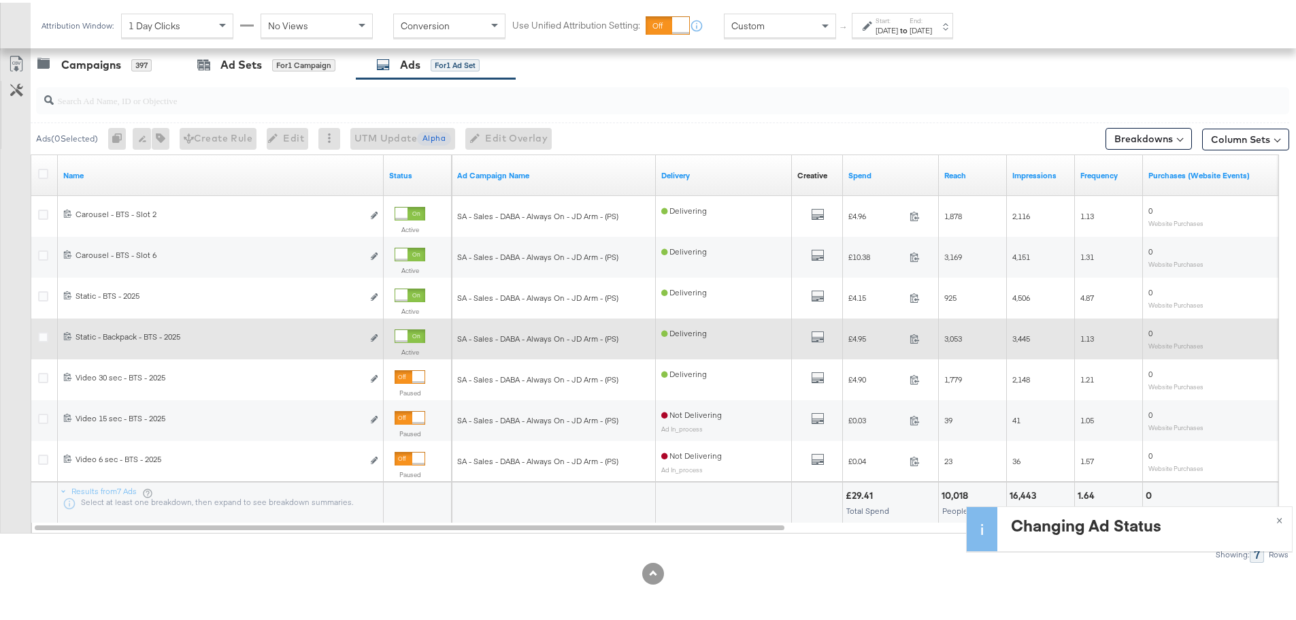
click at [408, 333] on div at bounding box center [401, 333] width 12 height 12
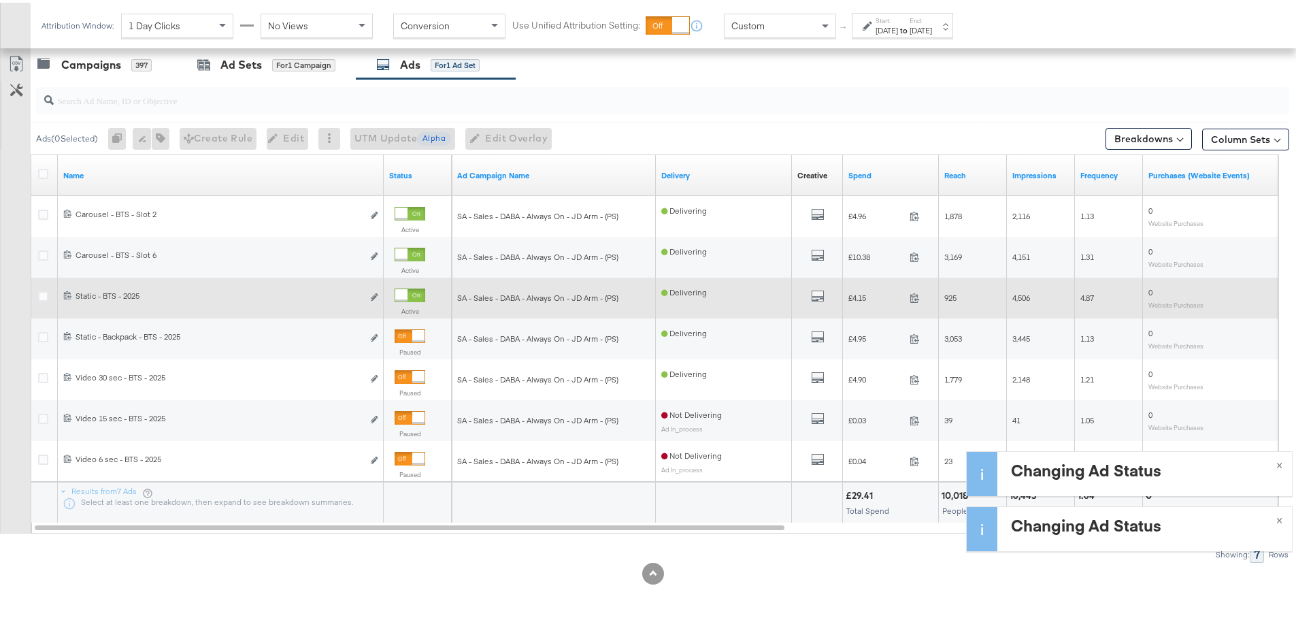
click at [408, 293] on div at bounding box center [401, 293] width 12 height 12
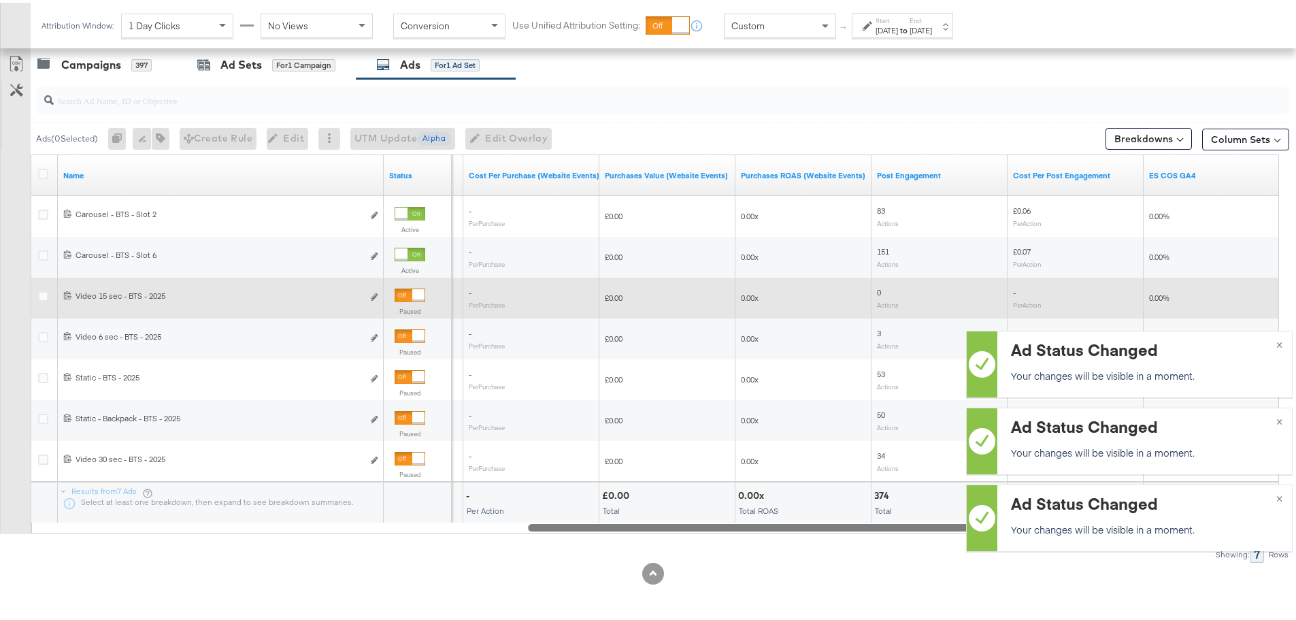
drag, startPoint x: 509, startPoint y: 525, endPoint x: 1146, endPoint y: 541, distance: 637.2
click at [1146, 541] on div "Managing: JD Sports (ES) IY Advantage - Iqra SP only - Iqra SR only - Iqra All …" at bounding box center [653, 56] width 1307 height 1128
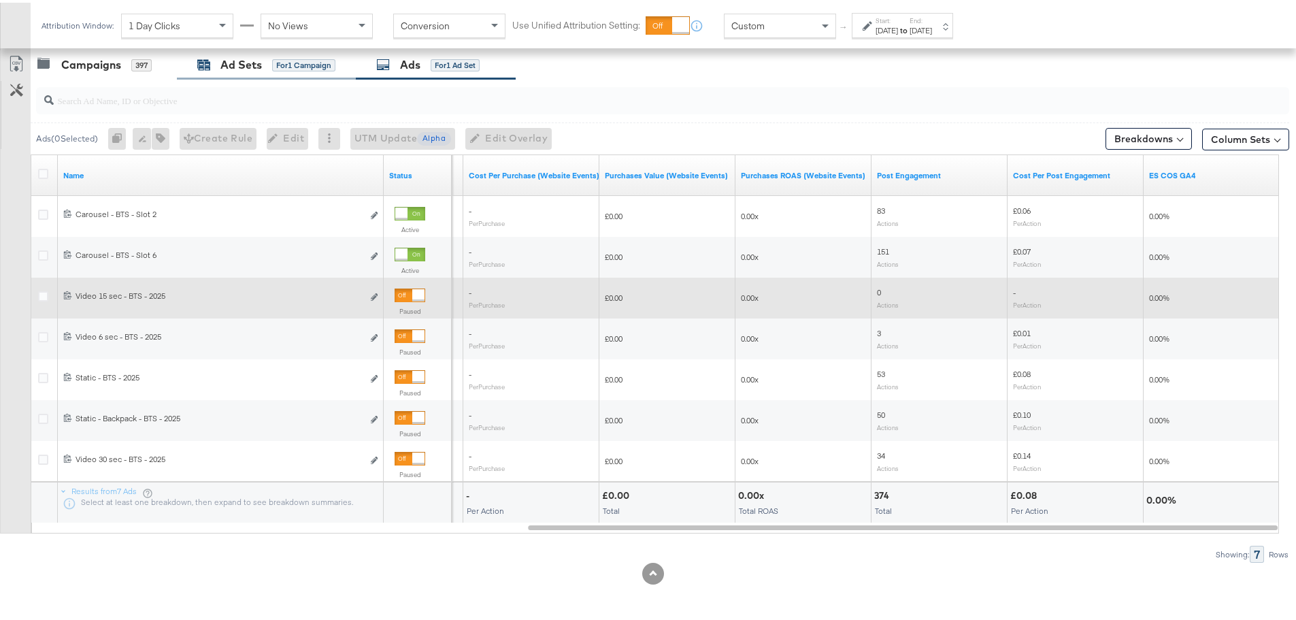
click at [237, 60] on div "Ad Sets" at bounding box center [241, 62] width 42 height 16
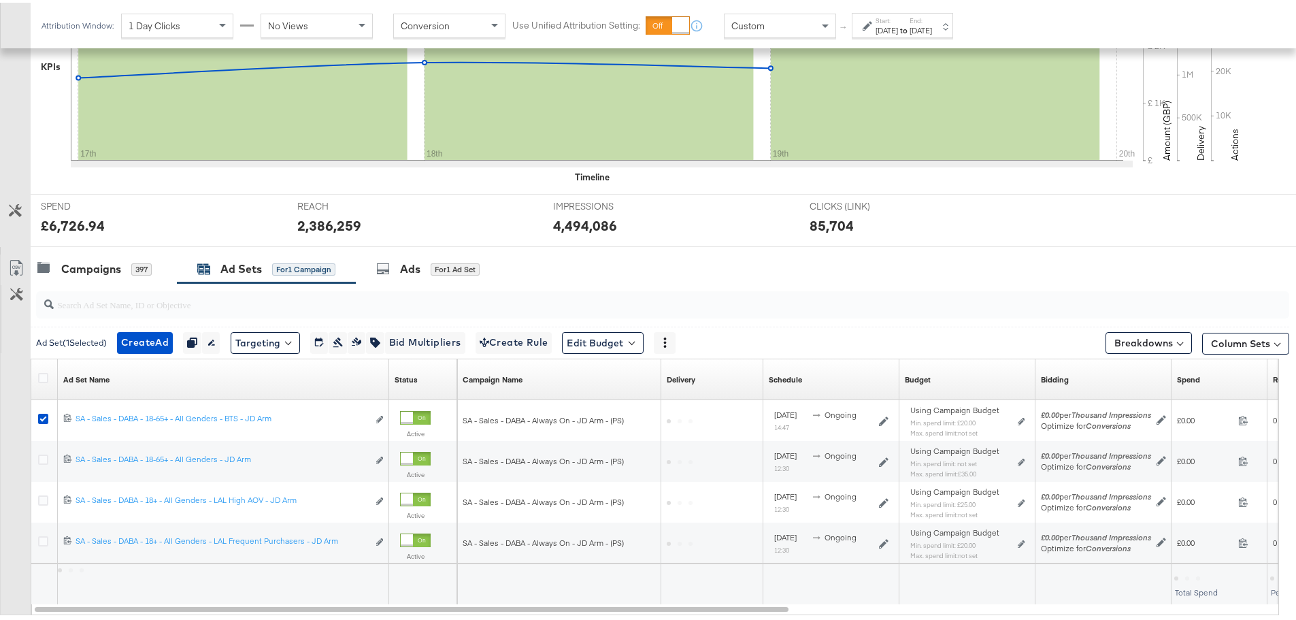
scroll to position [454, 0]
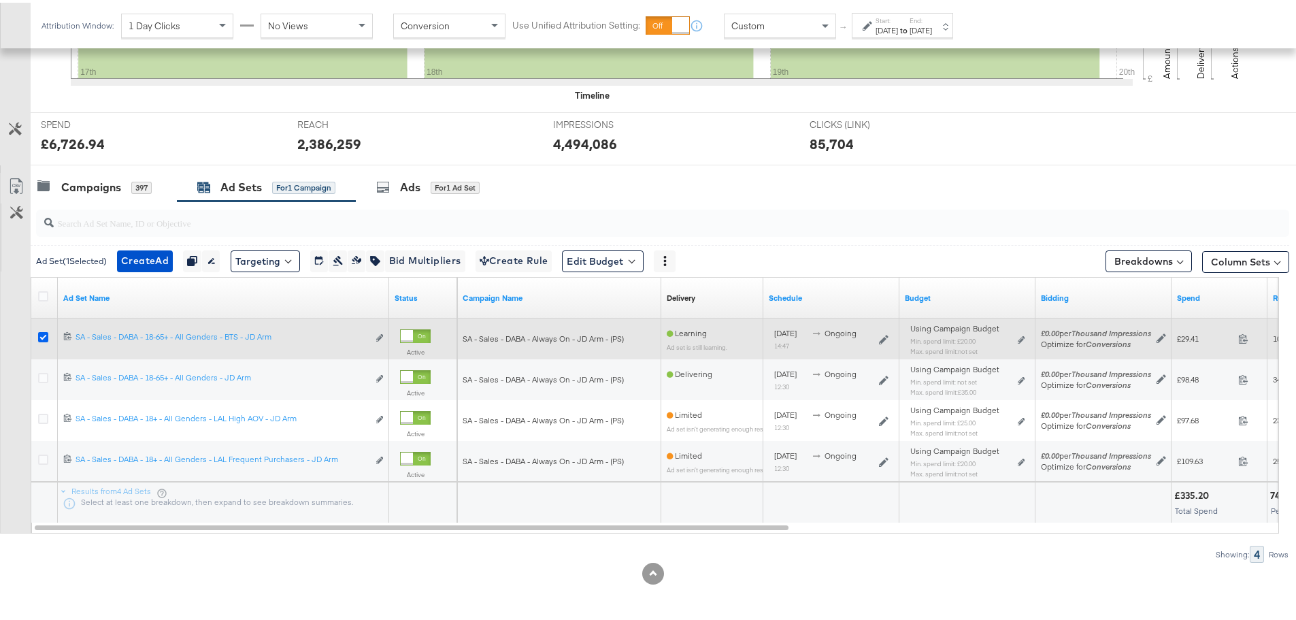
click at [44, 335] on icon at bounding box center [43, 334] width 10 height 10
click at [0, 0] on input "checkbox" at bounding box center [0, 0] width 0 height 0
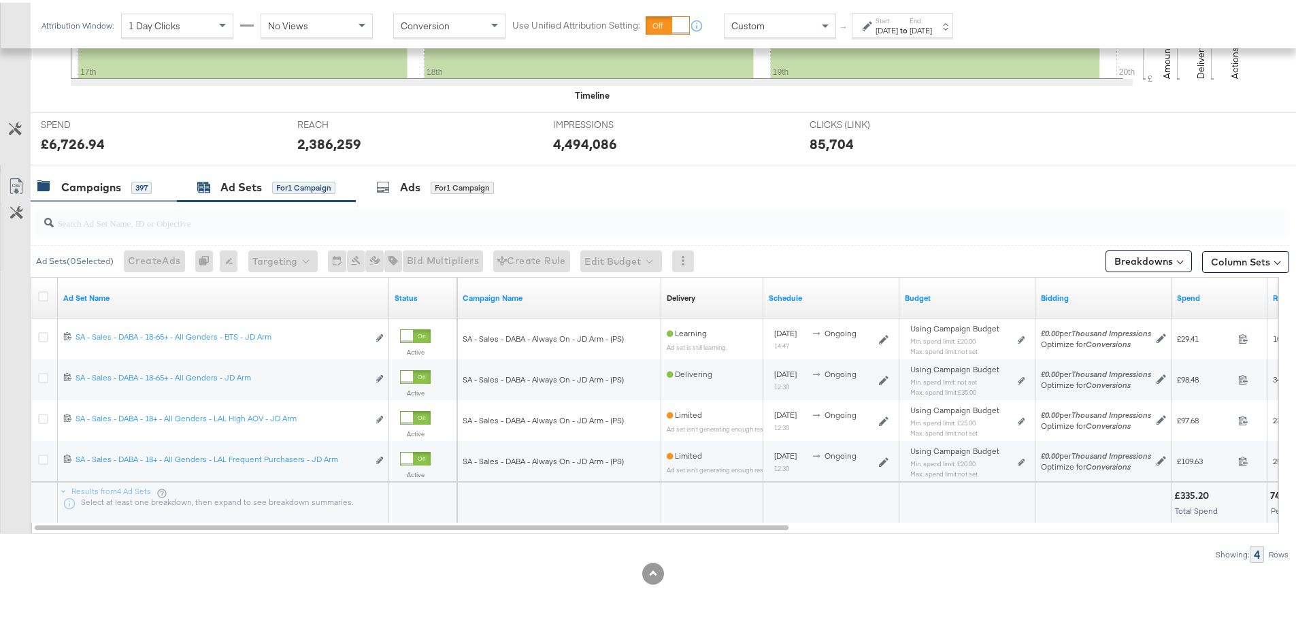
click at [93, 189] on div "Campaigns" at bounding box center [91, 185] width 60 height 16
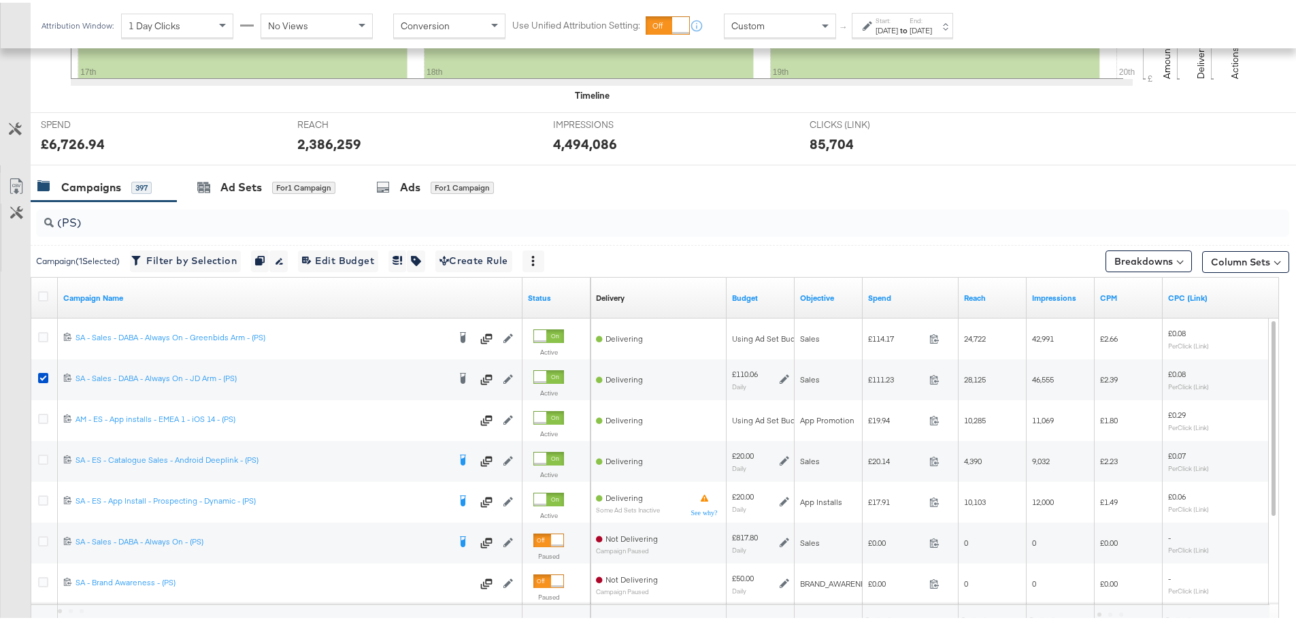
scroll to position [576, 0]
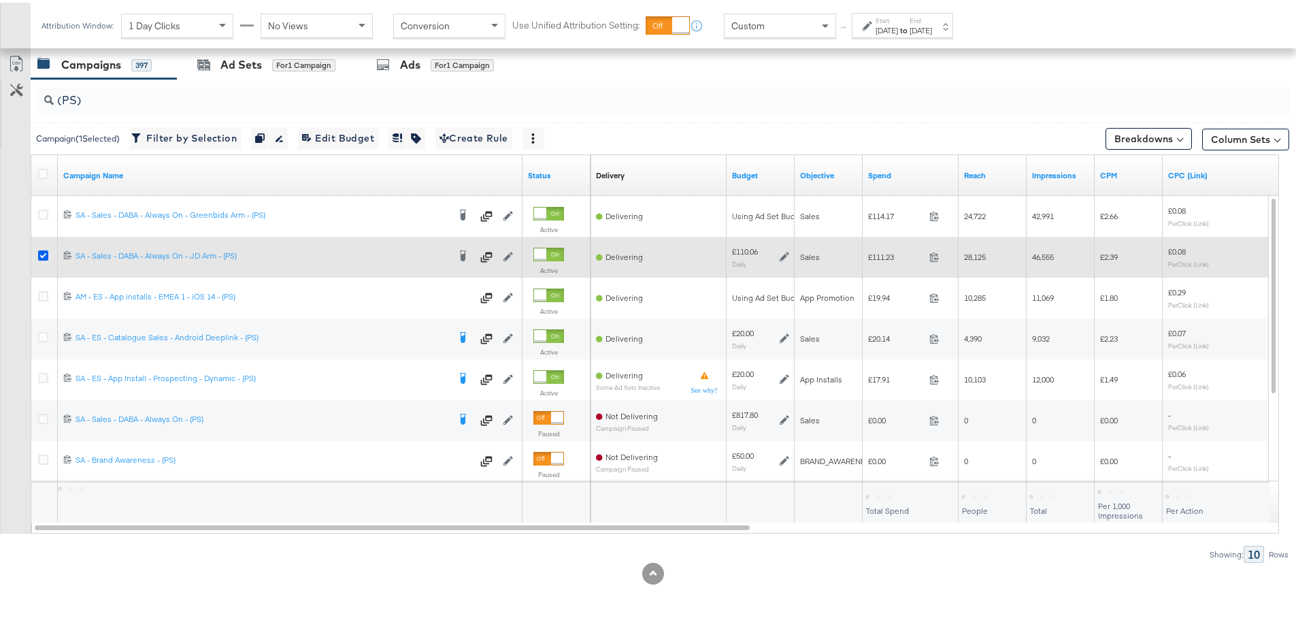
click at [41, 252] on icon at bounding box center [43, 253] width 10 height 10
click at [0, 0] on input "checkbox" at bounding box center [0, 0] width 0 height 0
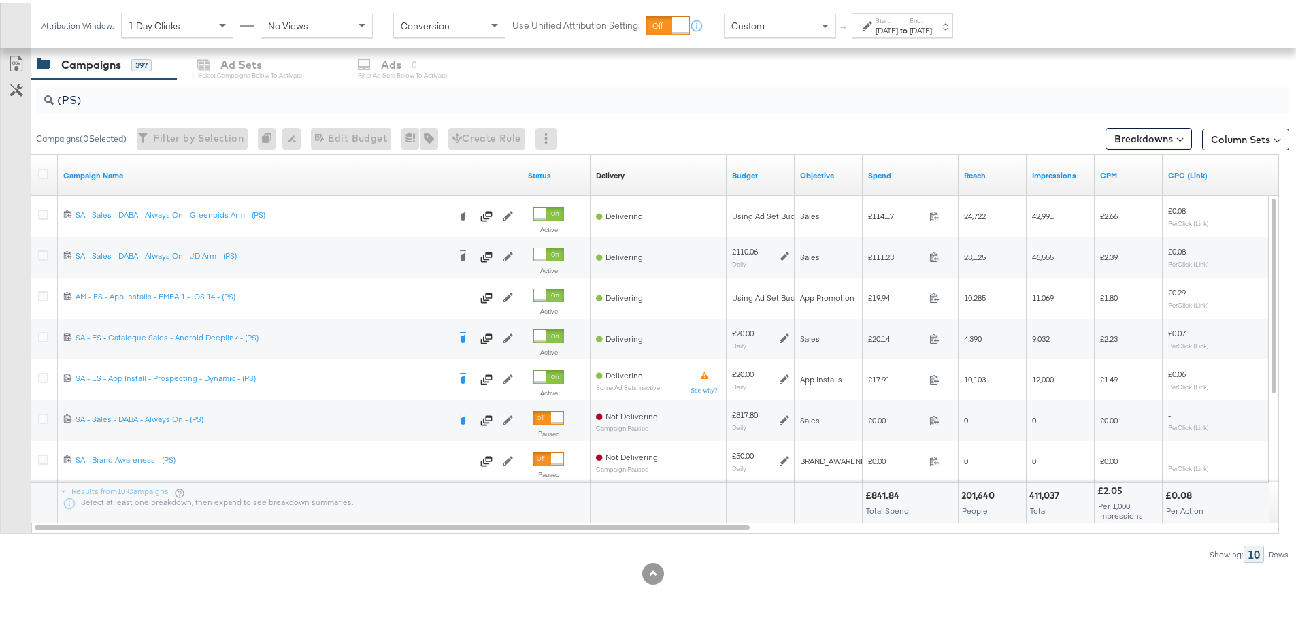
click at [76, 95] on input "(PS)" at bounding box center [614, 92] width 1121 height 27
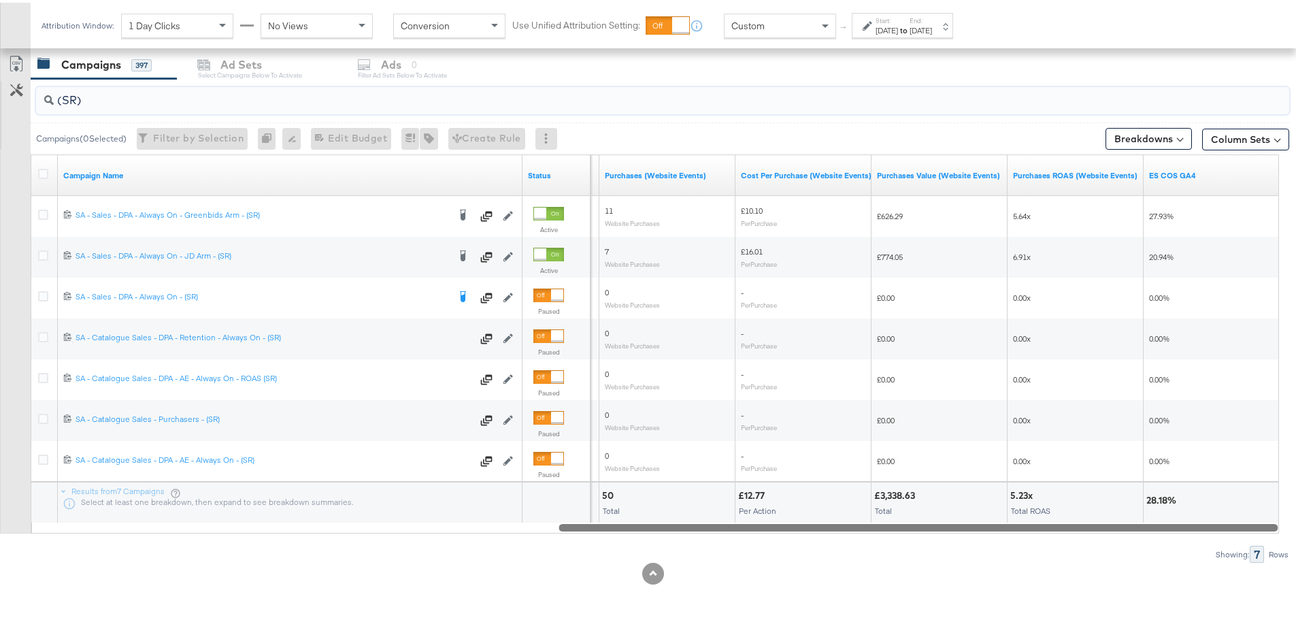
drag, startPoint x: 568, startPoint y: 521, endPoint x: 1306, endPoint y: 528, distance: 738.4
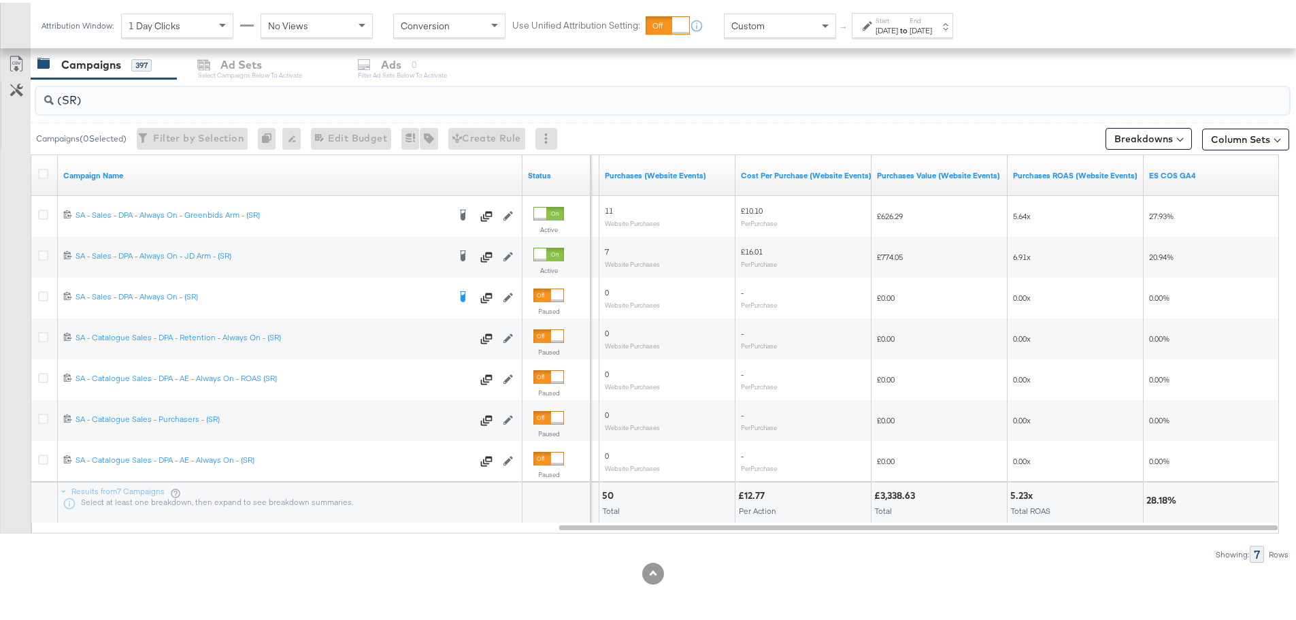
type input "(SR)"
click at [789, 27] on div "Custom" at bounding box center [780, 23] width 111 height 23
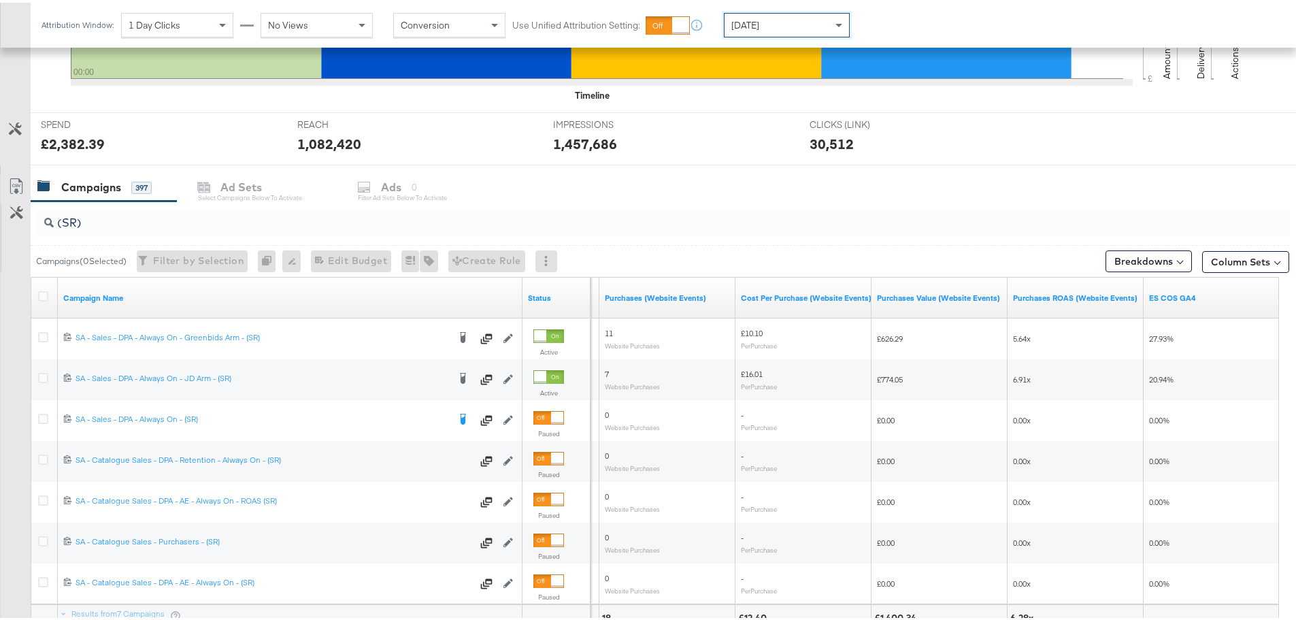
scroll to position [576, 0]
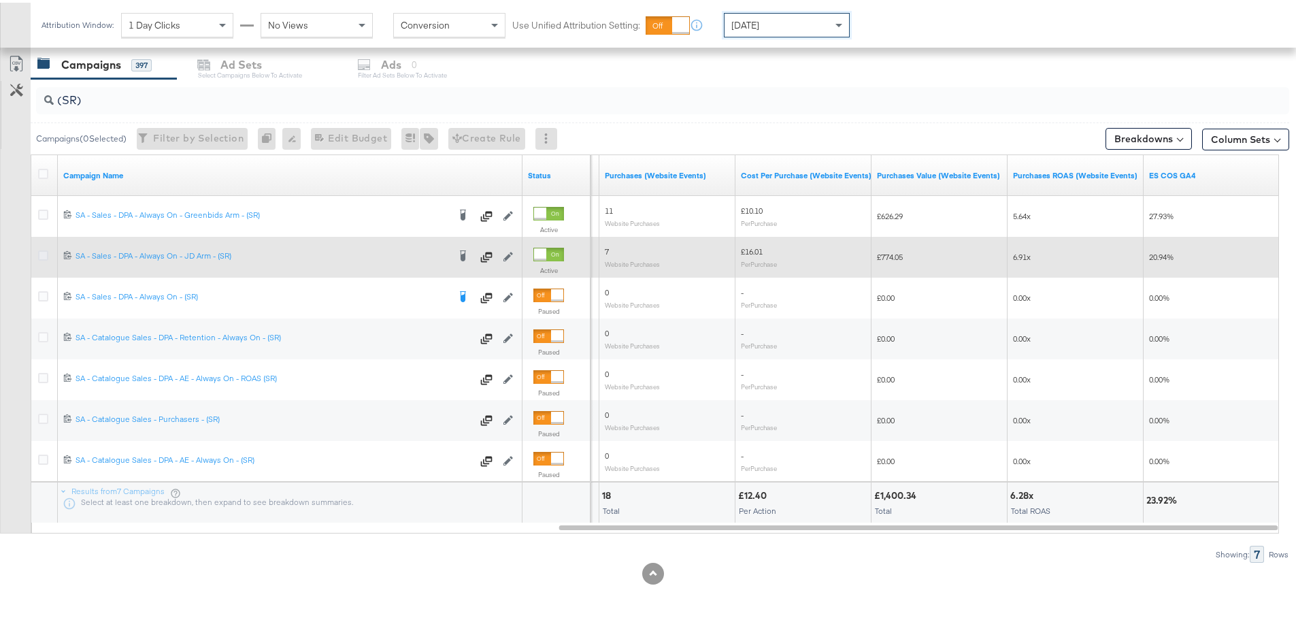
click at [41, 252] on icon at bounding box center [43, 253] width 10 height 10
click at [0, 0] on input "checkbox" at bounding box center [0, 0] width 0 height 0
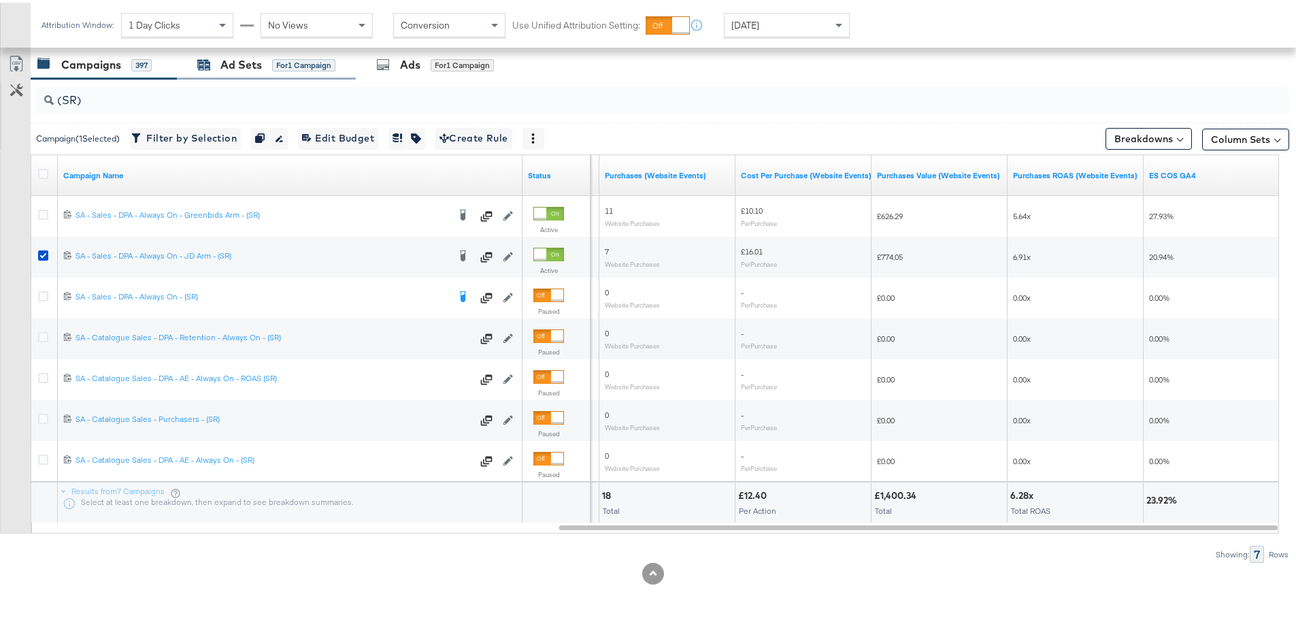
click at [257, 68] on div "Ad Sets" at bounding box center [241, 62] width 42 height 16
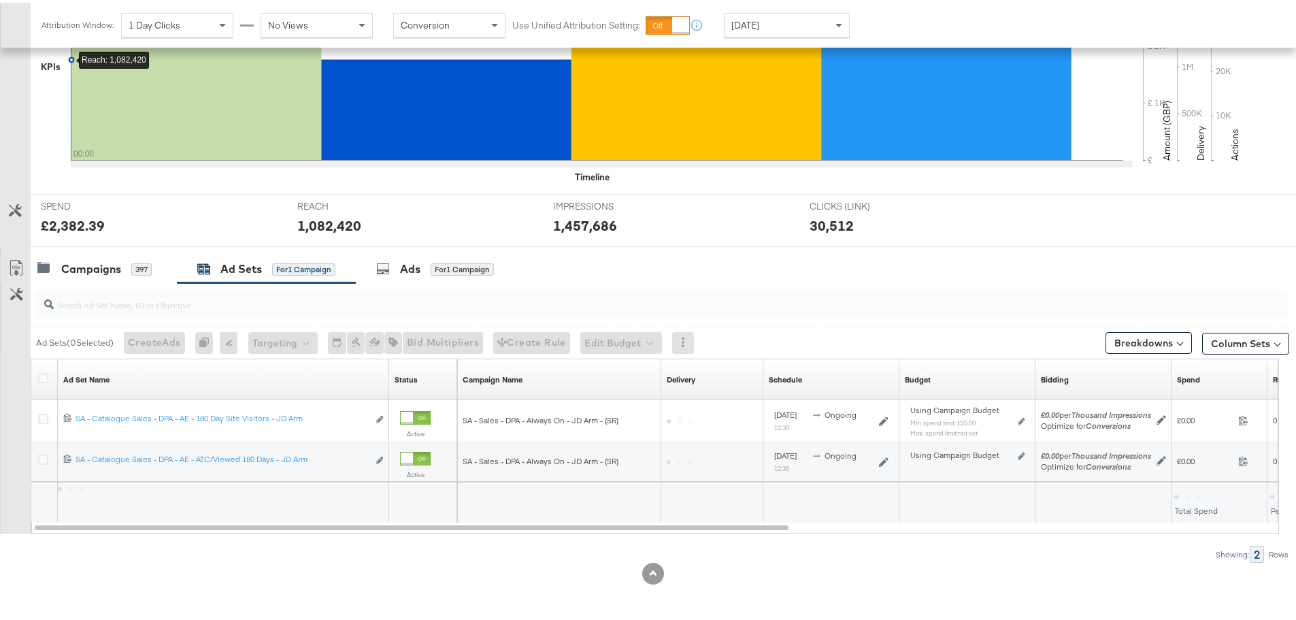
scroll to position [372, 0]
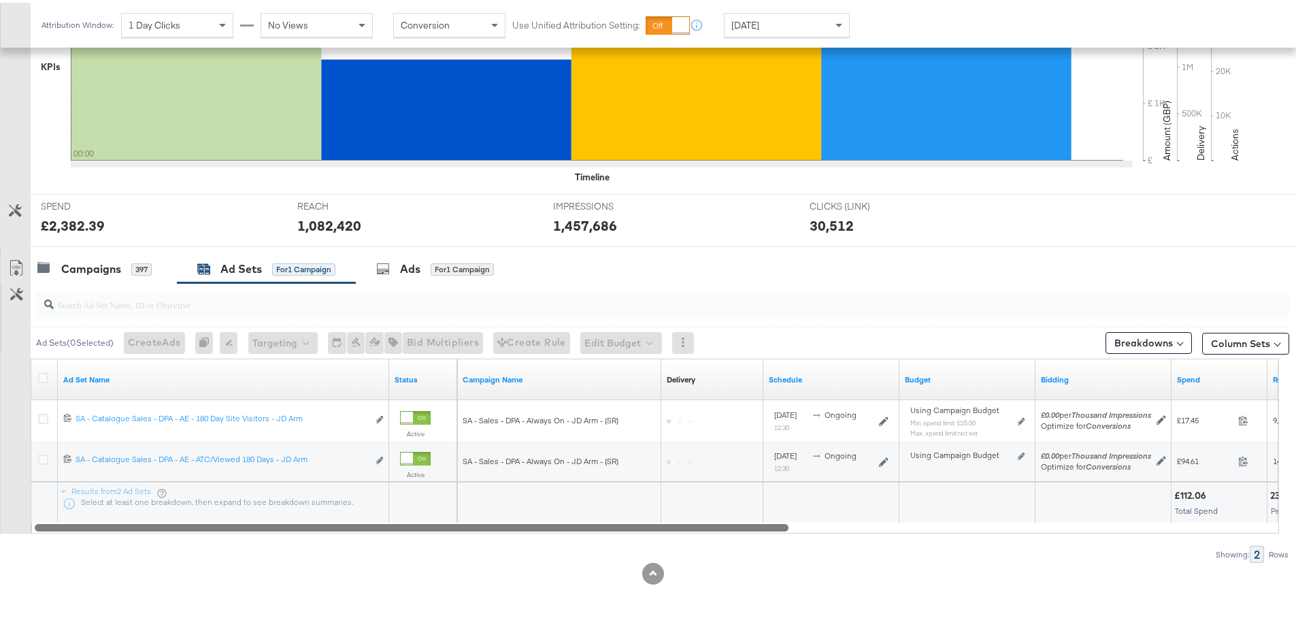
drag, startPoint x: 728, startPoint y: 523, endPoint x: 590, endPoint y: 543, distance: 139.6
click at [590, 543] on div "Ad Sets ( 0 Selected) Create Ads At least one ad set must be selected 0 Rename …" at bounding box center [645, 420] width 1290 height 280
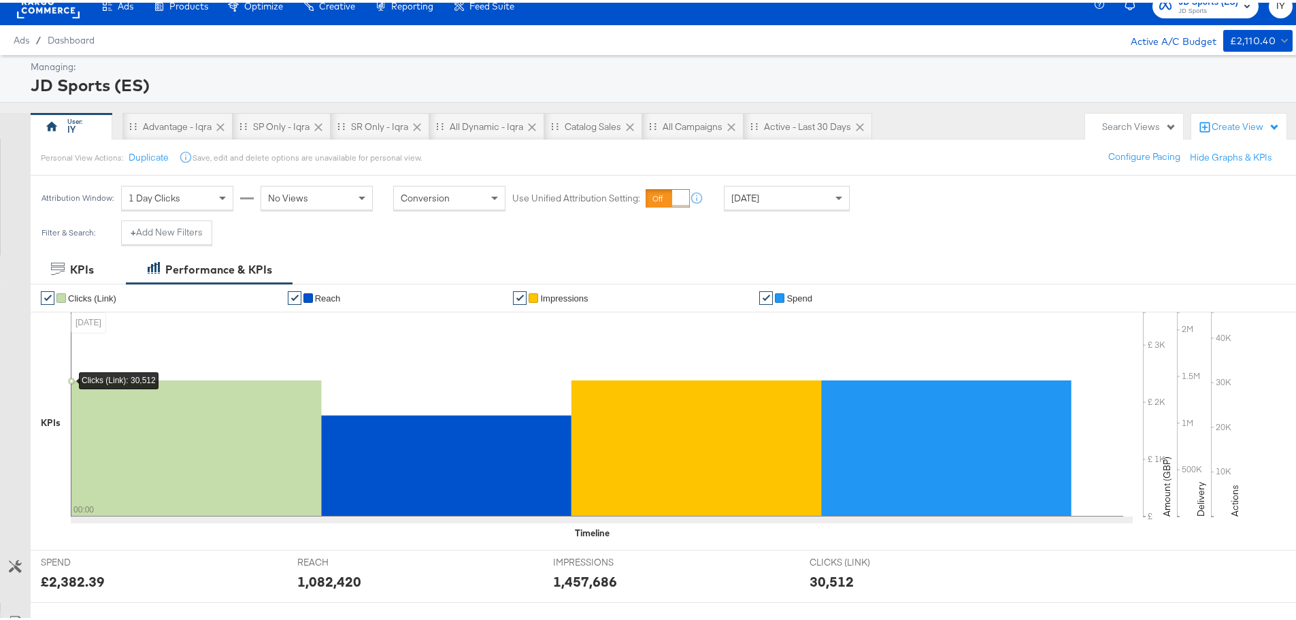
scroll to position [0, 0]
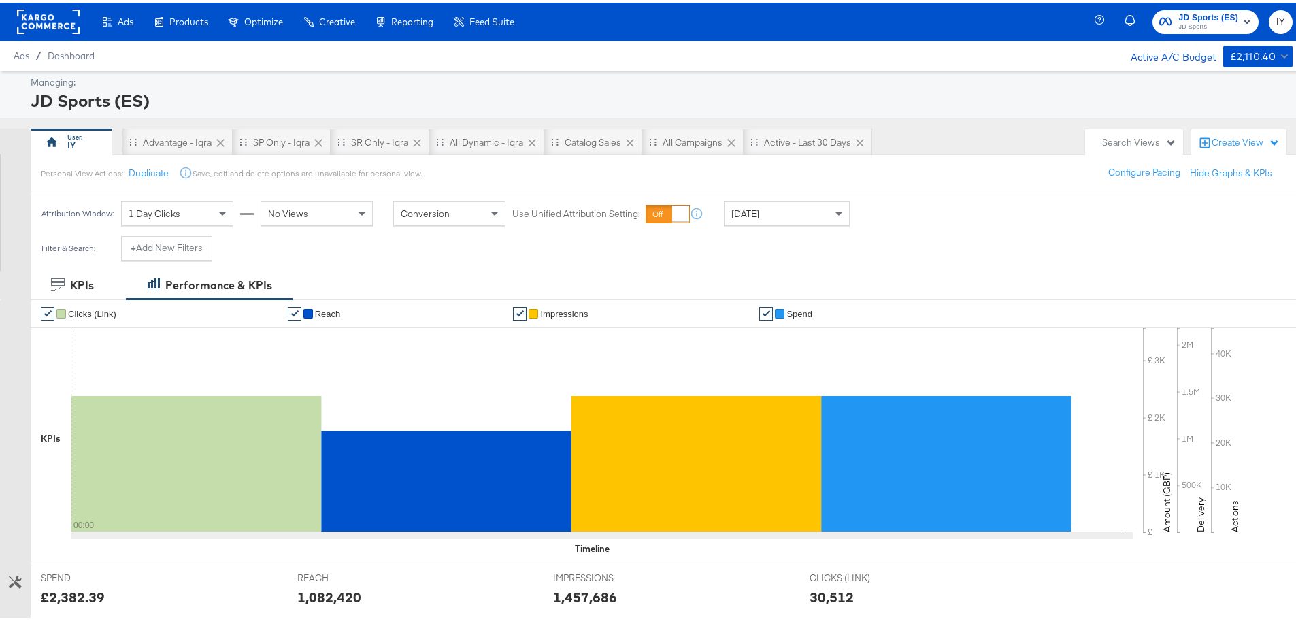
click at [1196, 22] on span "JD Sports" at bounding box center [1209, 24] width 60 height 11
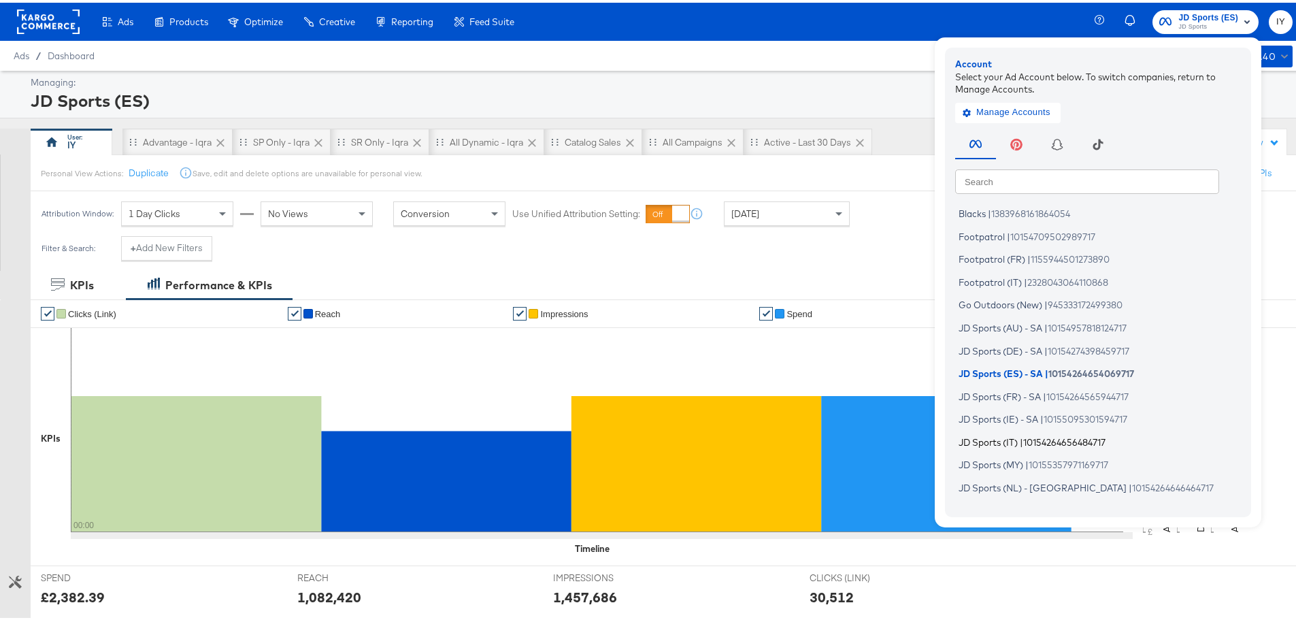
click at [1020, 436] on span "|" at bounding box center [1021, 438] width 3 height 11
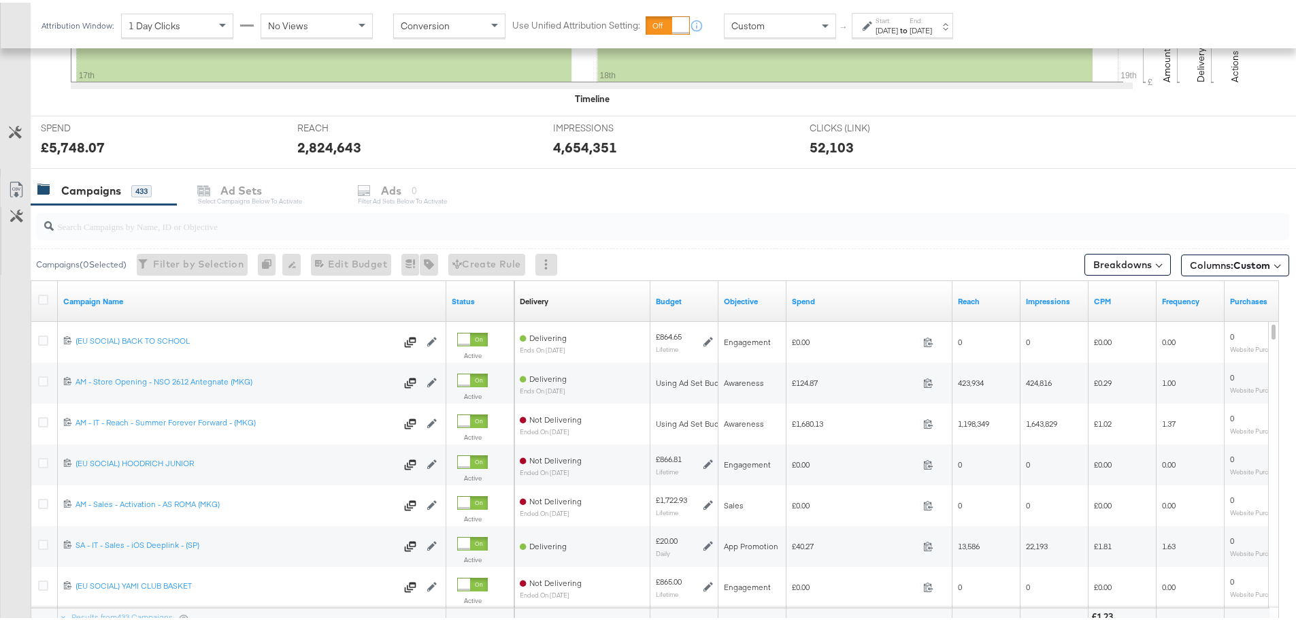
scroll to position [576, 0]
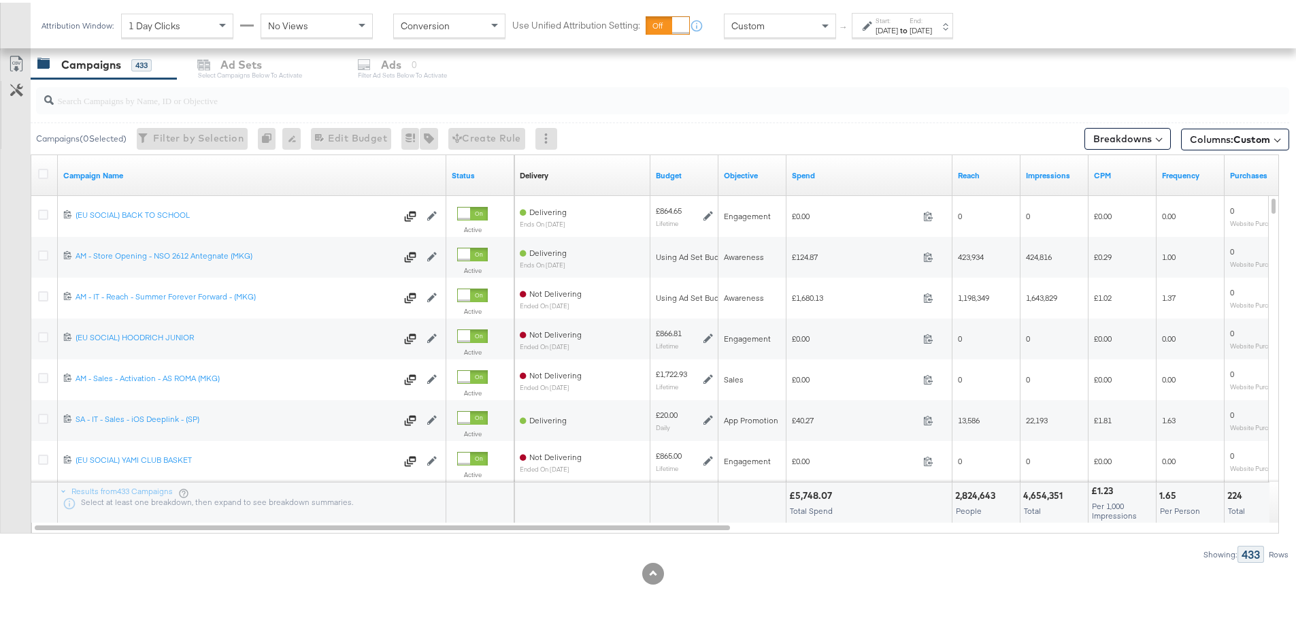
click at [162, 99] on input "search" at bounding box center [614, 92] width 1121 height 27
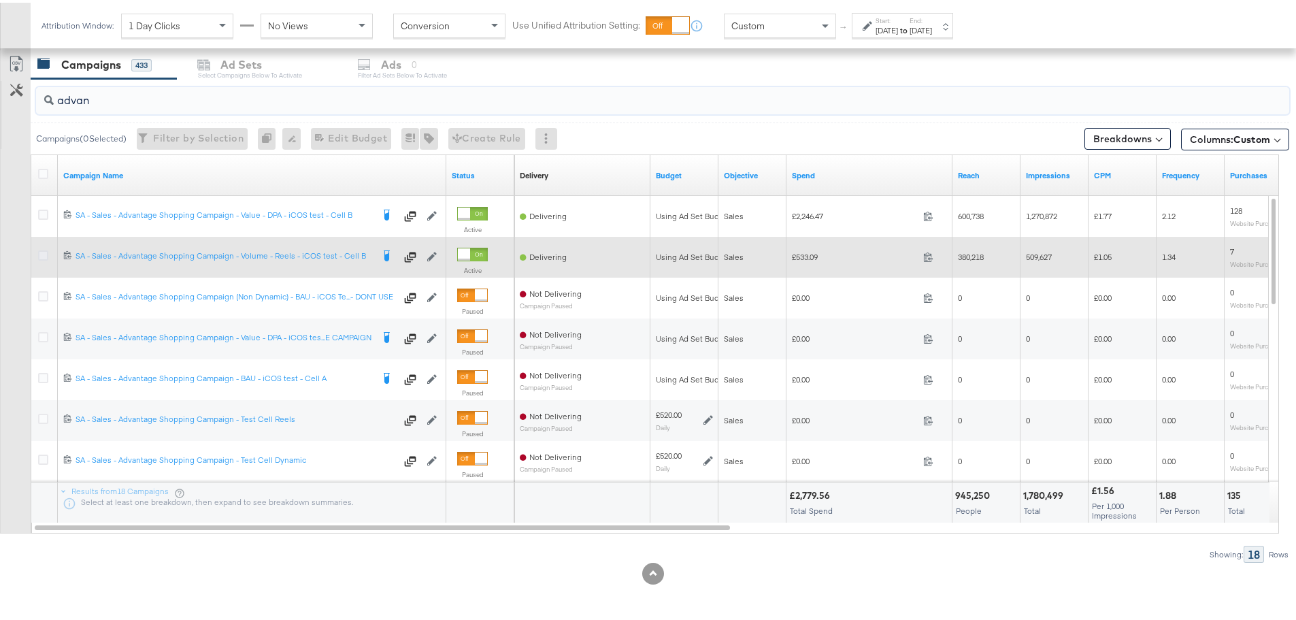
type input "advan"
click at [44, 253] on icon at bounding box center [43, 253] width 10 height 10
click at [0, 0] on input "checkbox" at bounding box center [0, 0] width 0 height 0
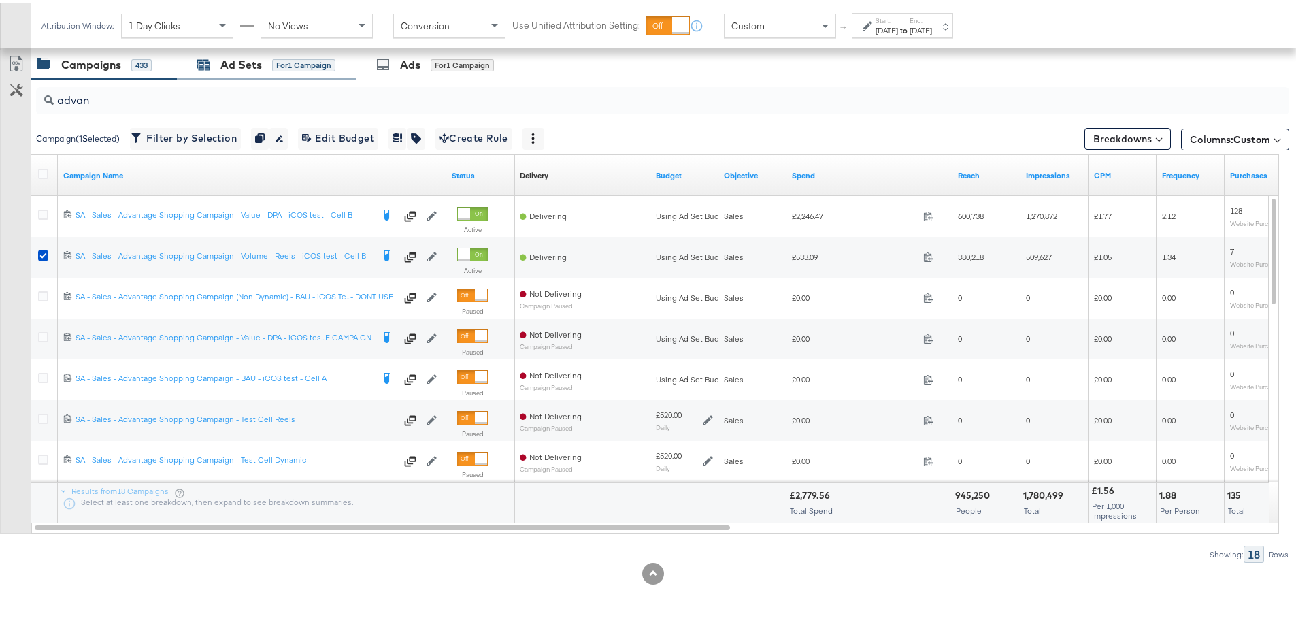
click at [256, 64] on div "Ad Sets" at bounding box center [241, 62] width 42 height 16
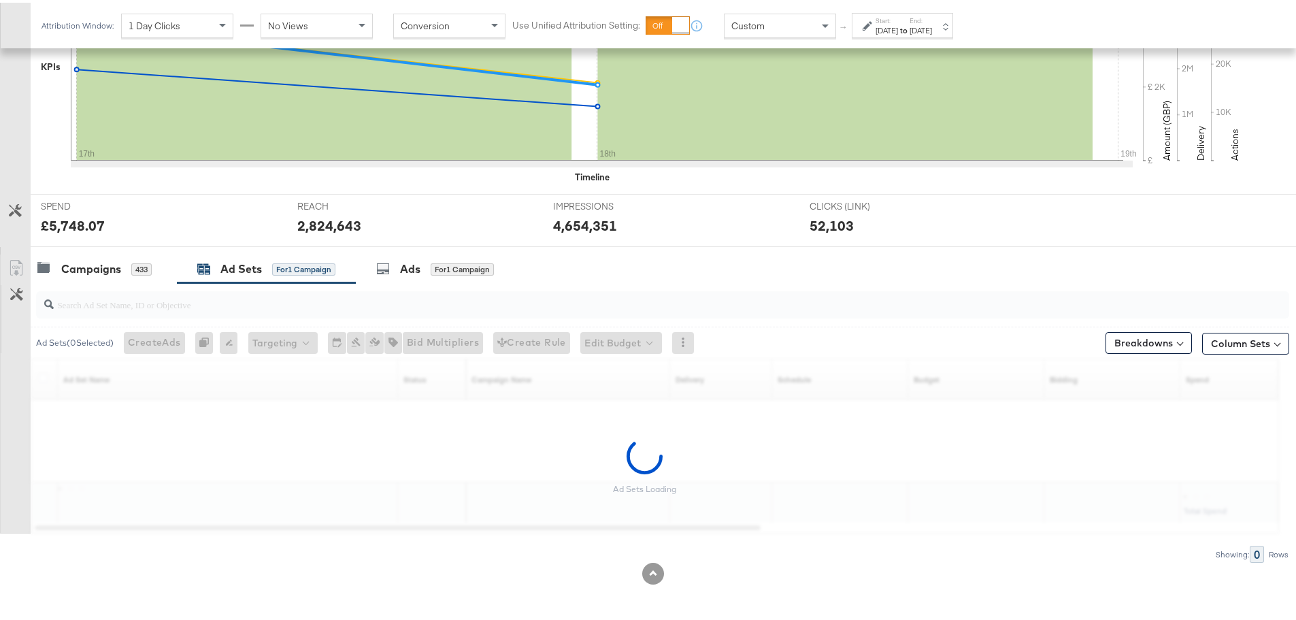
scroll to position [331, 0]
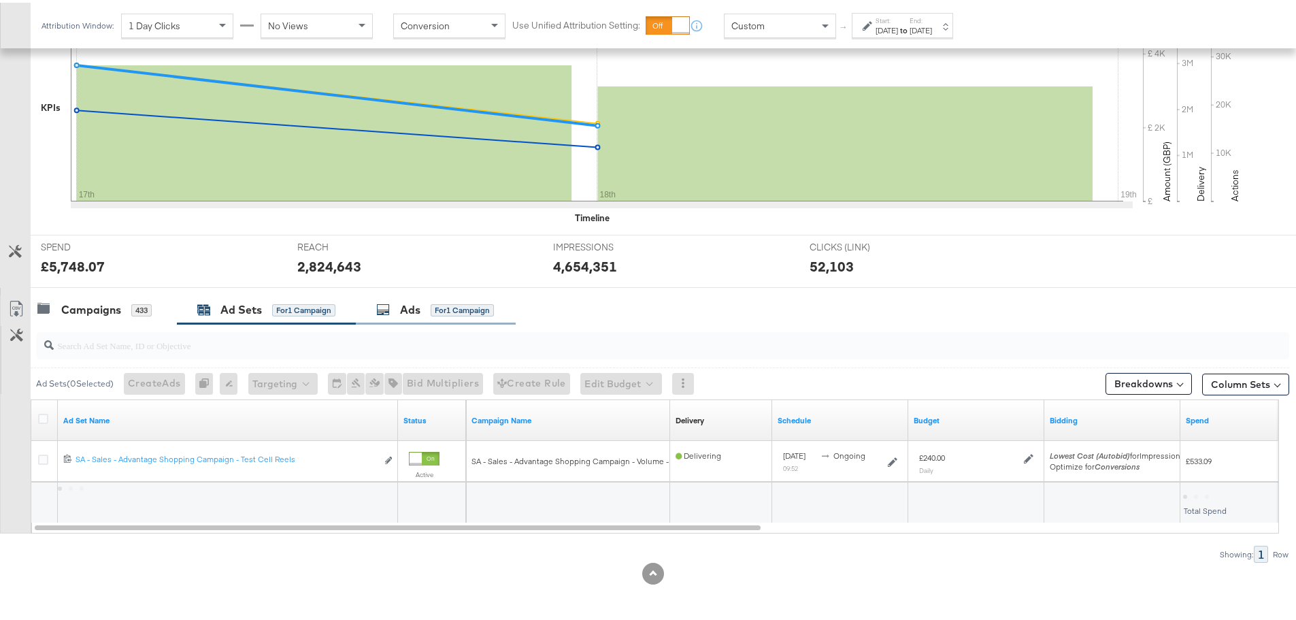
click at [451, 297] on div "Ads for 1 Campaign" at bounding box center [436, 307] width 160 height 29
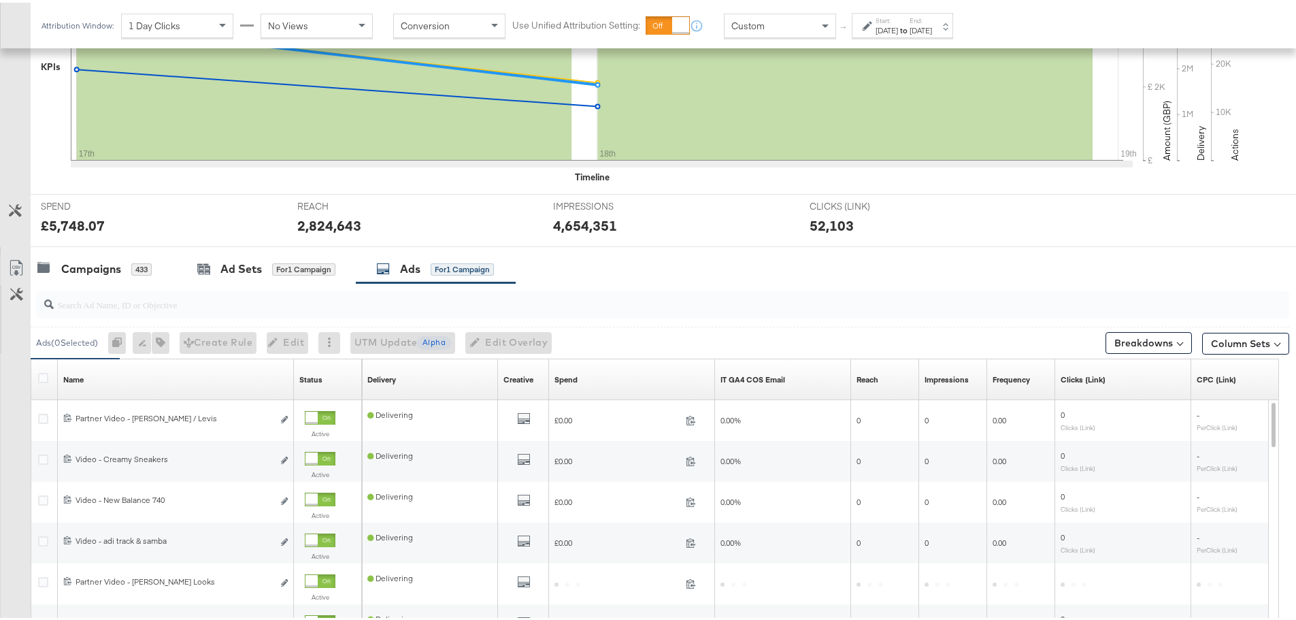
scroll to position [576, 0]
